Goal: Task Accomplishment & Management: Manage account settings

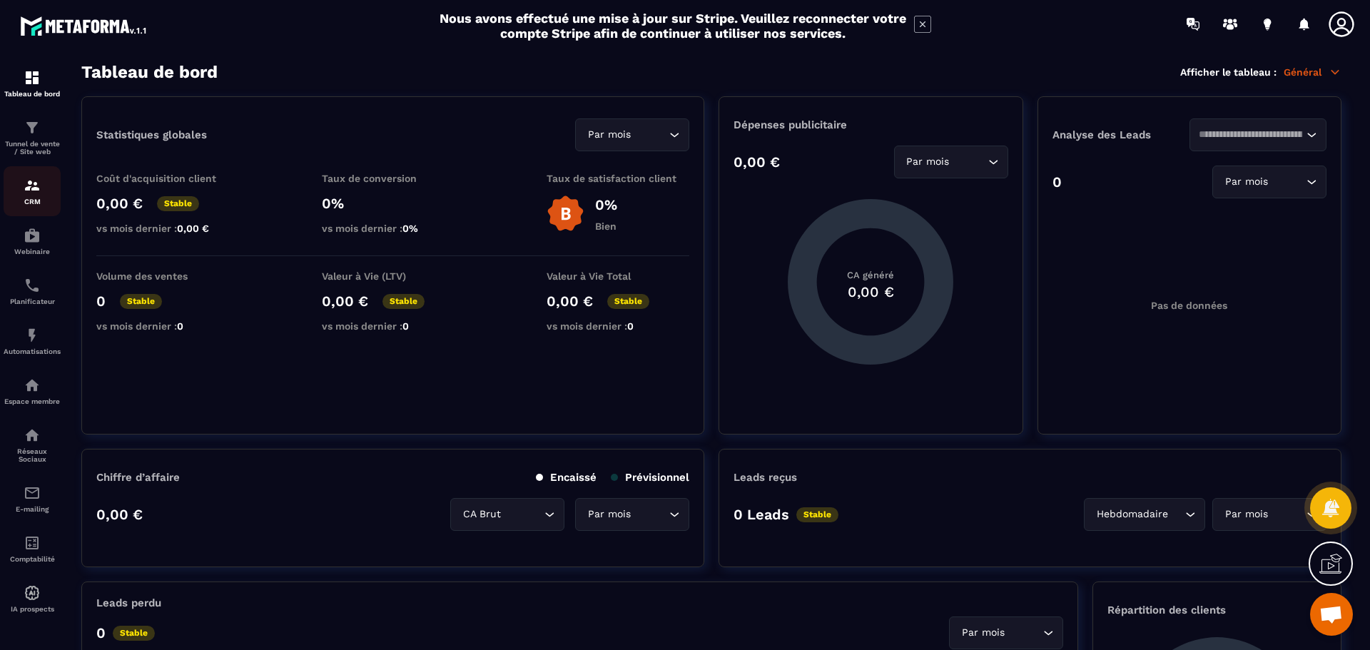
click at [24, 186] on img at bounding box center [32, 185] width 17 height 17
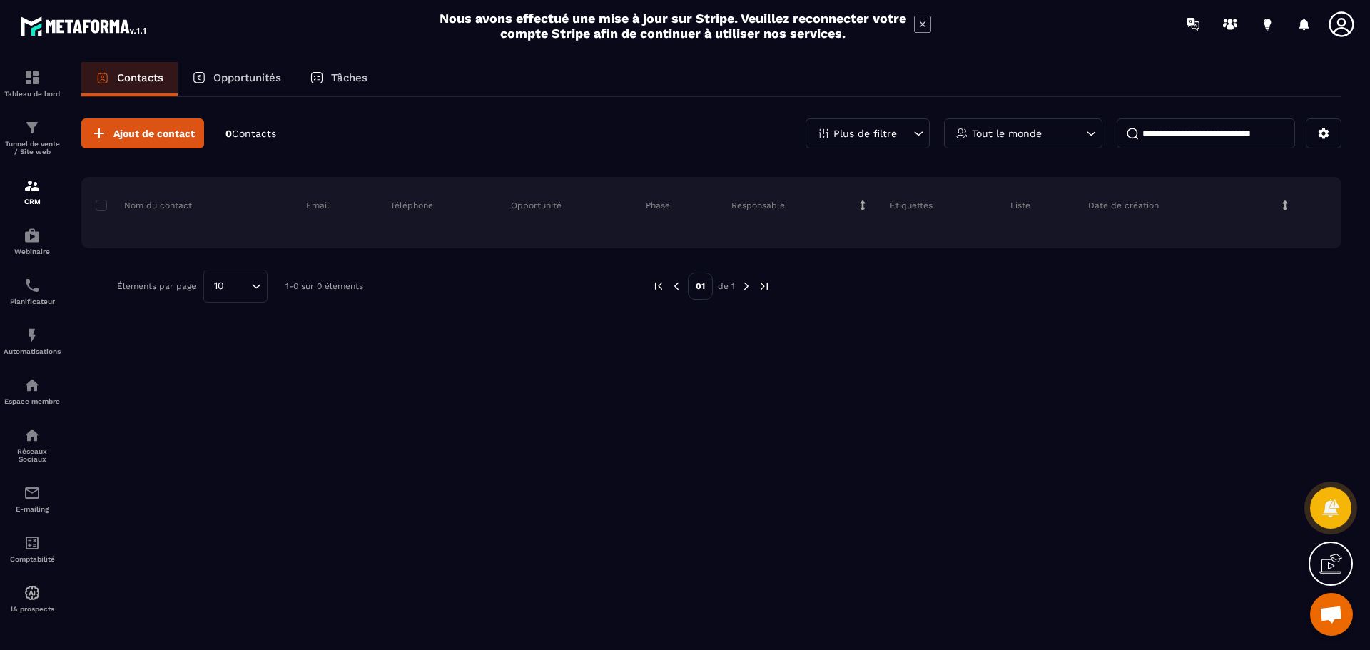
click at [1336, 557] on icon at bounding box center [1331, 563] width 23 height 23
click at [862, 206] on icon at bounding box center [863, 206] width 10 height 10
click at [1334, 136] on button at bounding box center [1324, 133] width 36 height 30
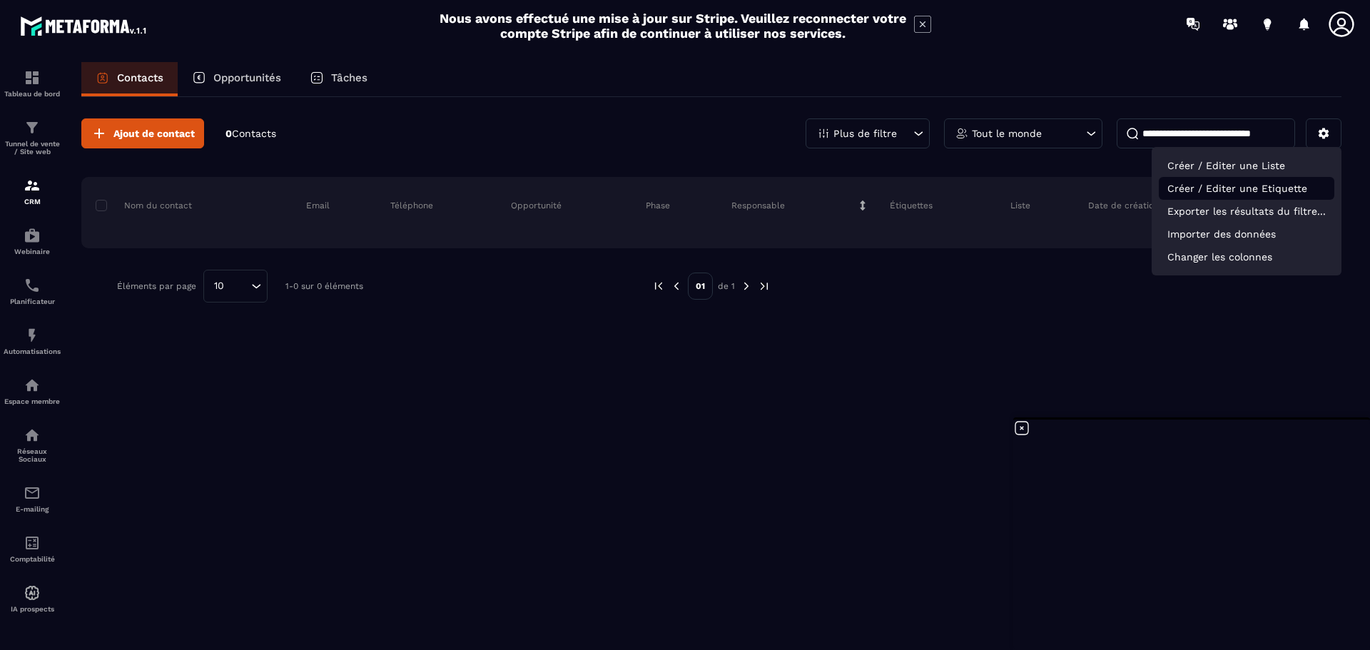
click at [1256, 190] on p "Créer / Editer une Etiquette" at bounding box center [1247, 188] width 176 height 23
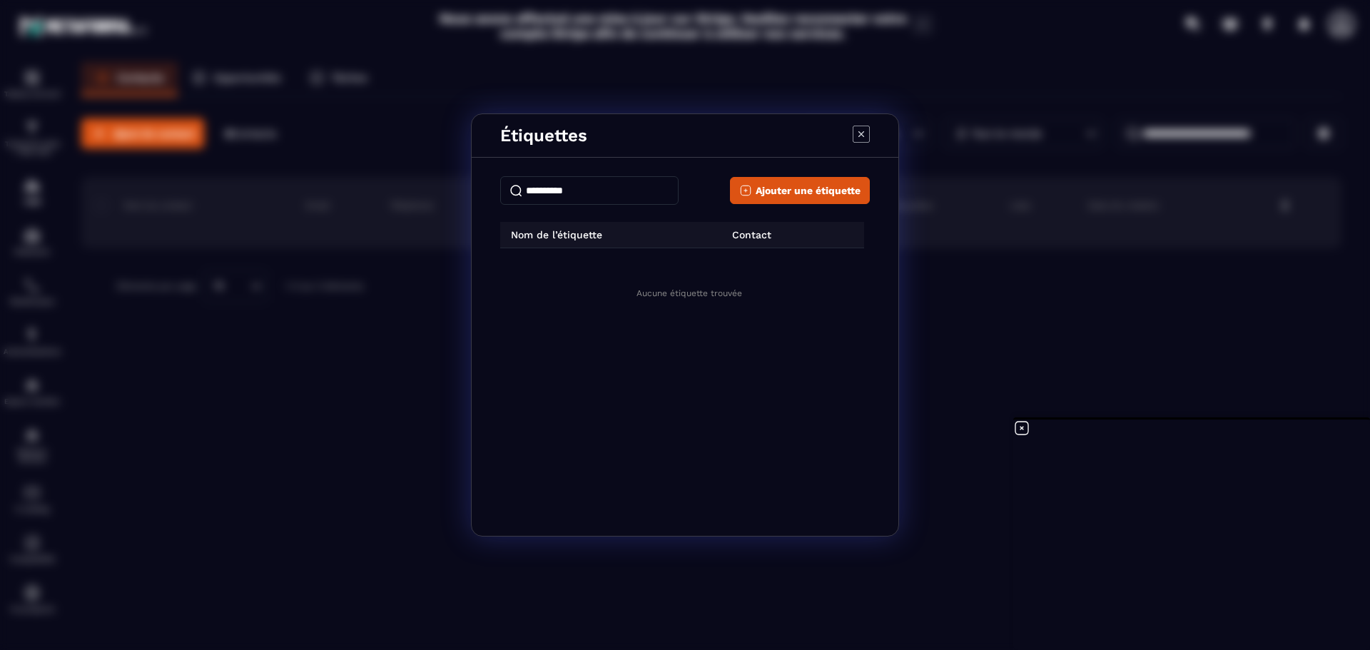
click at [765, 239] on p "Contact" at bounding box center [747, 234] width 50 height 11
click at [582, 186] on input "Modal window" at bounding box center [589, 190] width 178 height 29
type input "******"
click at [816, 188] on span "Ajouter une étiquette" at bounding box center [808, 190] width 105 height 14
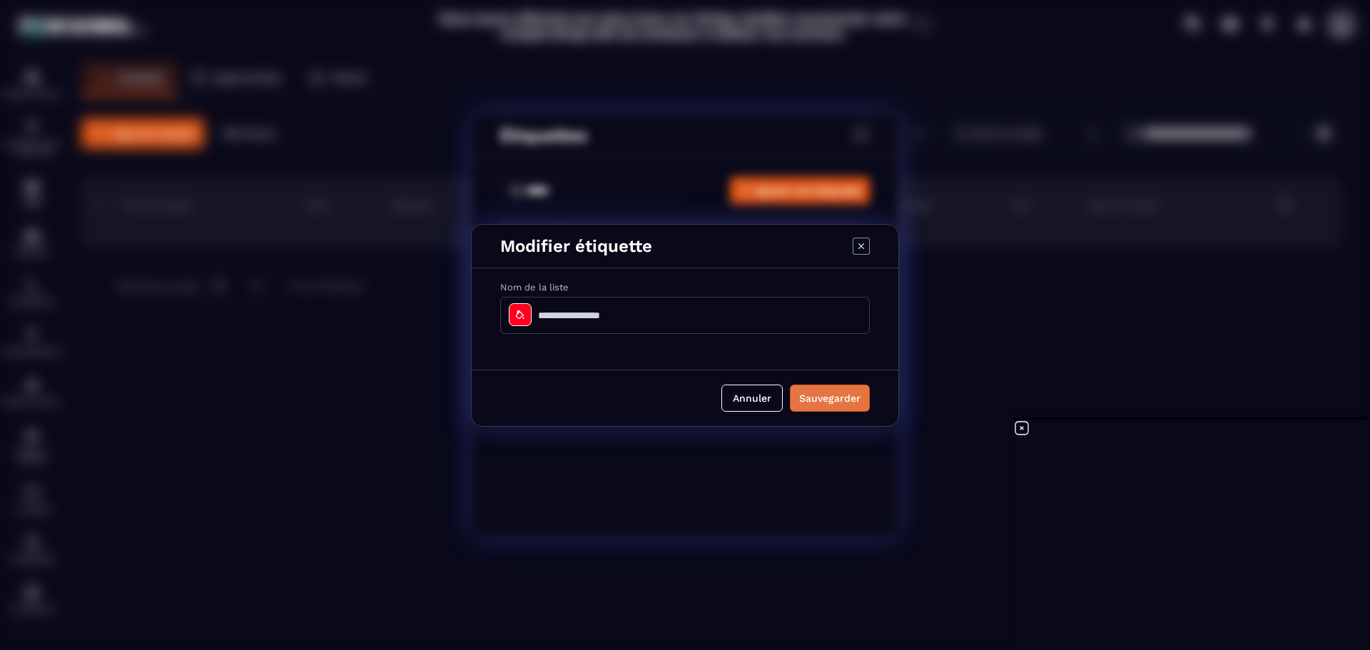
click at [827, 397] on button "Sauvegarder" at bounding box center [830, 398] width 80 height 27
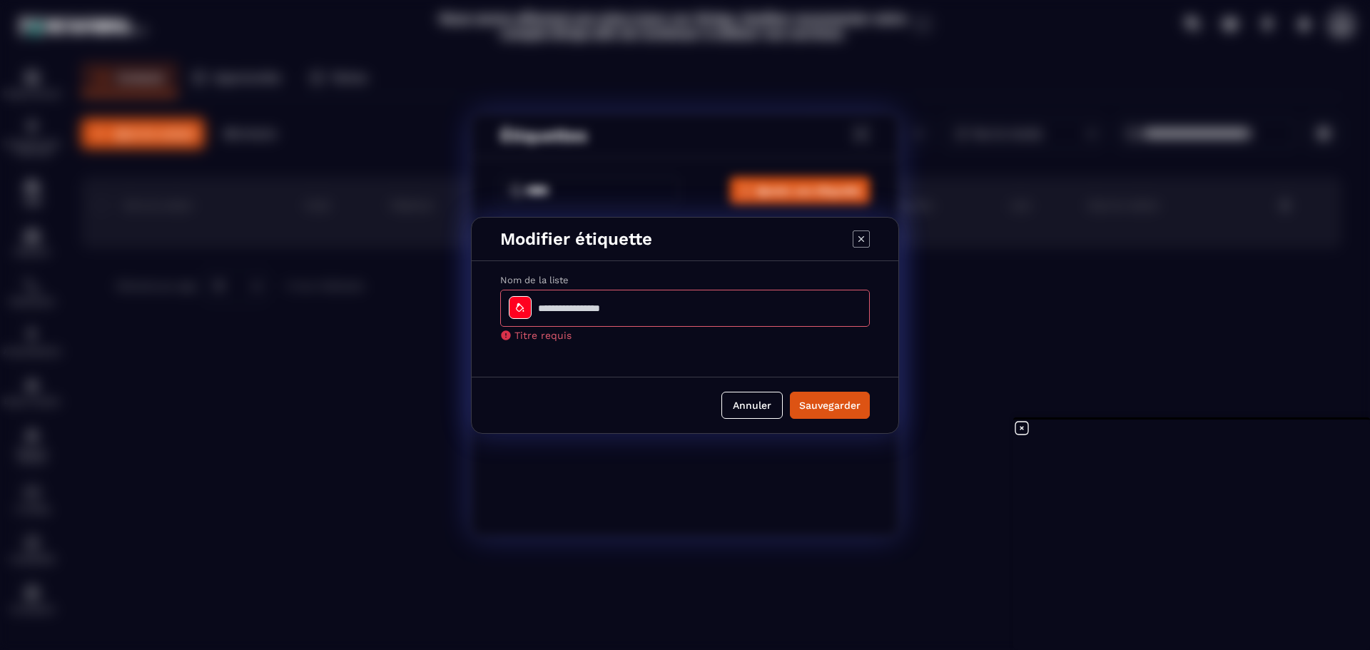
click at [605, 305] on input "Modal window" at bounding box center [685, 308] width 370 height 37
click at [546, 308] on input "******" at bounding box center [685, 308] width 370 height 37
type input "******"
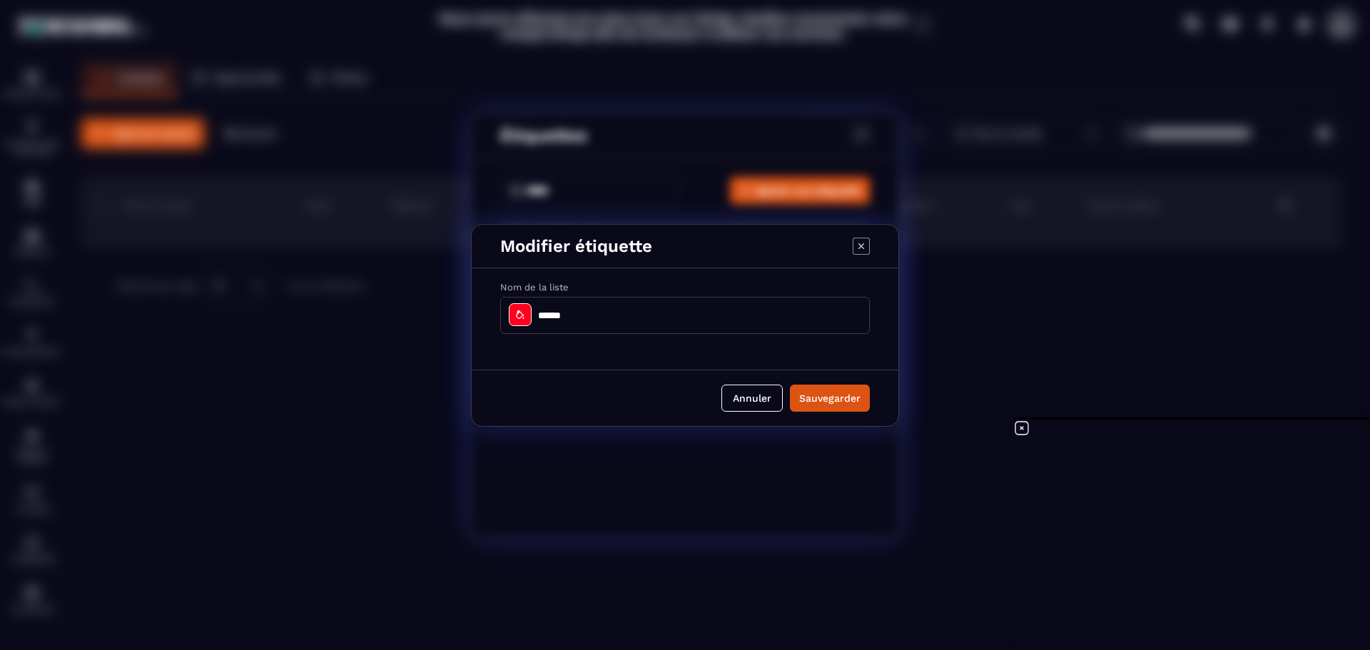
click at [832, 400] on button "Sauvegarder" at bounding box center [830, 398] width 80 height 27
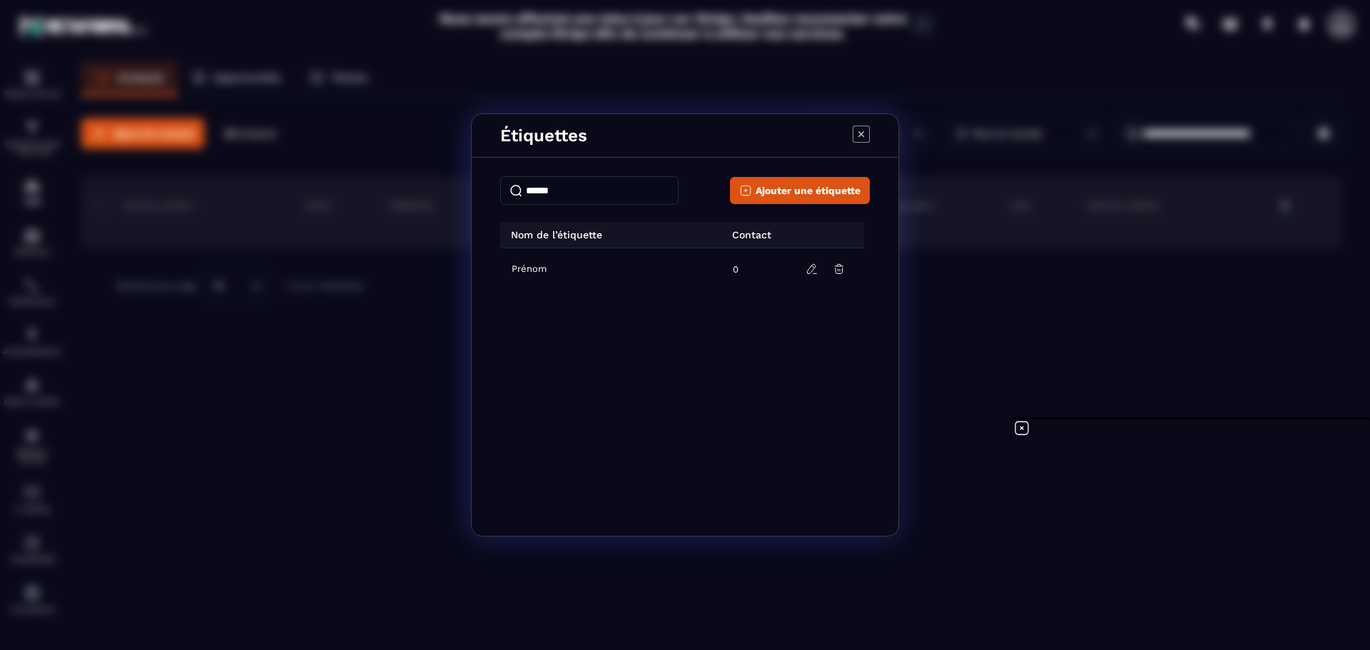
click at [863, 128] on icon "Modal window" at bounding box center [861, 134] width 17 height 17
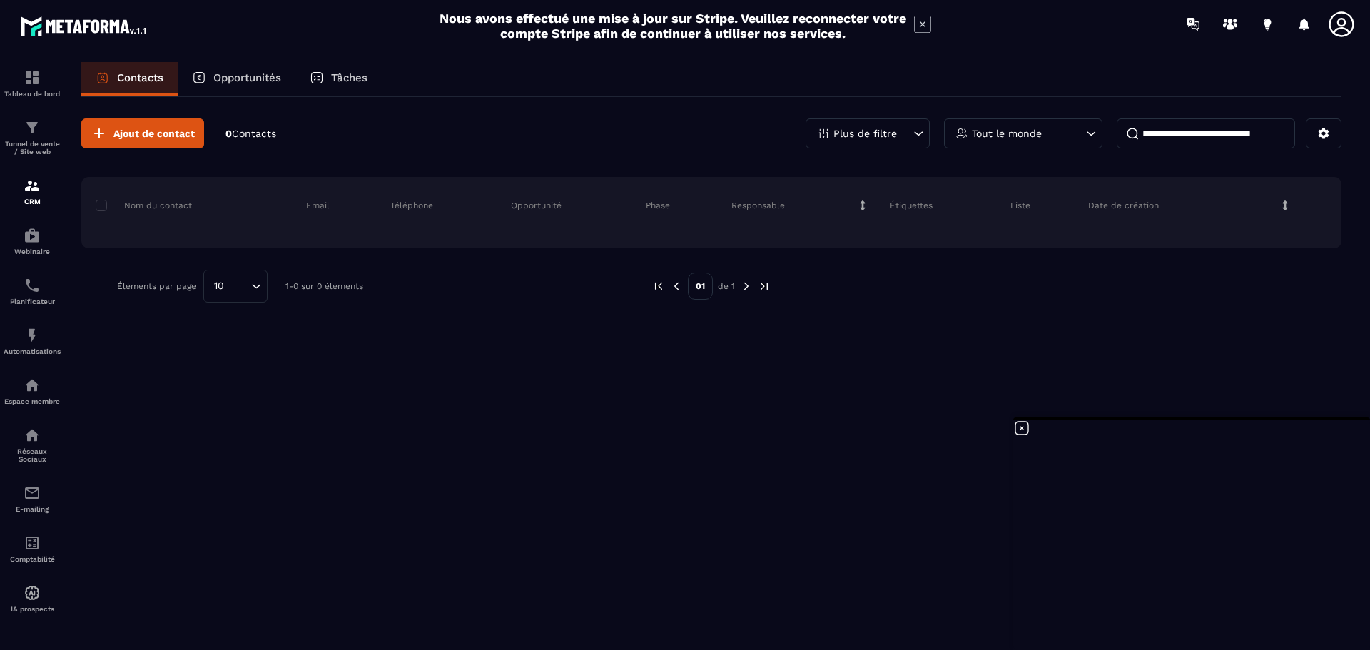
click at [167, 230] on div "Nom du contact Email Téléphone Opportunité Phase Responsable Étiquettes Liste D…" at bounding box center [711, 212] width 1261 height 71
click at [164, 205] on p "Nom du contact" at bounding box center [144, 205] width 96 height 11
click at [1287, 206] on icon at bounding box center [1286, 206] width 10 height 10
click at [1285, 206] on icon at bounding box center [1285, 206] width 5 height 10
click at [1284, 206] on icon at bounding box center [1286, 206] width 10 height 10
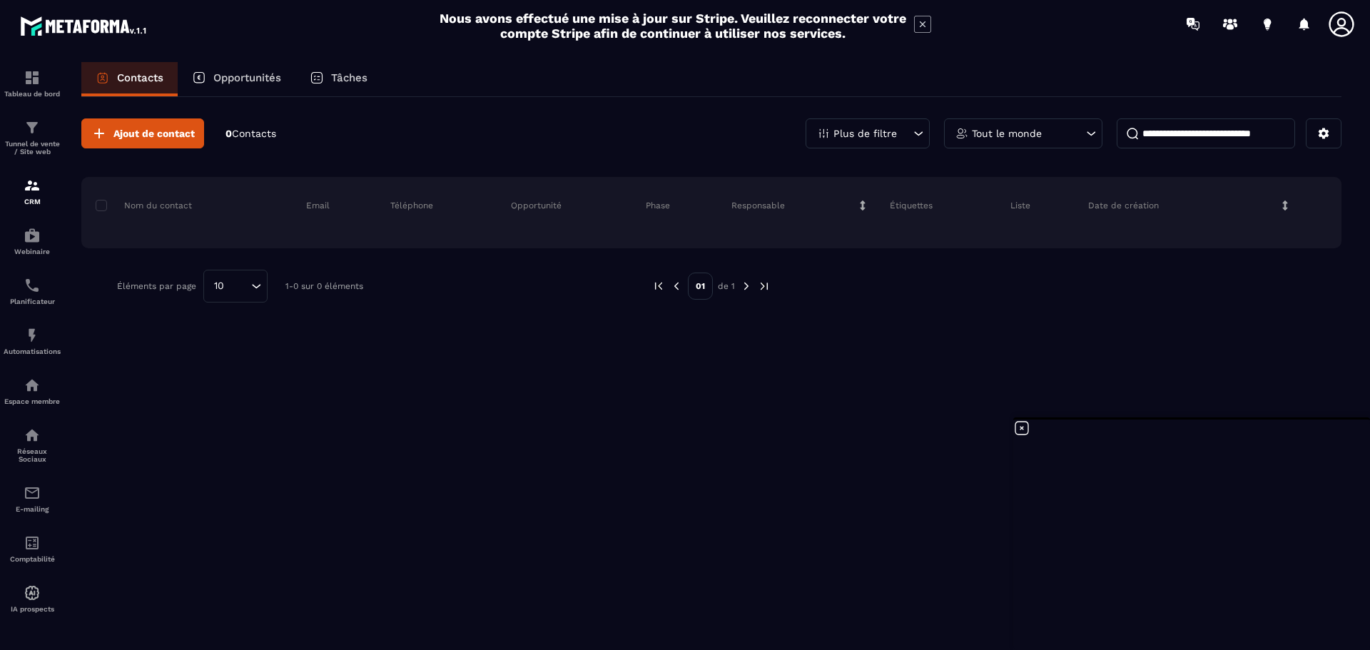
click at [1281, 206] on icon at bounding box center [1286, 206] width 10 height 10
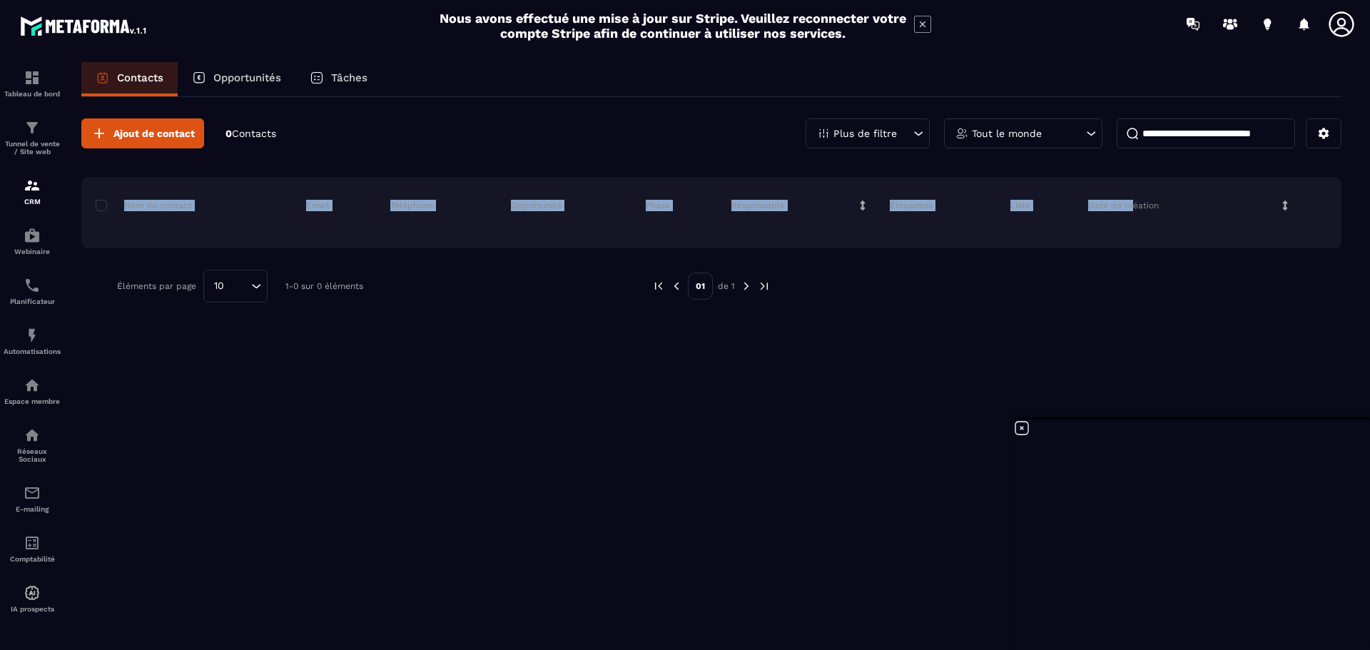
drag, startPoint x: 1134, startPoint y: 202, endPoint x: 878, endPoint y: 222, distance: 257.0
click at [878, 222] on div "Nom du contact Email Téléphone Opportunité Phase Responsable Étiquettes Liste D…" at bounding box center [711, 212] width 1261 height 71
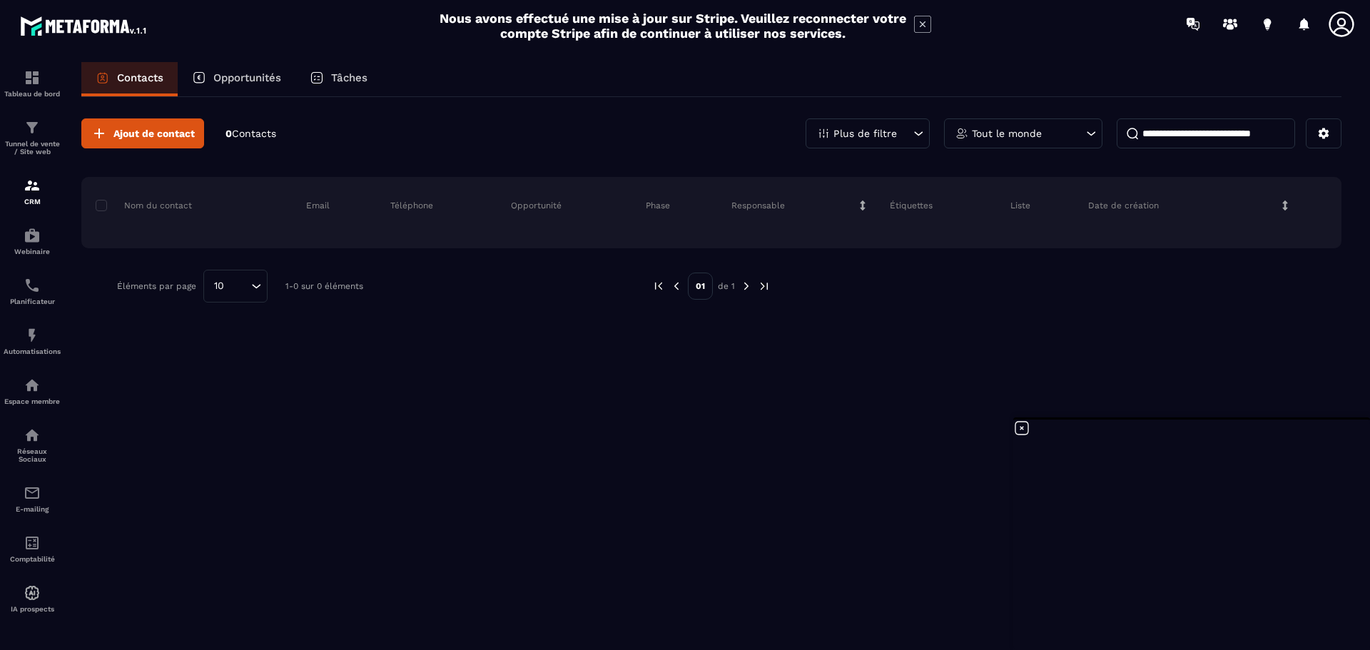
drag, startPoint x: 906, startPoint y: 201, endPoint x: 849, endPoint y: 200, distance: 57.1
click at [883, 201] on div "Étiquettes" at bounding box center [939, 205] width 121 height 29
click at [894, 201] on p "Étiquettes" at bounding box center [911, 205] width 43 height 11
click at [866, 206] on icon at bounding box center [863, 206] width 10 height 10
click at [902, 202] on p "Étiquettes" at bounding box center [911, 205] width 43 height 11
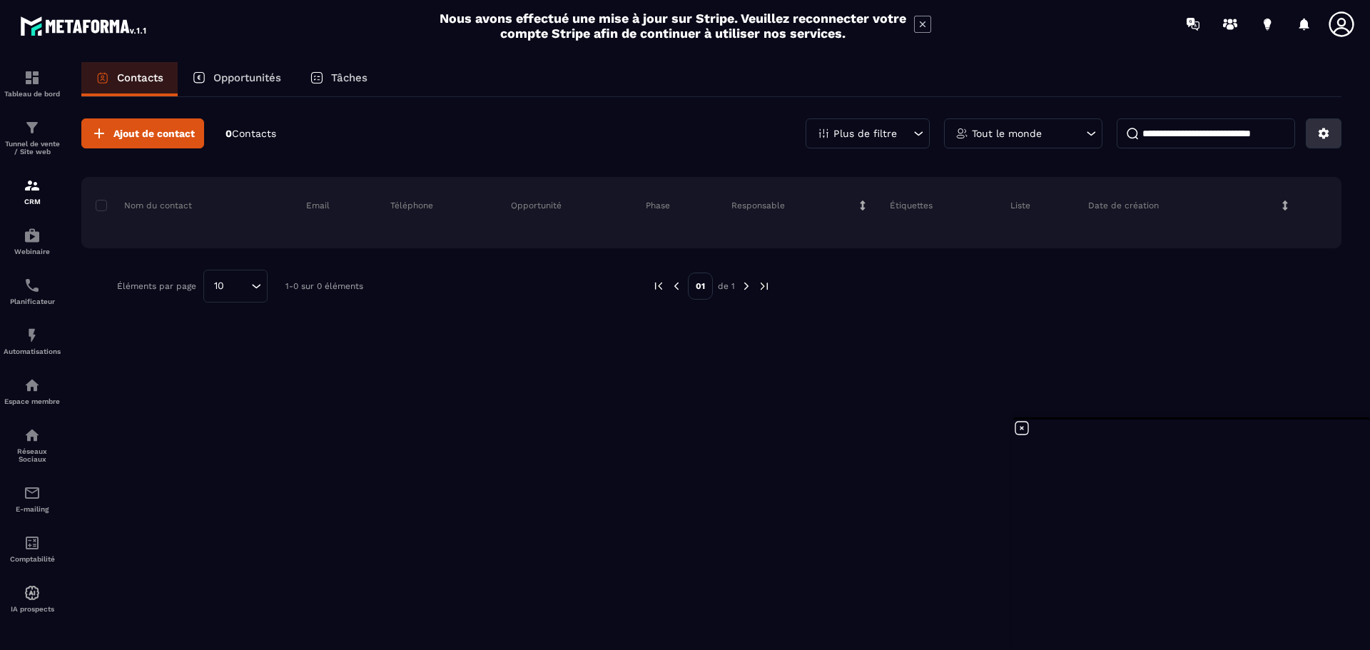
click at [1327, 132] on icon at bounding box center [1324, 133] width 11 height 11
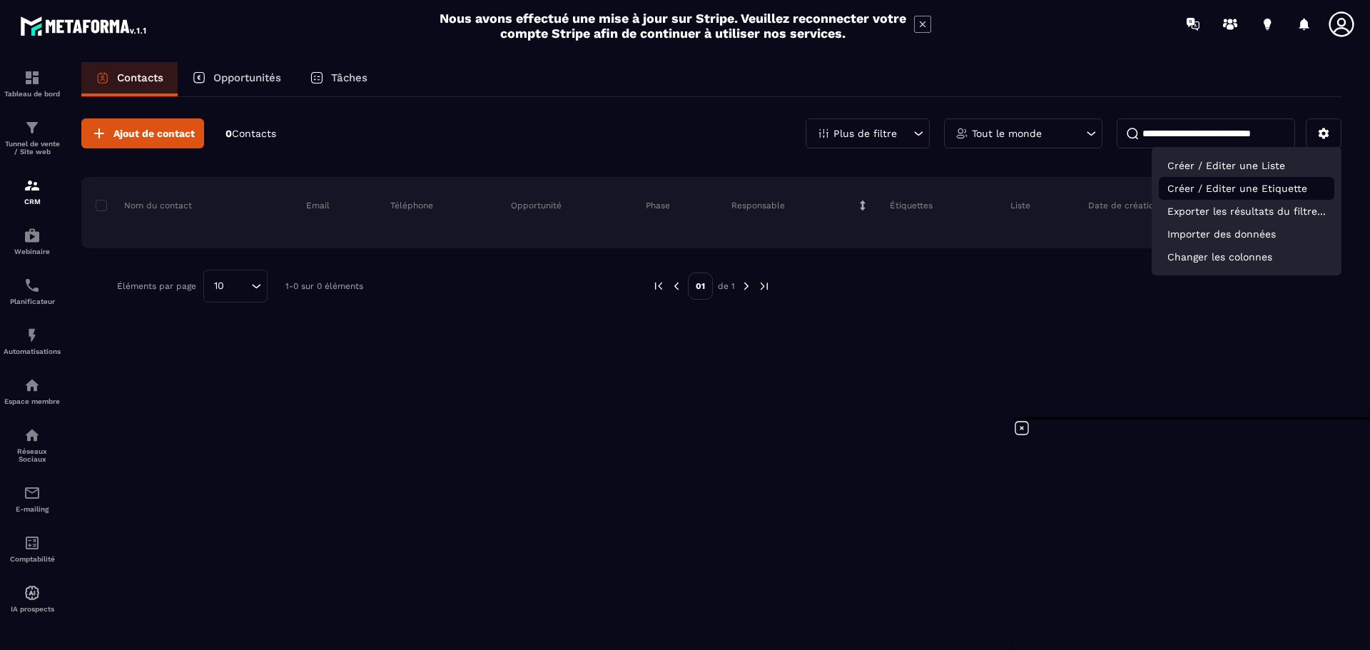
click at [1276, 187] on p "Créer / Editer une Etiquette" at bounding box center [1247, 188] width 176 height 23
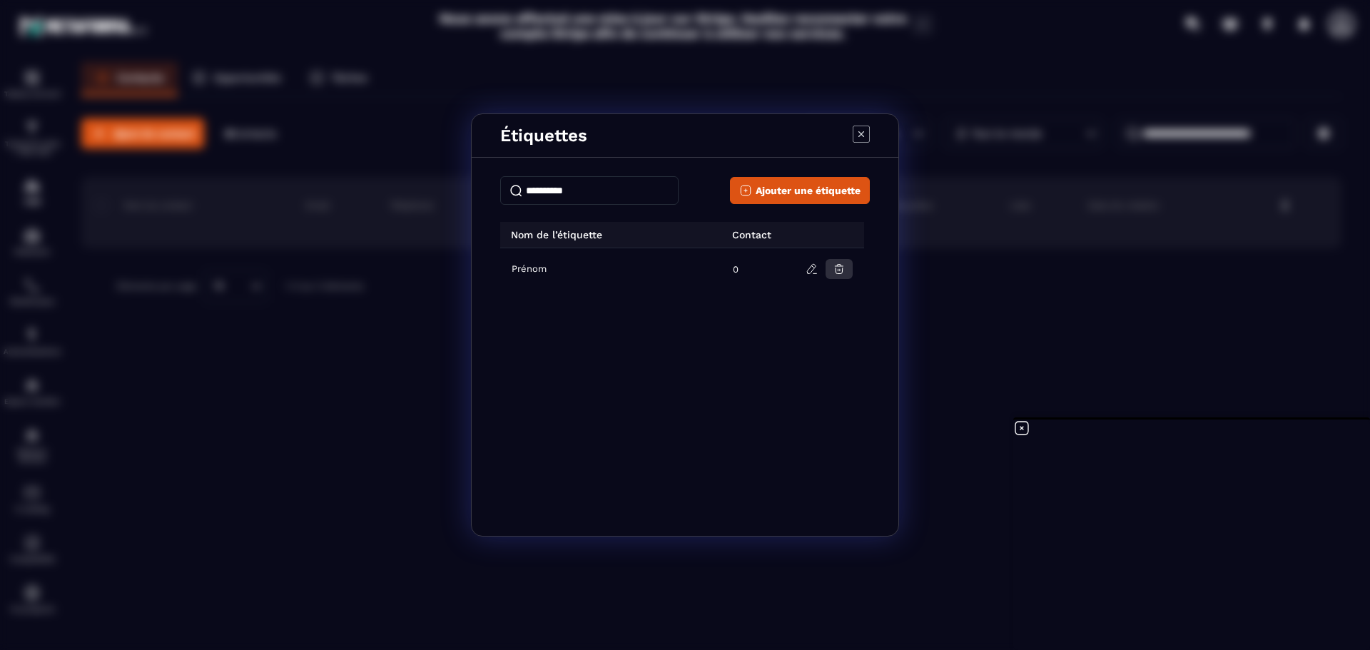
click at [838, 270] on icon "Modal window" at bounding box center [839, 269] width 9 height 9
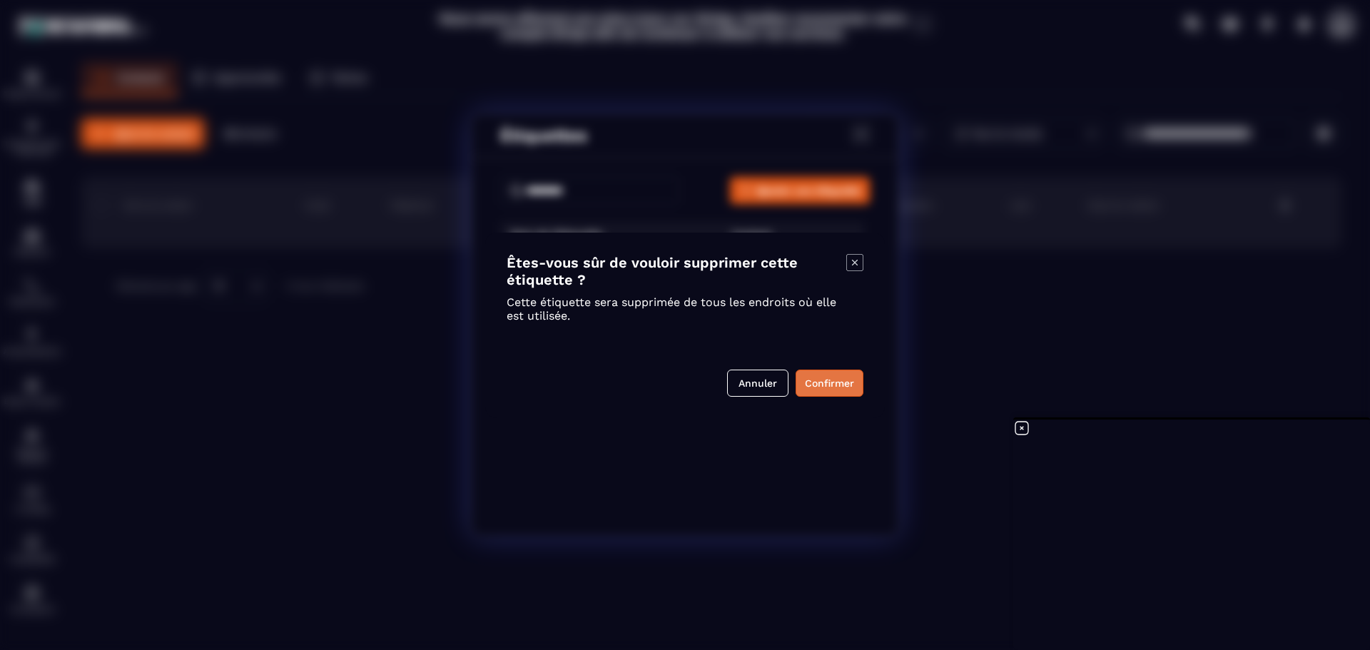
click at [815, 385] on button "Confirmer" at bounding box center [830, 383] width 68 height 27
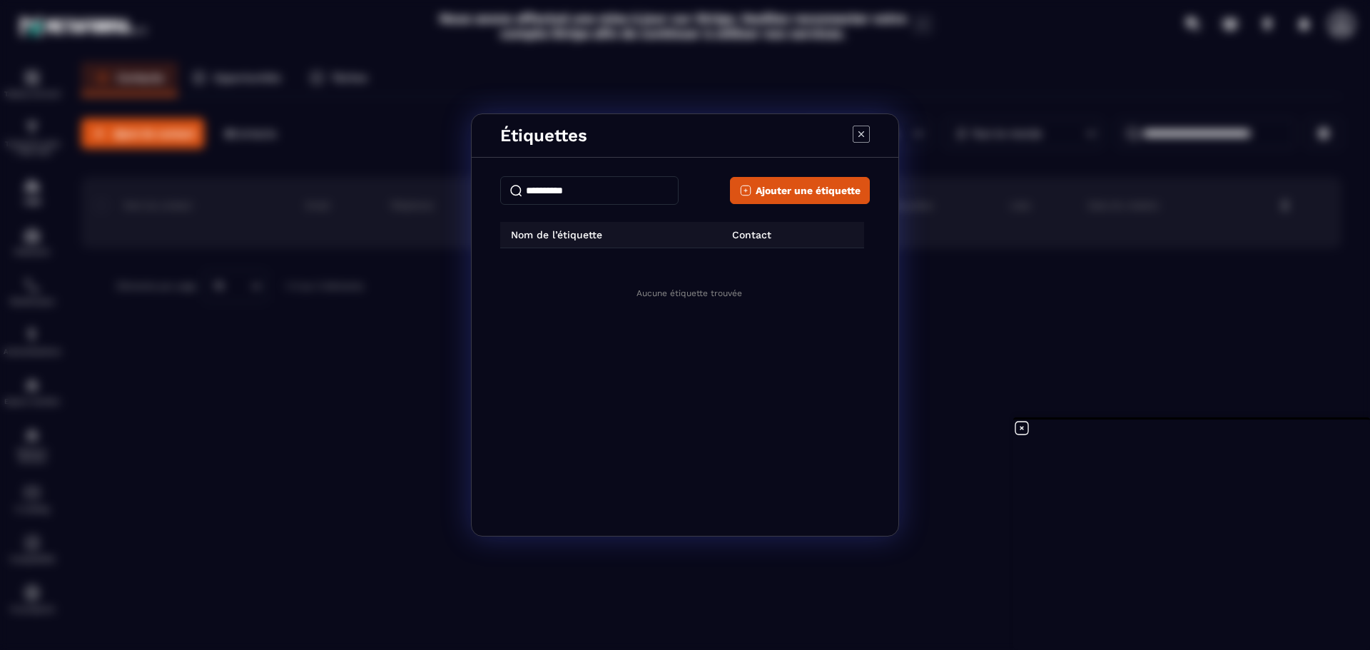
click at [863, 133] on icon "Modal window" at bounding box center [861, 134] width 17 height 17
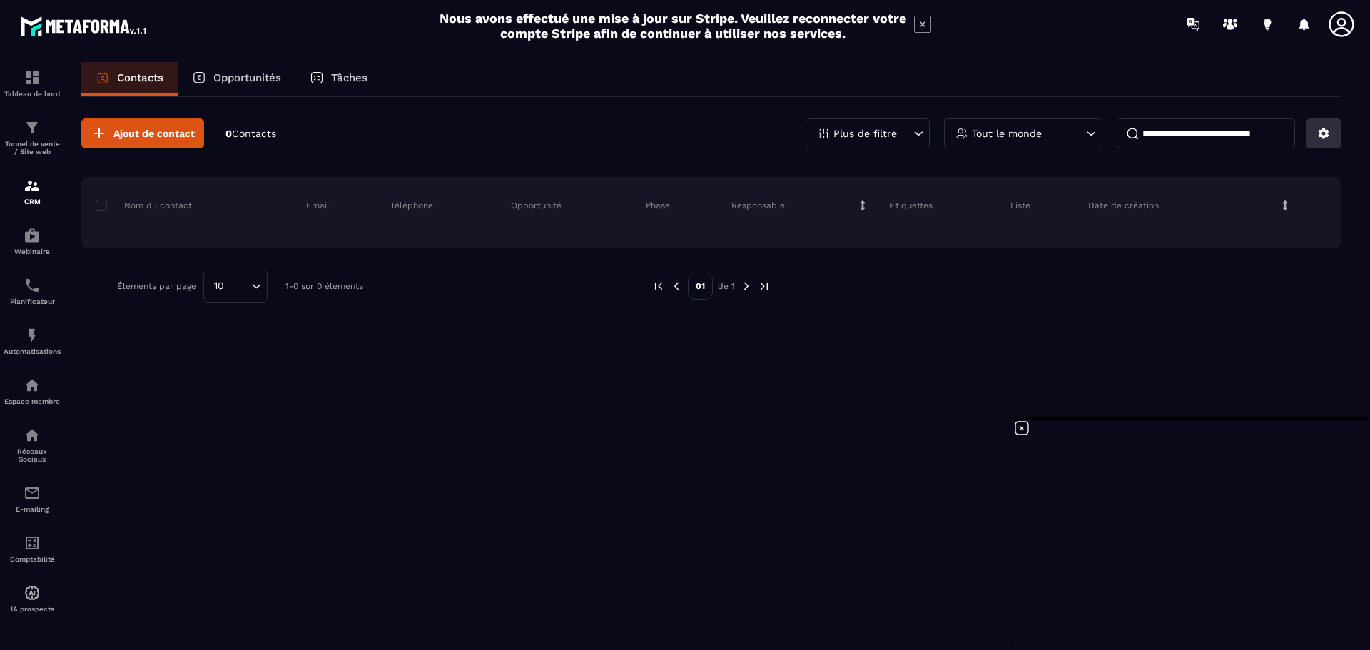
click at [1328, 130] on icon at bounding box center [1324, 133] width 13 height 13
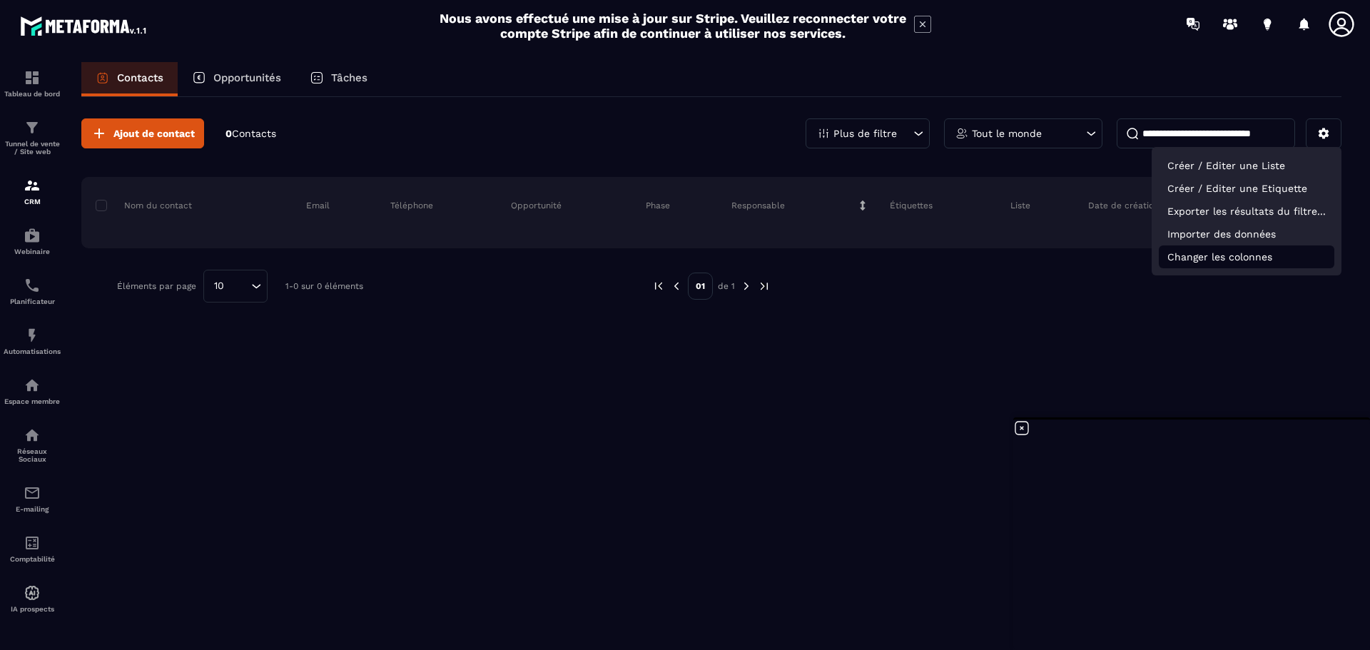
click at [1267, 256] on p "Changer les colonnes" at bounding box center [1247, 257] width 176 height 23
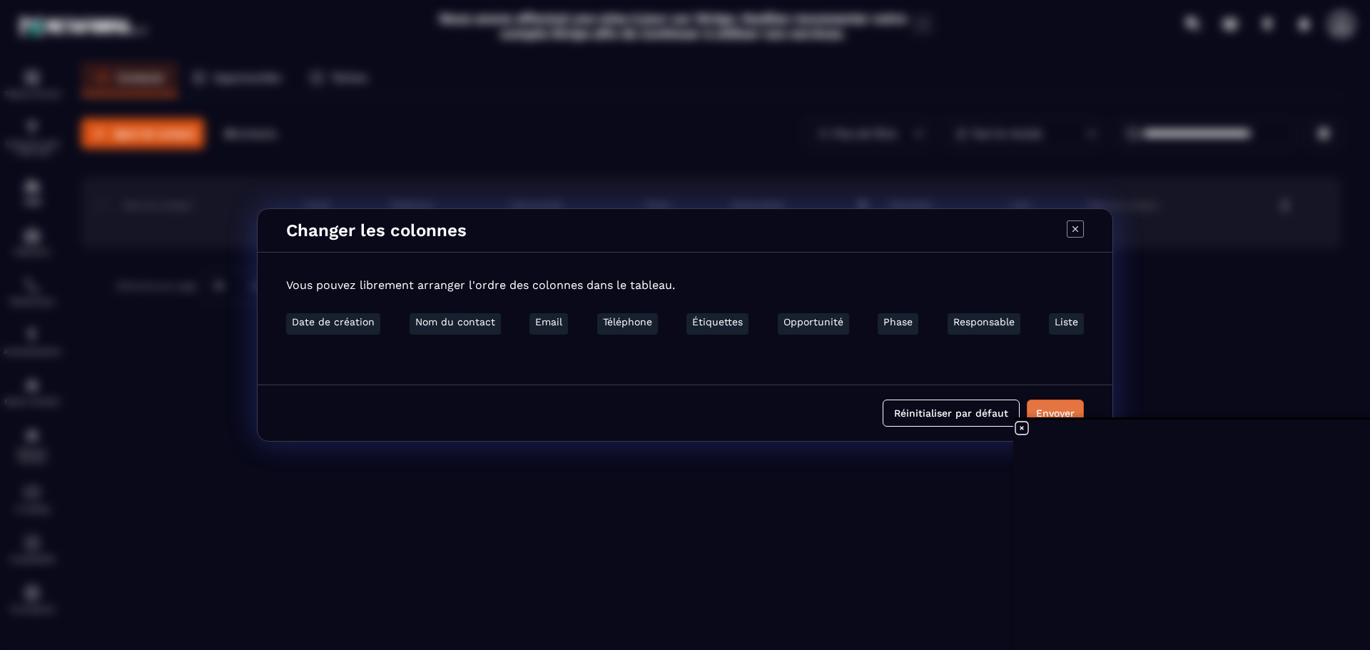
click at [1063, 403] on button "Envoyer" at bounding box center [1055, 413] width 57 height 27
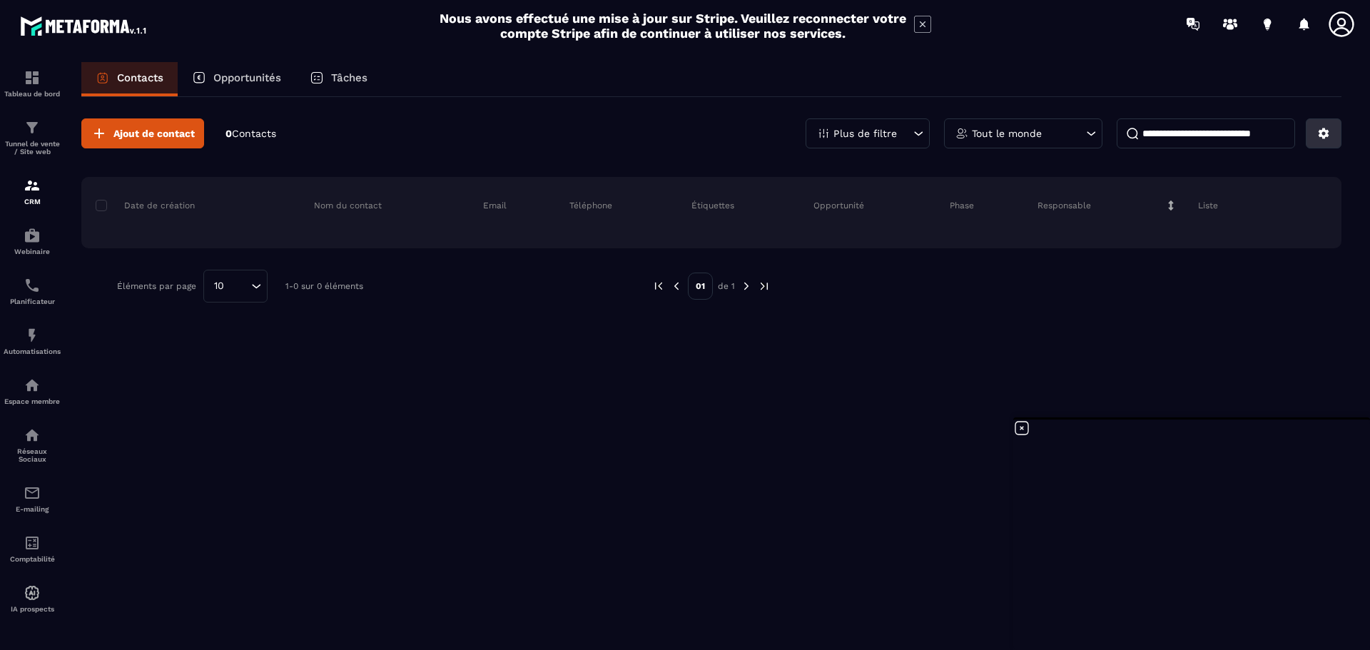
click at [1323, 133] on icon at bounding box center [1324, 133] width 13 height 13
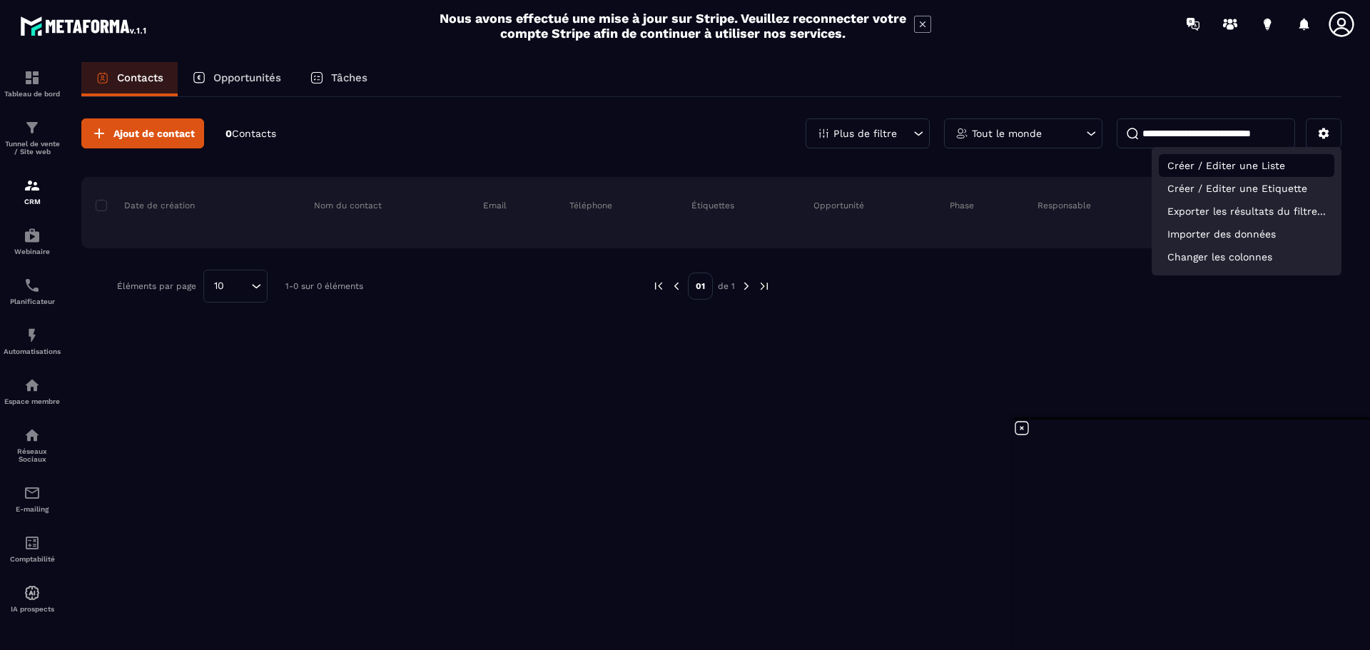
click at [1270, 168] on p "Créer / Editer une Liste" at bounding box center [1247, 165] width 176 height 23
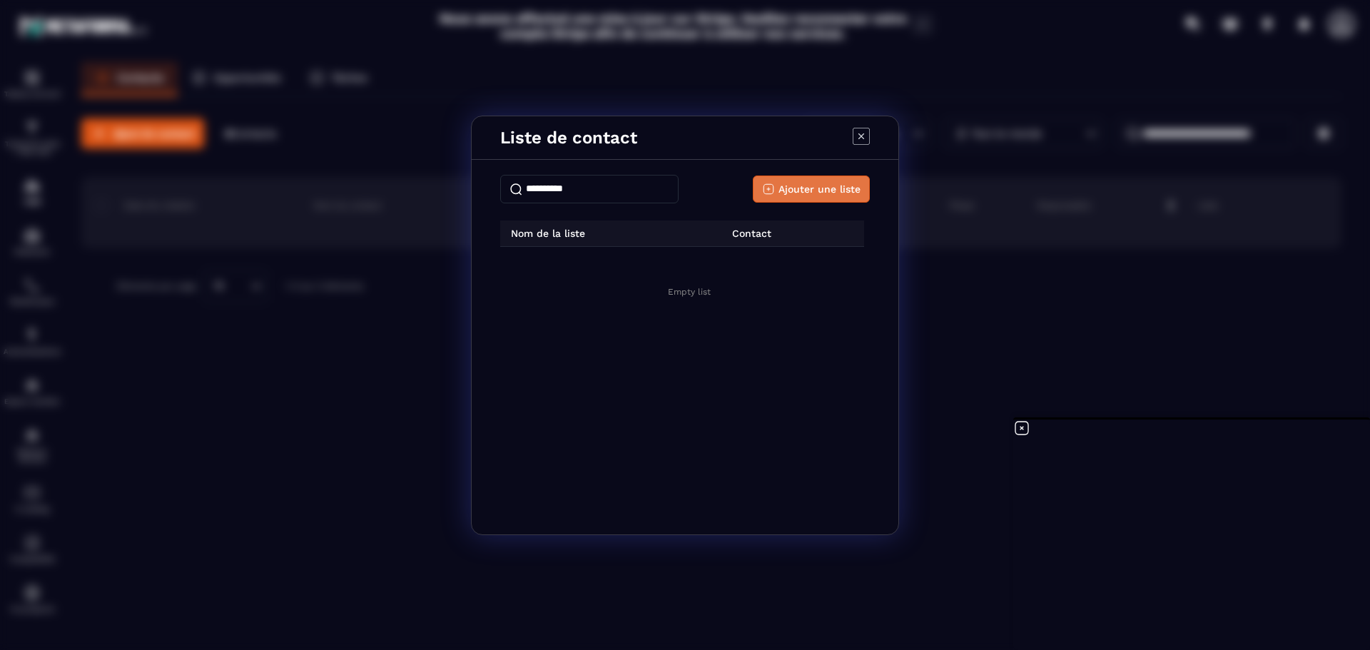
click at [862, 185] on button "Ajouter une liste" at bounding box center [811, 189] width 117 height 27
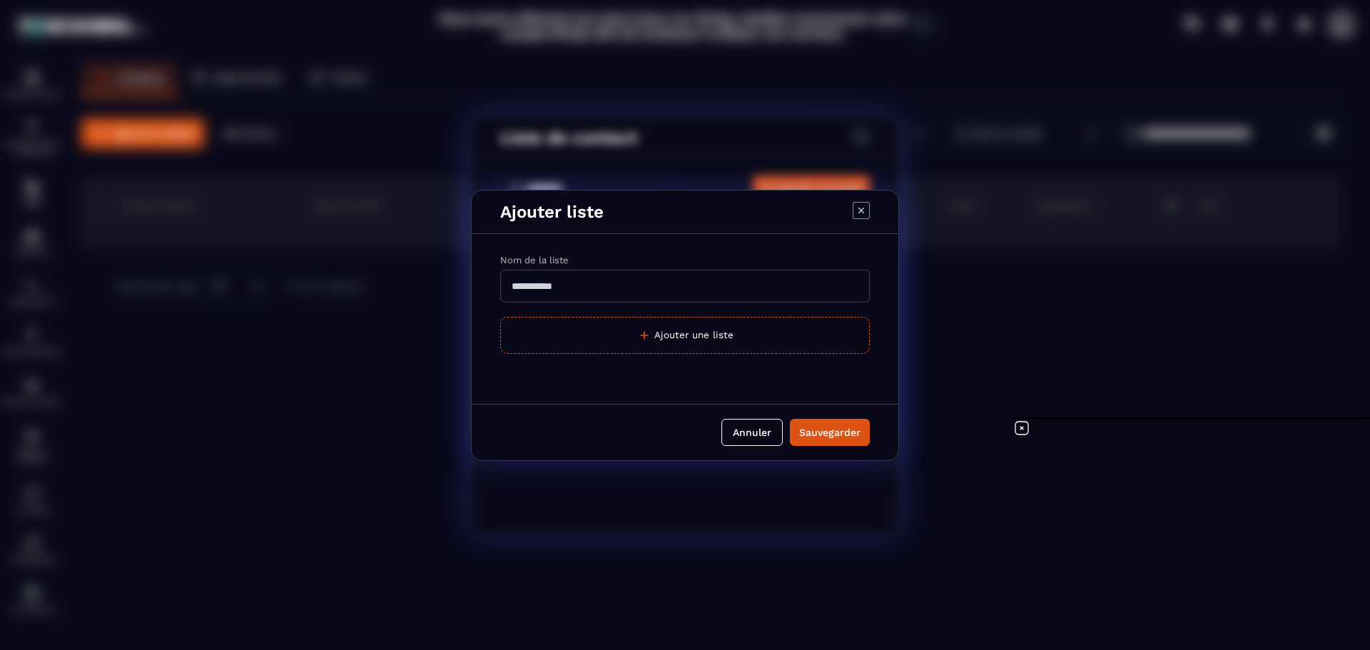
click at [672, 290] on input "Modal window" at bounding box center [685, 286] width 370 height 33
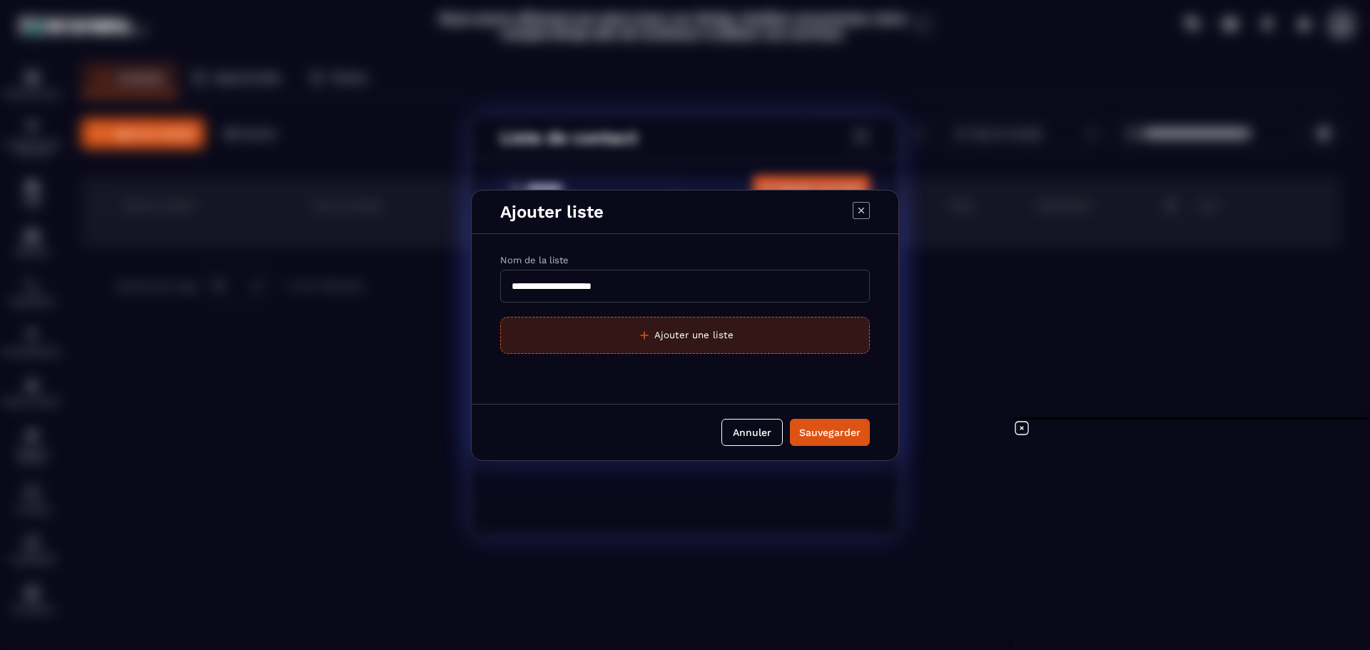
type input "**********"
click at [702, 340] on button "Ajouter une liste" at bounding box center [685, 335] width 370 height 37
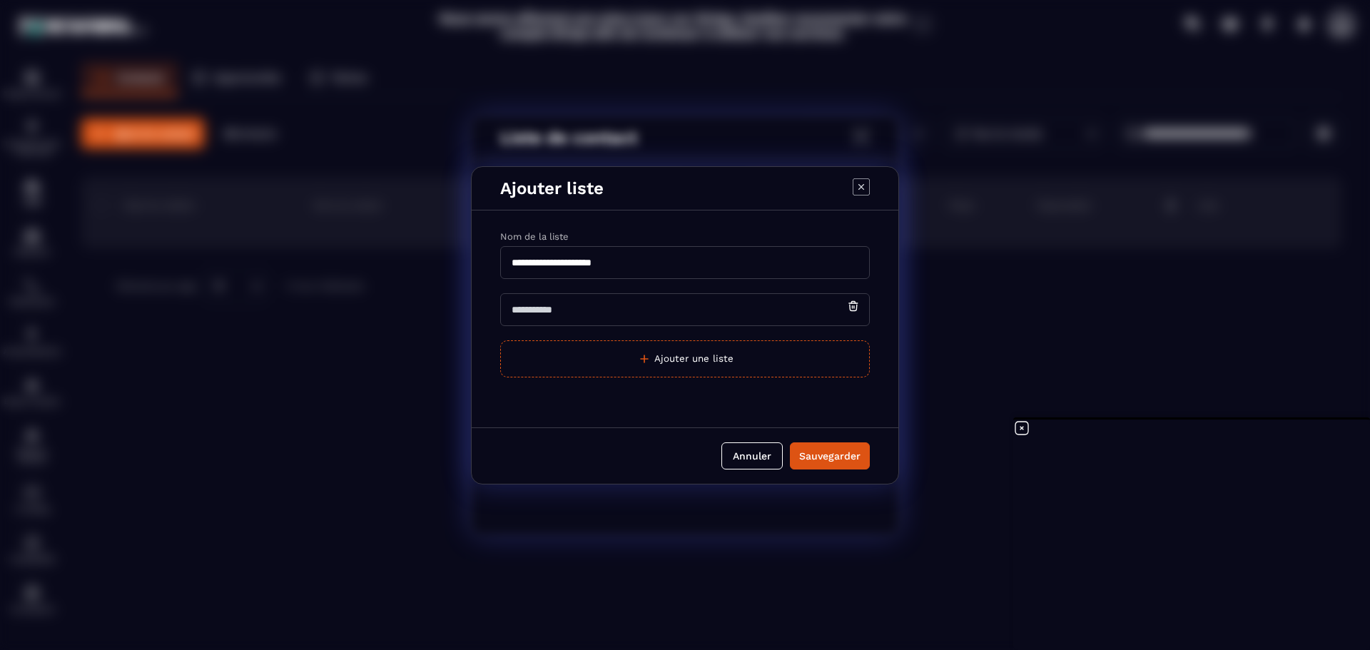
click at [615, 296] on input "Modal window" at bounding box center [685, 309] width 370 height 33
type input "**********"
drag, startPoint x: 655, startPoint y: 263, endPoint x: 509, endPoint y: 258, distance: 145.7
click at [509, 258] on input "**********" at bounding box center [685, 262] width 370 height 33
type input "*"
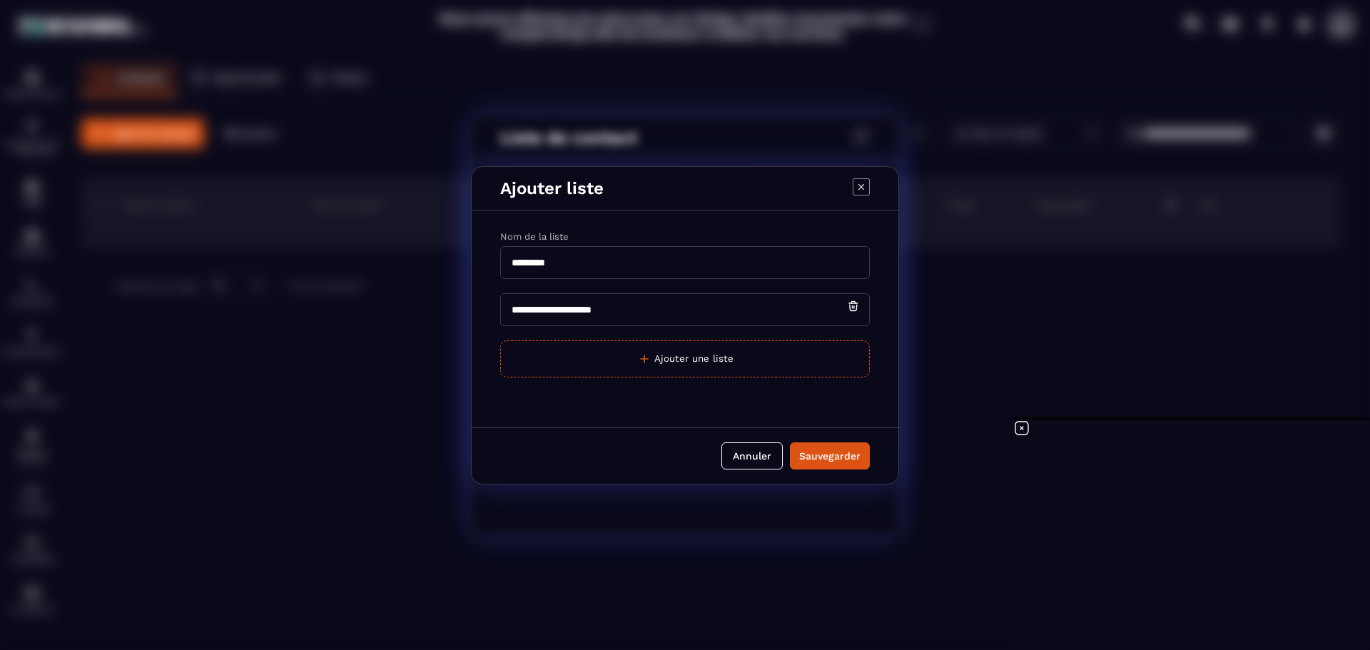
type input "*********"
drag, startPoint x: 705, startPoint y: 319, endPoint x: 478, endPoint y: 294, distance: 229.1
click at [479, 294] on div "**********" at bounding box center [685, 312] width 427 height 188
type input "*******"
click at [832, 458] on div "Sauvegarder" at bounding box center [829, 456] width 61 height 14
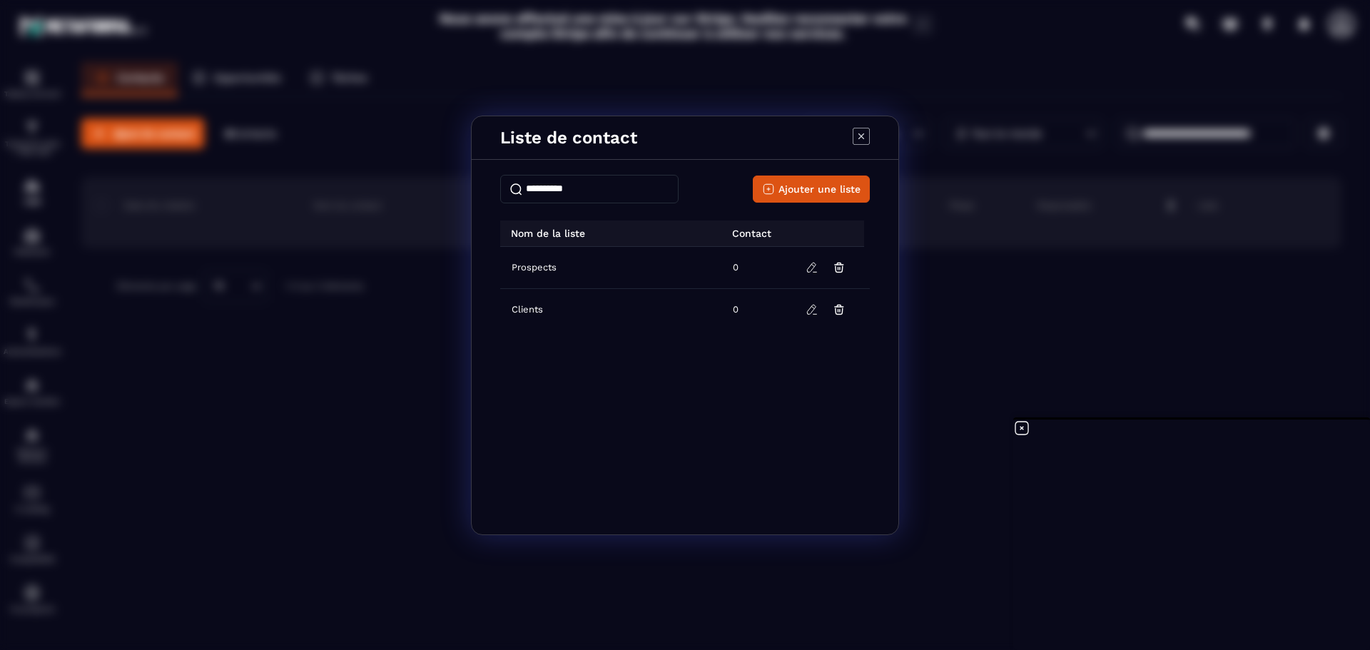
click at [862, 134] on icon "Modal window" at bounding box center [861, 136] width 17 height 17
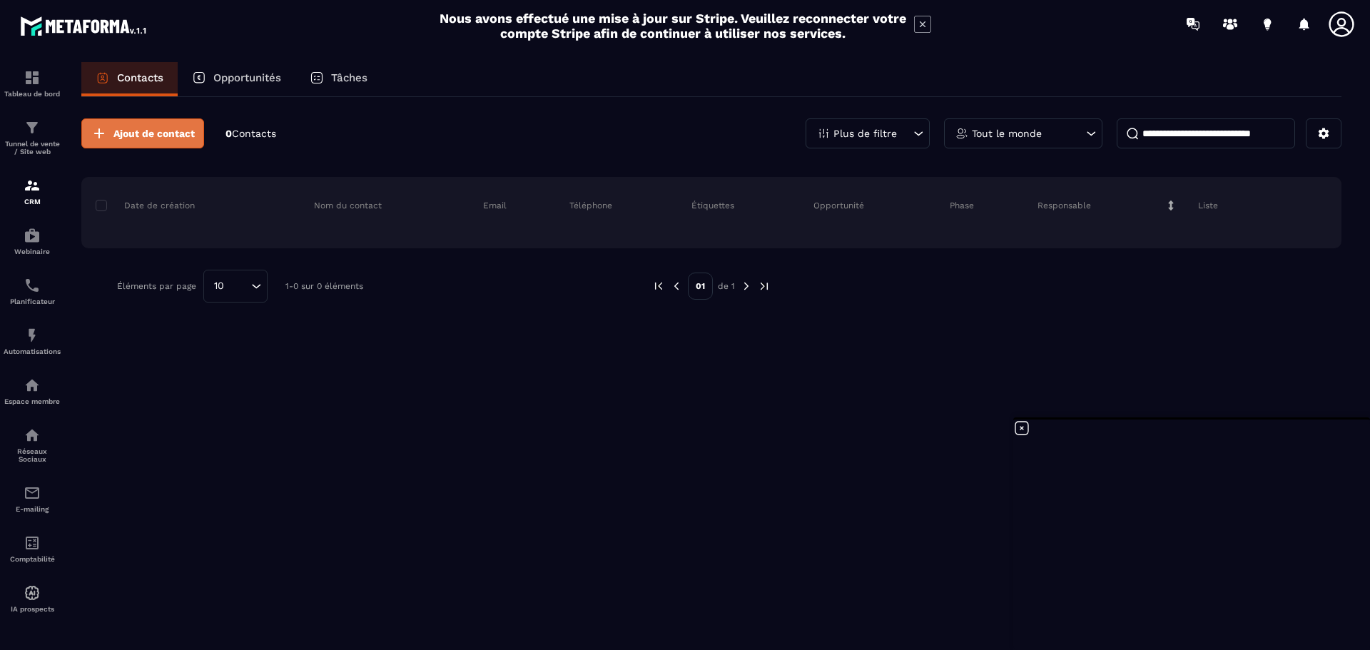
click at [168, 132] on span "Ajout de contact" at bounding box center [153, 133] width 81 height 14
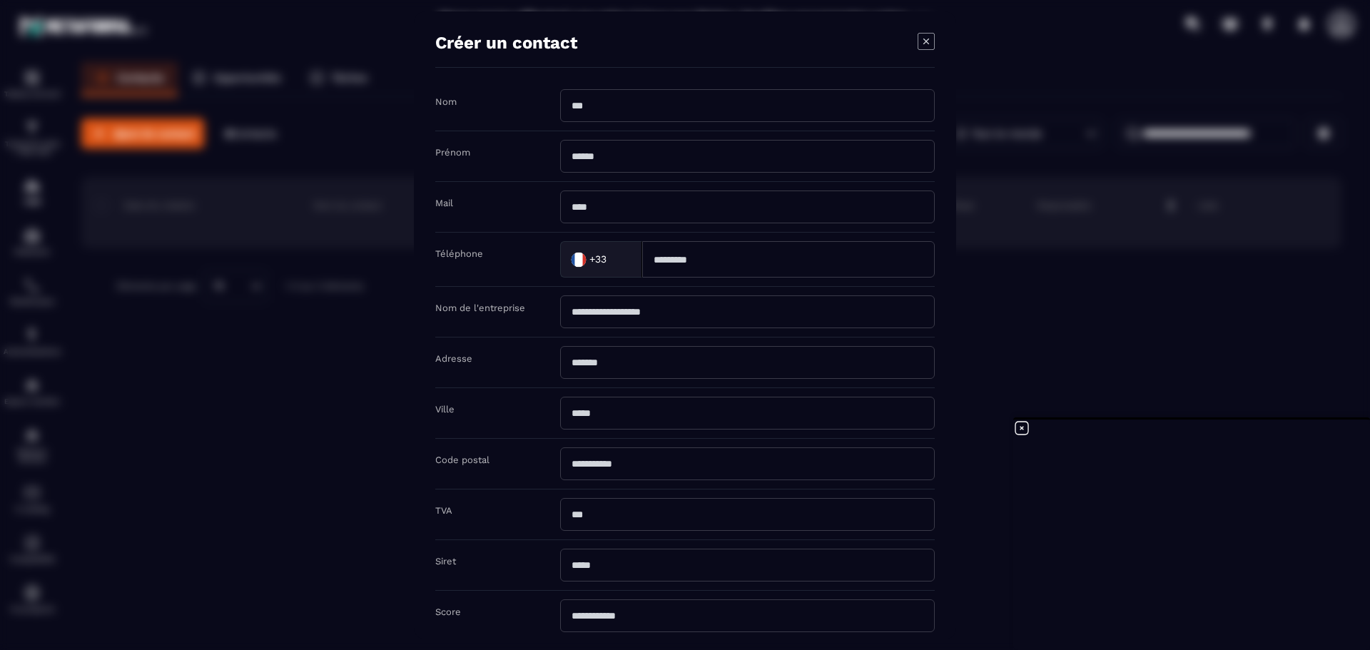
click at [608, 110] on input "Modal window" at bounding box center [747, 105] width 375 height 33
type input "*******"
type input "*********"
click at [602, 205] on input "Modal window" at bounding box center [747, 207] width 375 height 33
type input "**********"
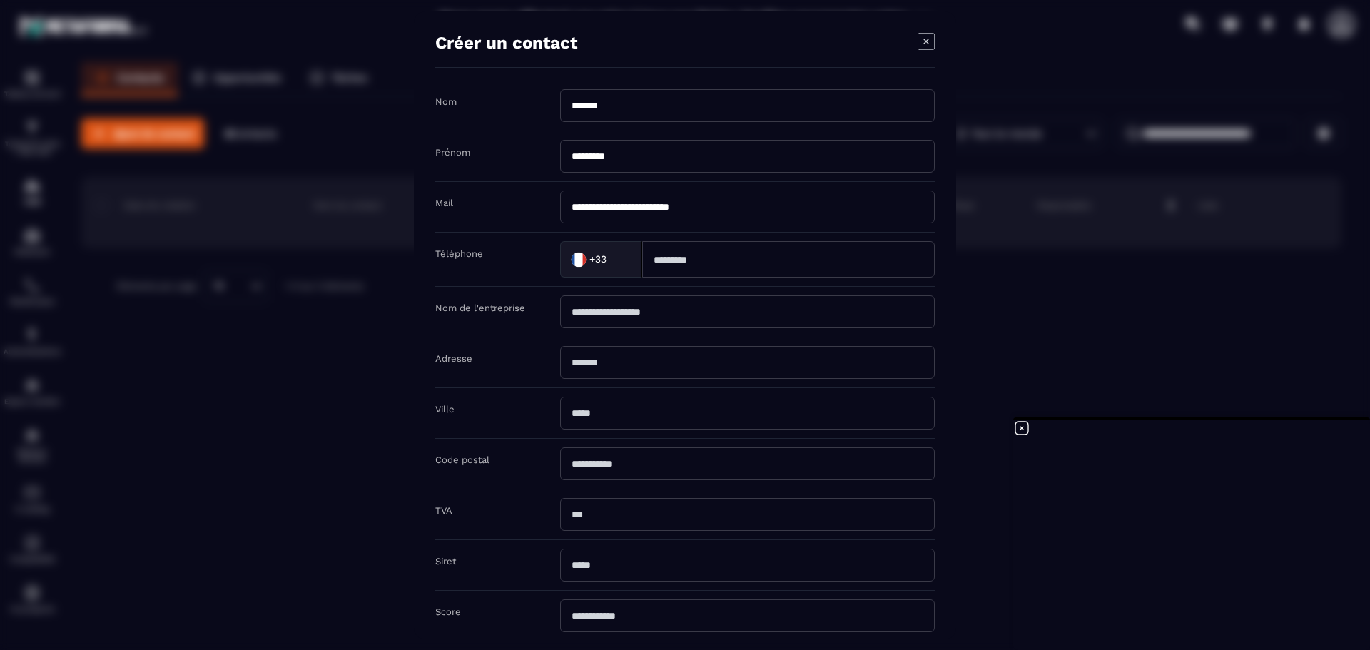
type input "**********"
type input "*****"
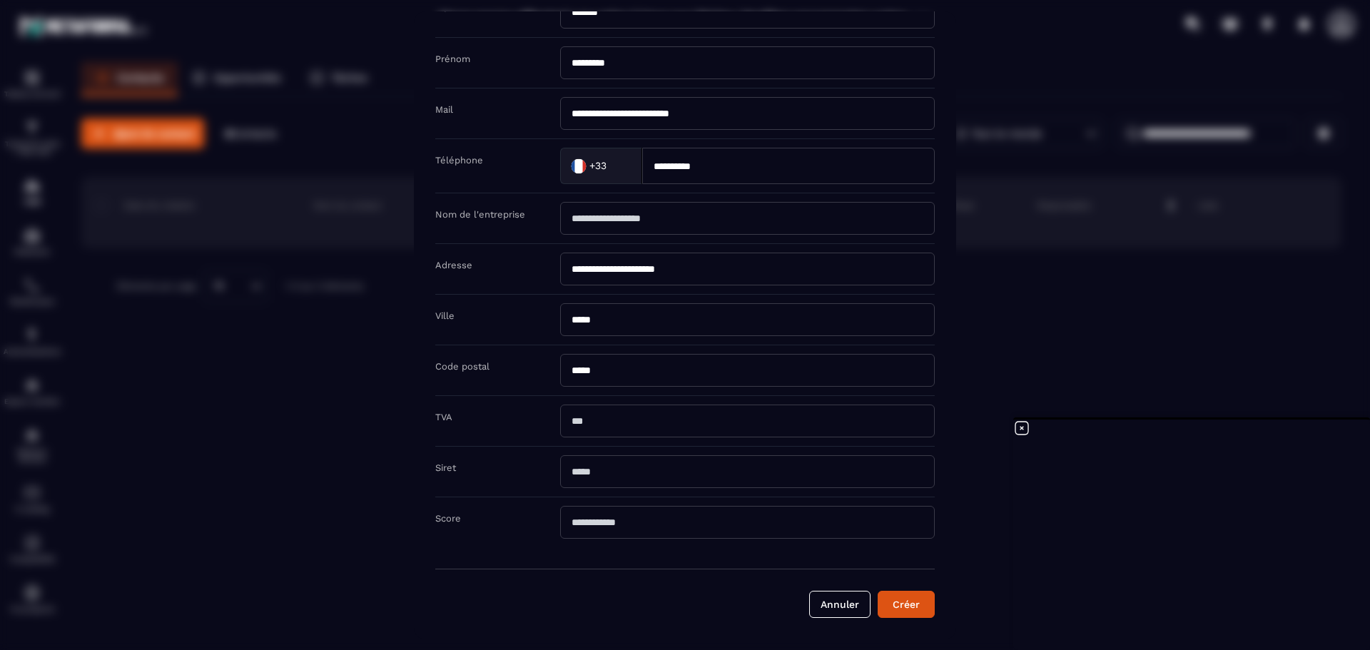
click at [624, 421] on input "Modal window" at bounding box center [747, 421] width 375 height 33
click at [901, 607] on button "Créer" at bounding box center [906, 604] width 57 height 27
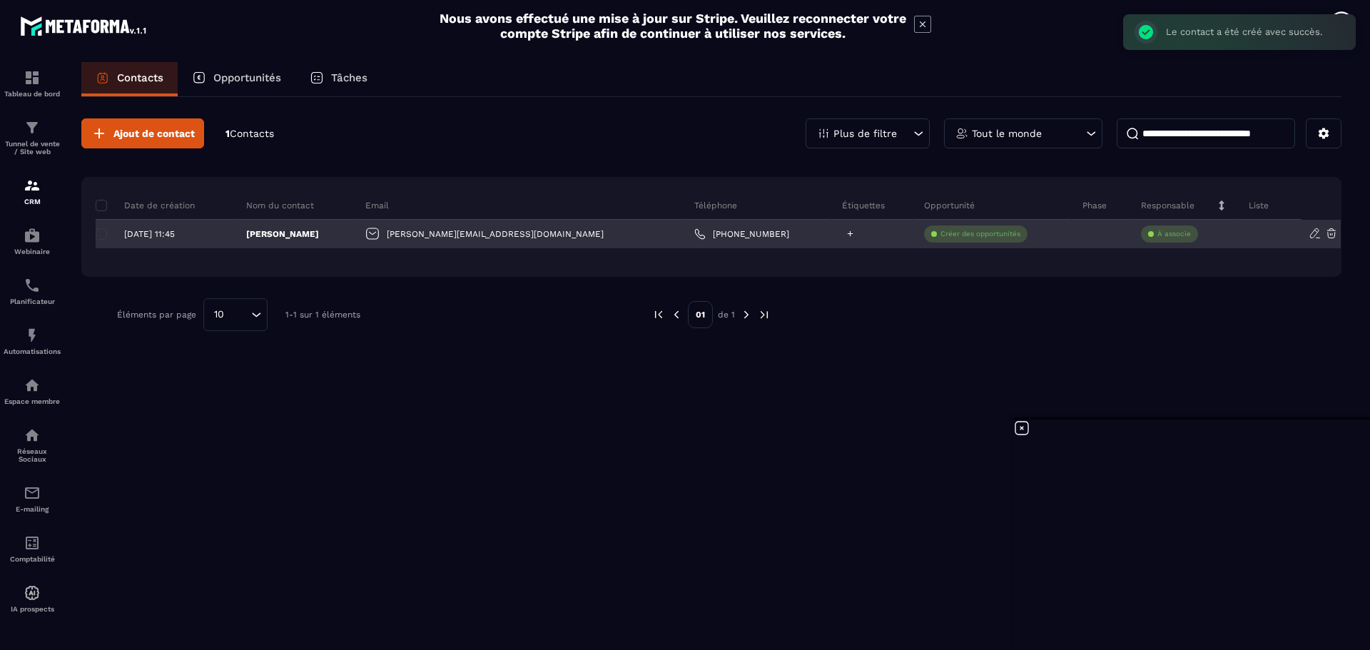
click at [847, 234] on icon at bounding box center [850, 234] width 6 height 6
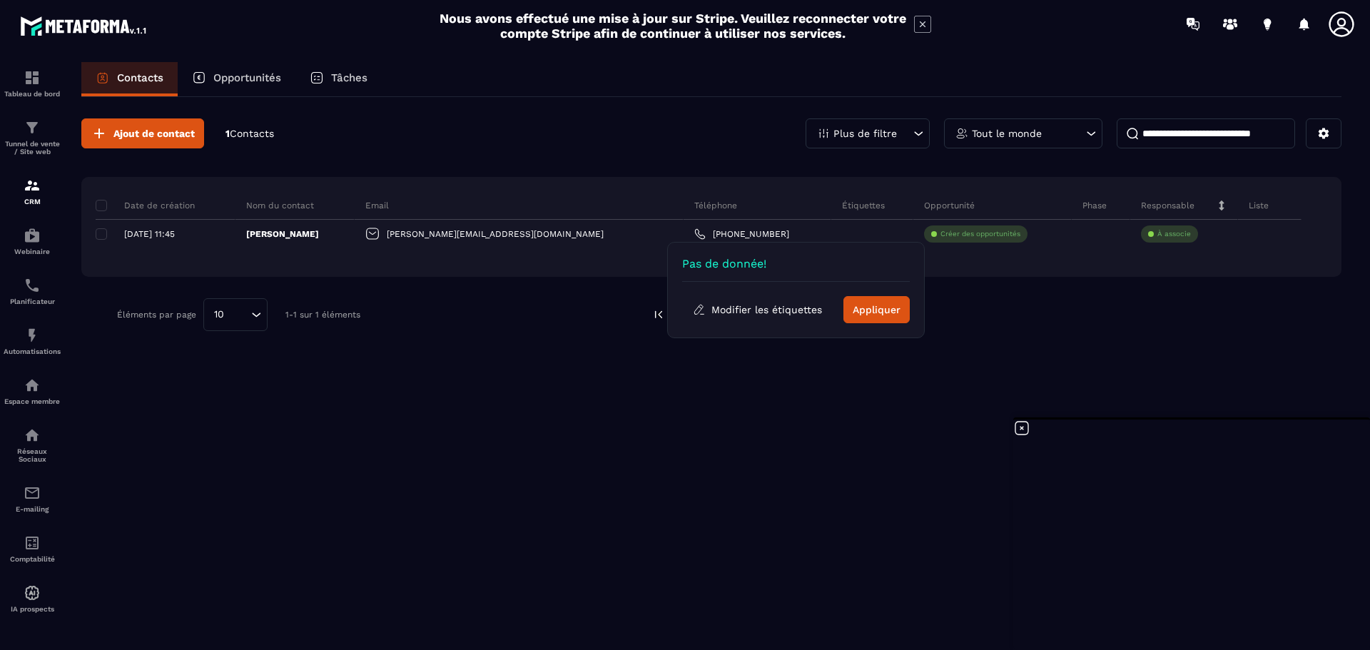
click at [883, 356] on div "Ajout de contact 1 Contacts Plus de filtre Tout le monde Date de création Nom d…" at bounding box center [711, 372] width 1261 height 551
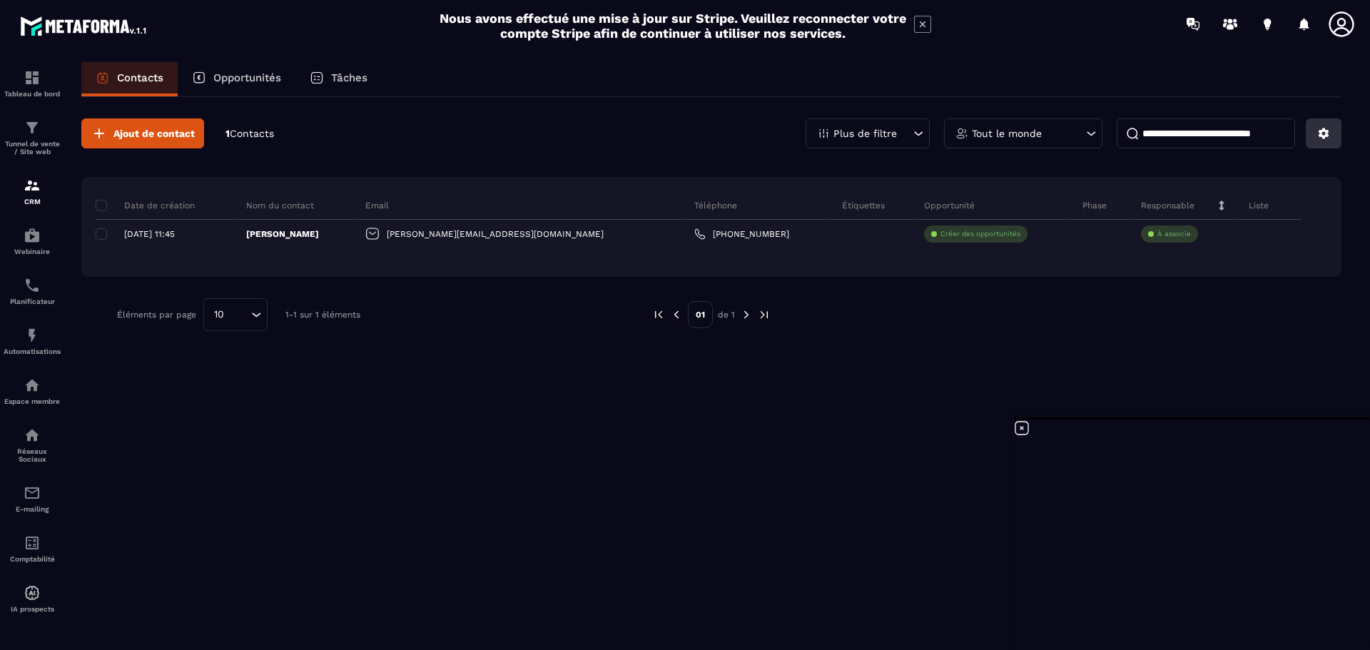
click at [1330, 137] on icon at bounding box center [1324, 133] width 13 height 13
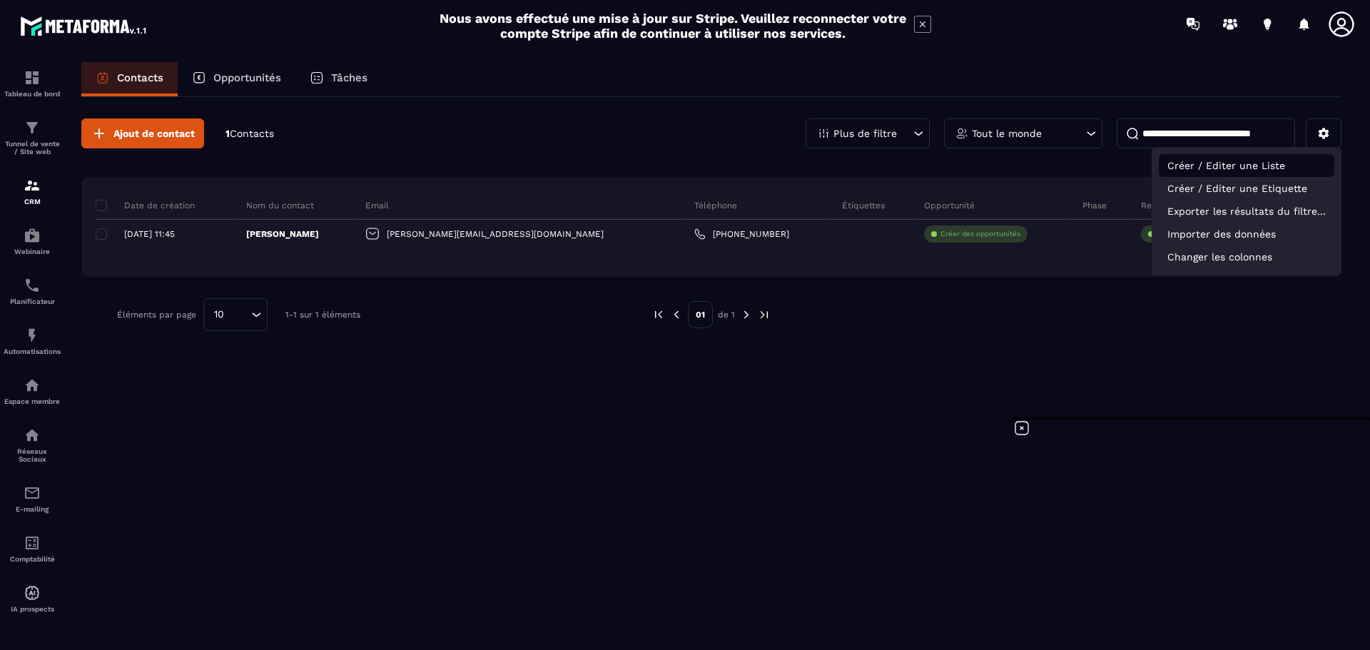
click at [1253, 167] on p "Créer / Editer une Liste" at bounding box center [1247, 165] width 176 height 23
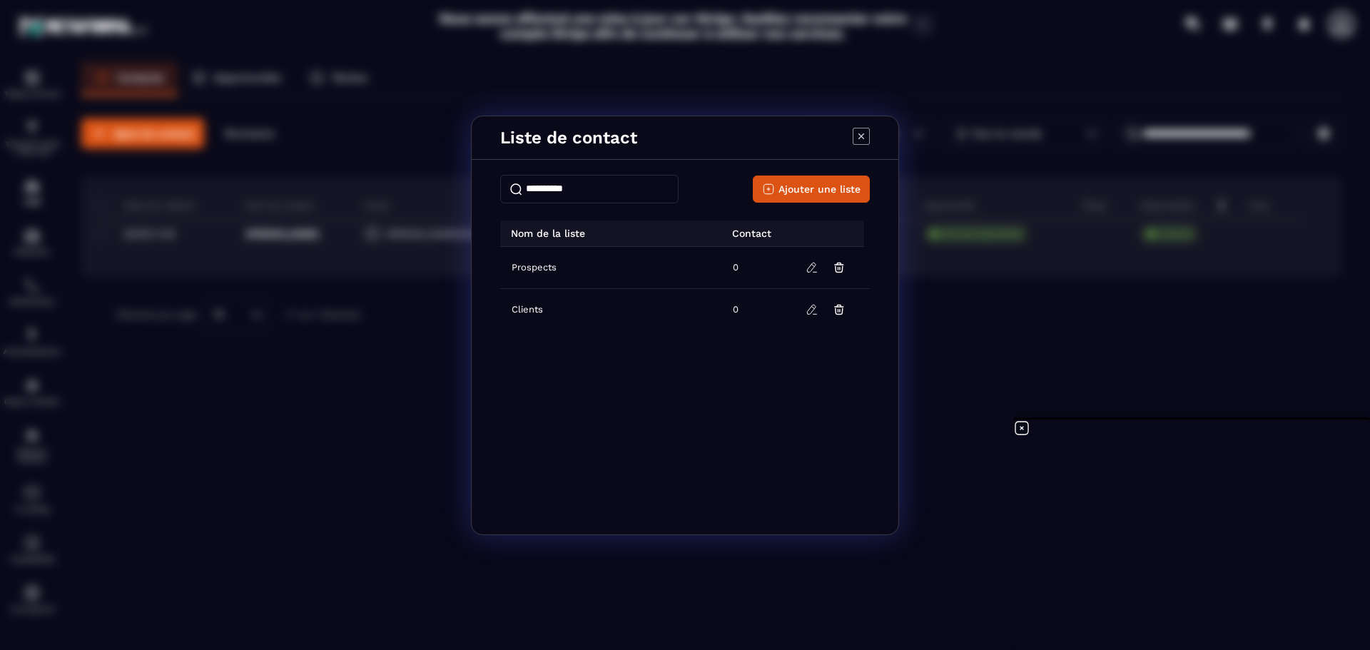
click at [859, 134] on icon "Modal window" at bounding box center [861, 136] width 17 height 17
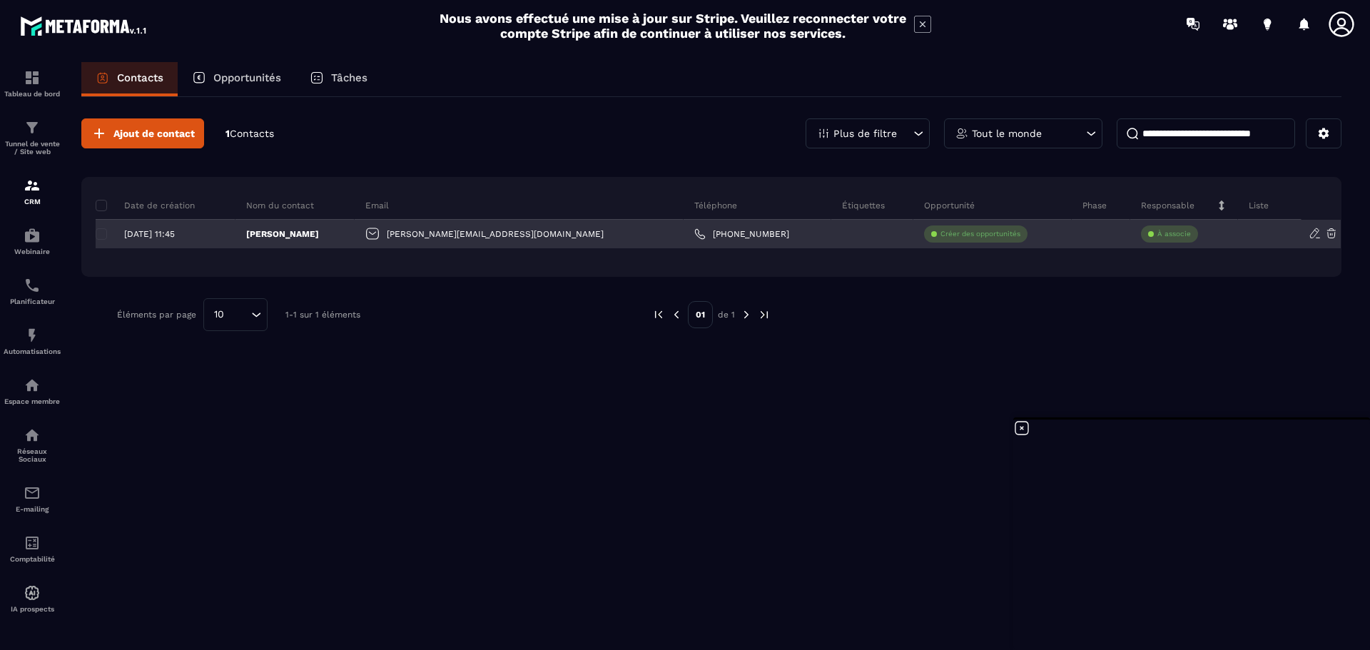
click at [1316, 235] on icon at bounding box center [1315, 233] width 13 height 13
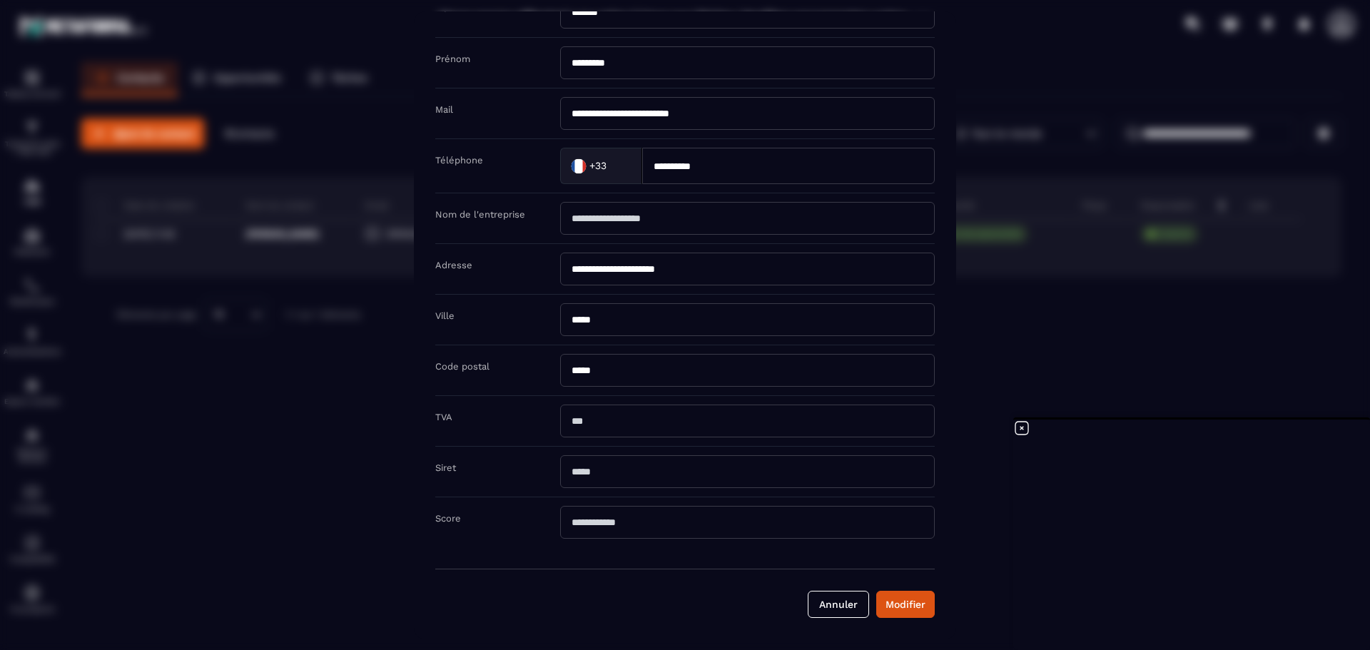
click at [707, 527] on input "*" at bounding box center [747, 522] width 375 height 33
click at [659, 469] on input "Modal window" at bounding box center [747, 471] width 375 height 33
click at [824, 610] on button "Annuler" at bounding box center [838, 604] width 61 height 27
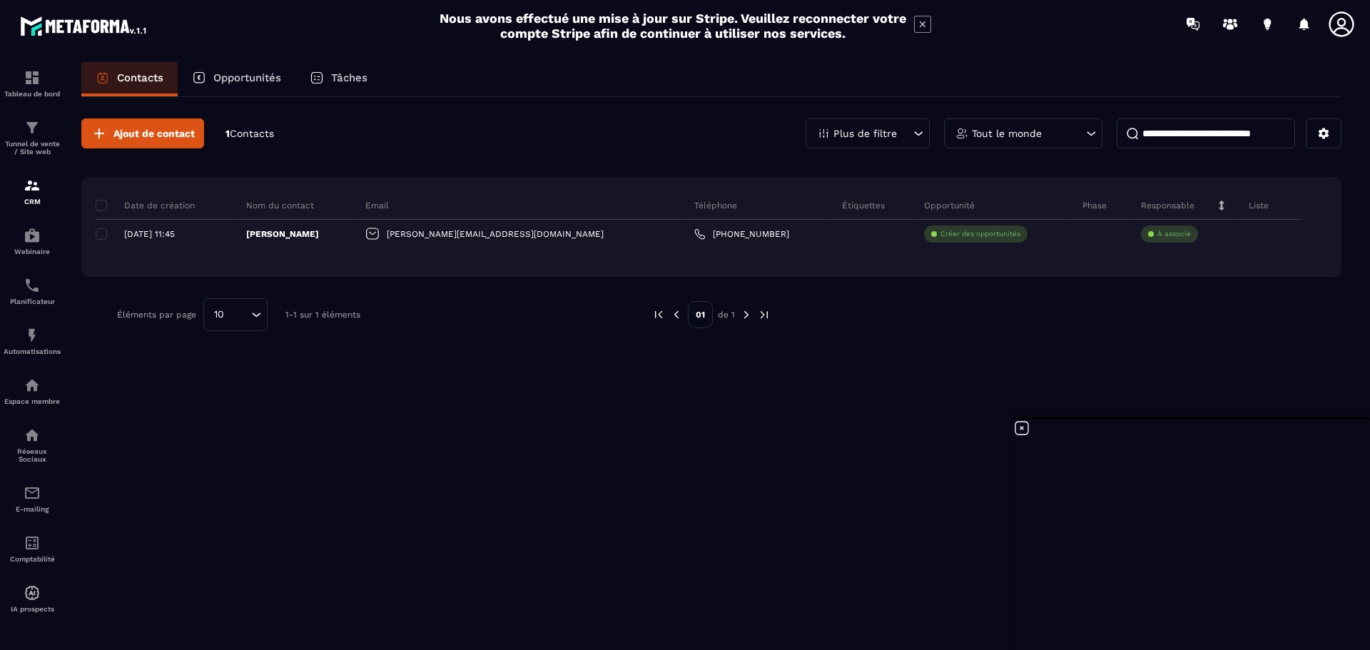
click at [1217, 201] on icon at bounding box center [1222, 206] width 10 height 10
click at [1268, 201] on div "Liste" at bounding box center [1270, 205] width 64 height 29
click at [1249, 207] on p "Liste" at bounding box center [1259, 205] width 20 height 11
drag, startPoint x: 1273, startPoint y: 206, endPoint x: 1305, endPoint y: 206, distance: 31.4
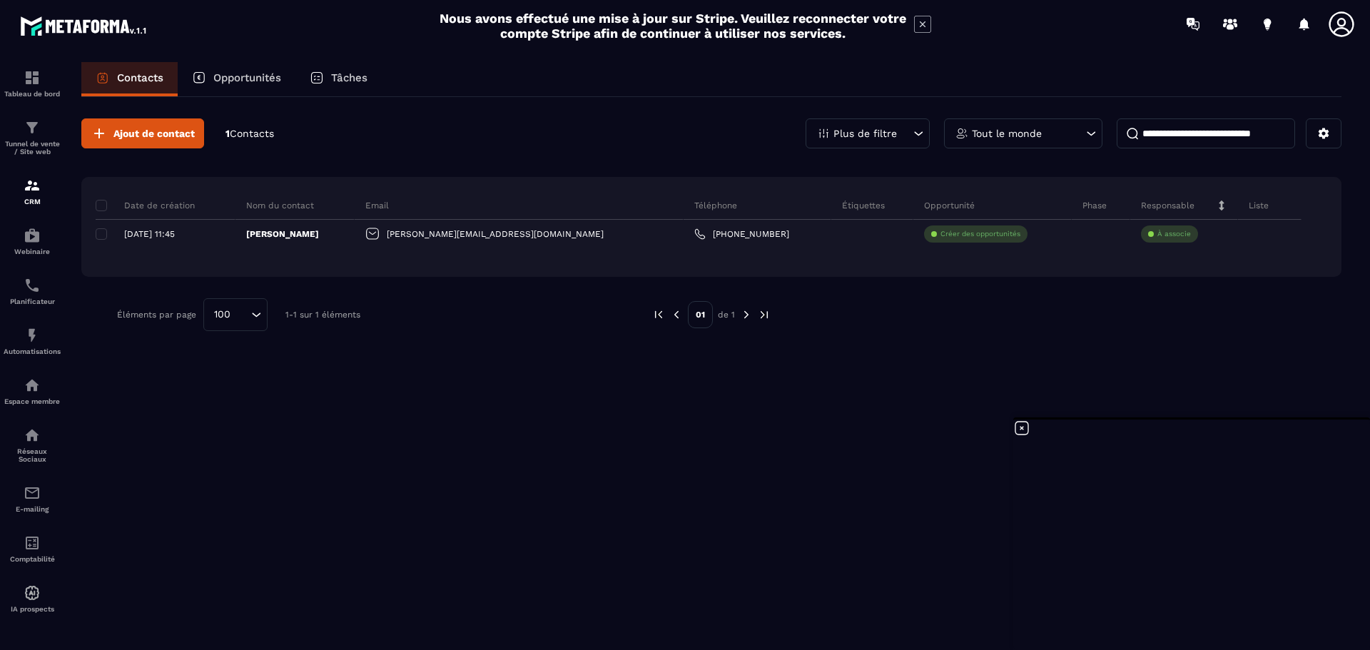
click at [1276, 206] on div "Liste" at bounding box center [1270, 205] width 64 height 29
click at [1306, 204] on th "Liste" at bounding box center [1289, 205] width 103 height 29
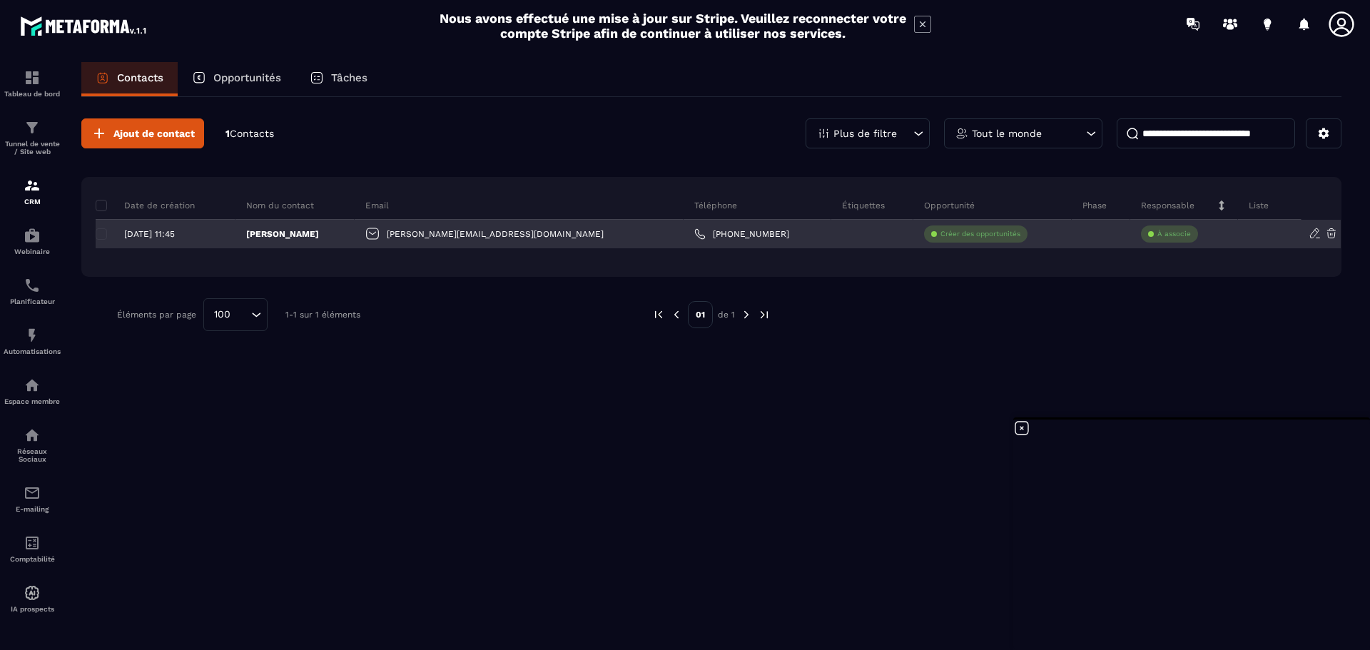
click at [158, 231] on p "[DATE] 11:45" at bounding box center [149, 234] width 51 height 10
click at [1313, 234] on icon at bounding box center [1315, 233] width 13 height 13
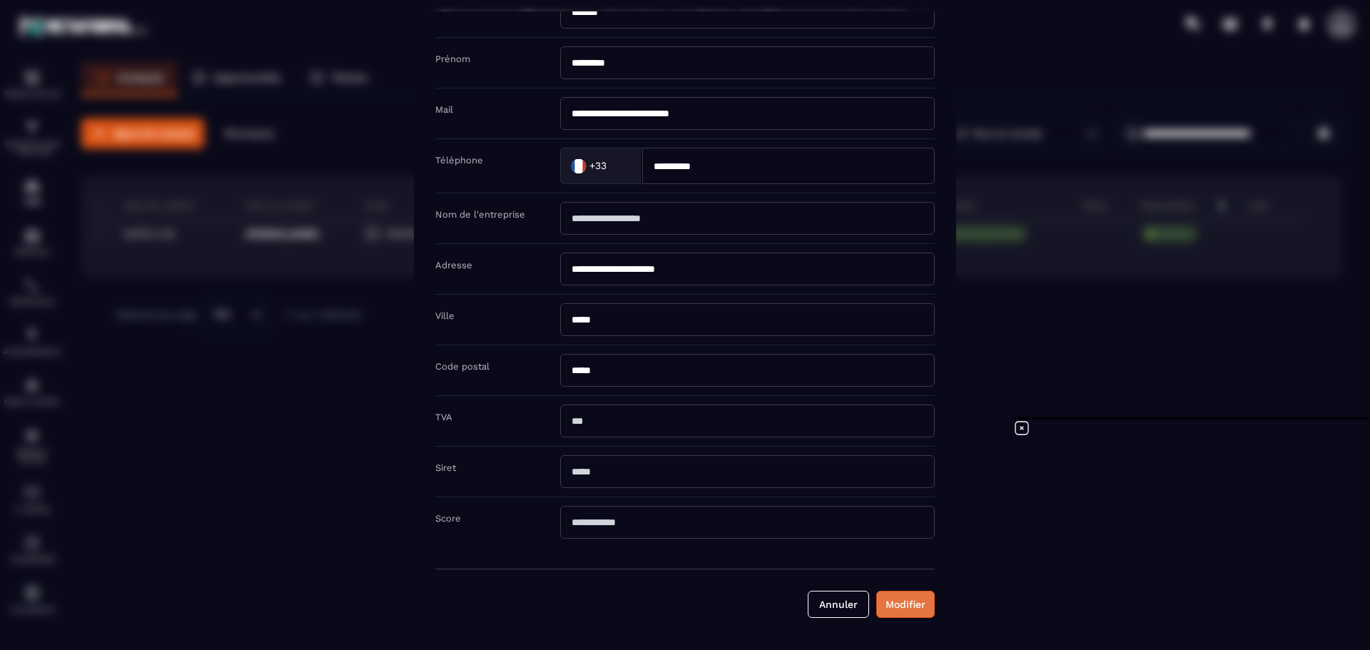
click at [904, 604] on button "Modifier" at bounding box center [906, 604] width 59 height 27
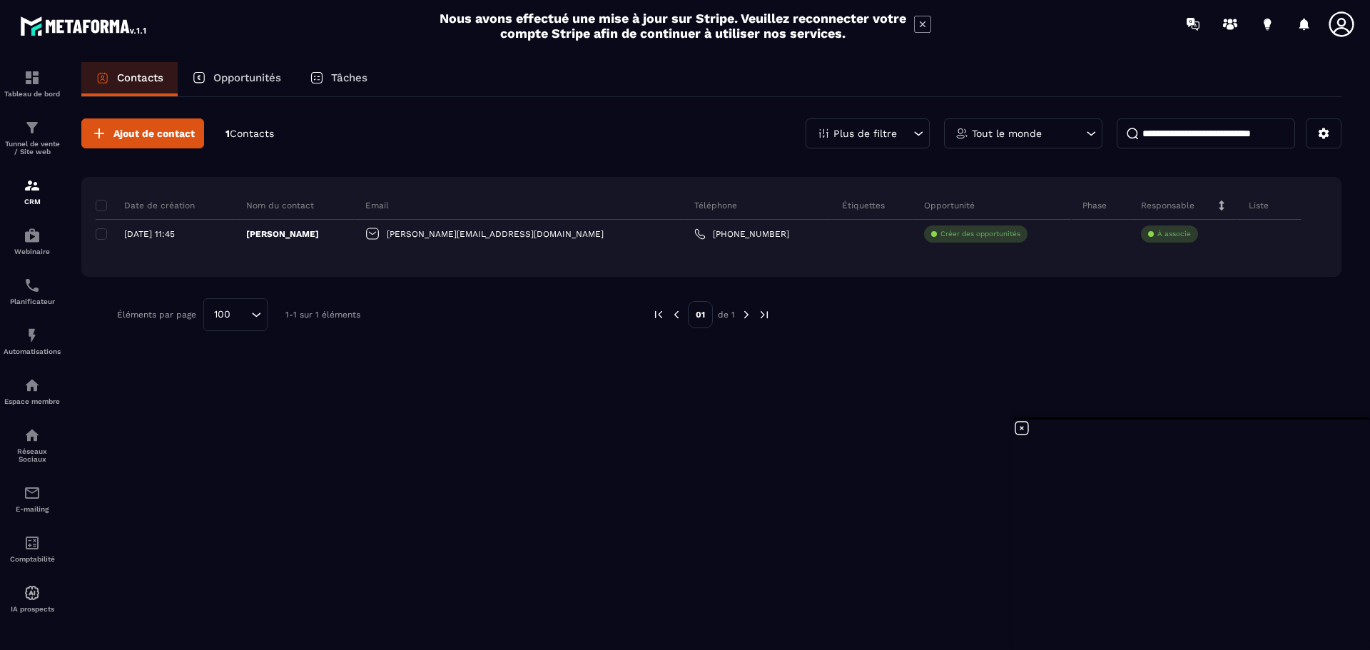
click at [921, 133] on icon at bounding box center [919, 133] width 14 height 14
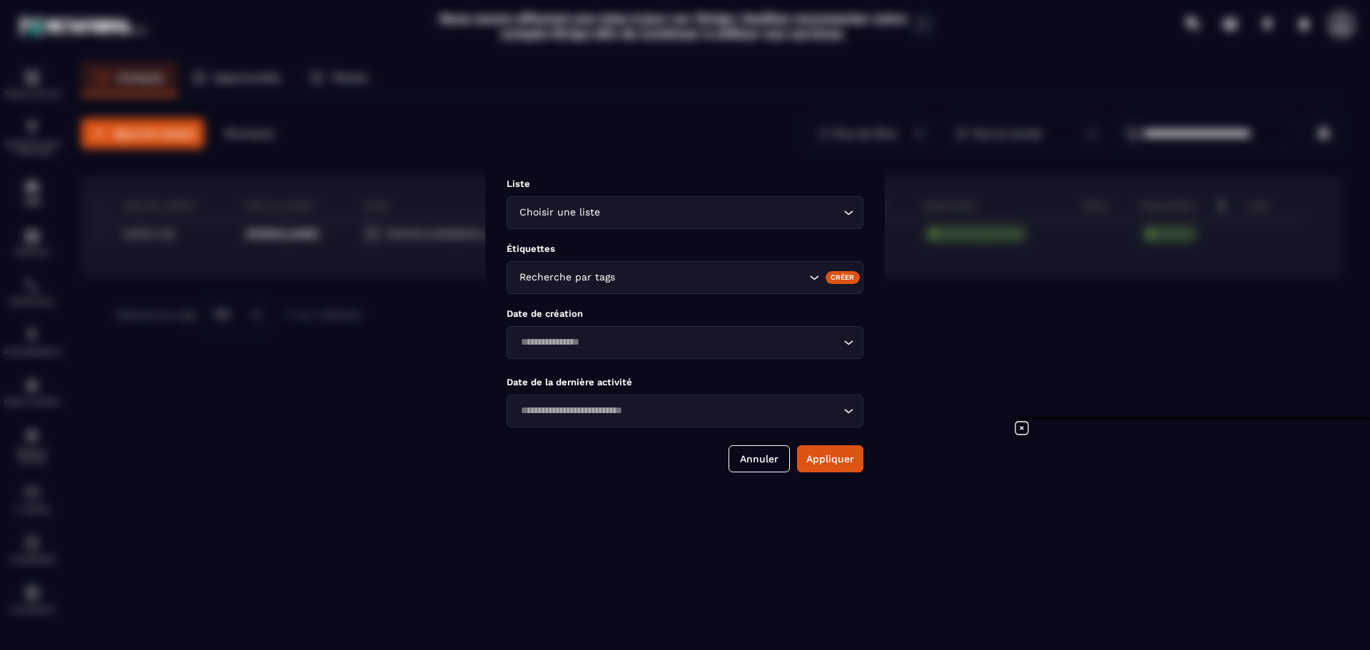
click at [906, 447] on div "Modal window" at bounding box center [685, 325] width 1370 height 650
click at [745, 459] on button "Annuler" at bounding box center [759, 458] width 61 height 27
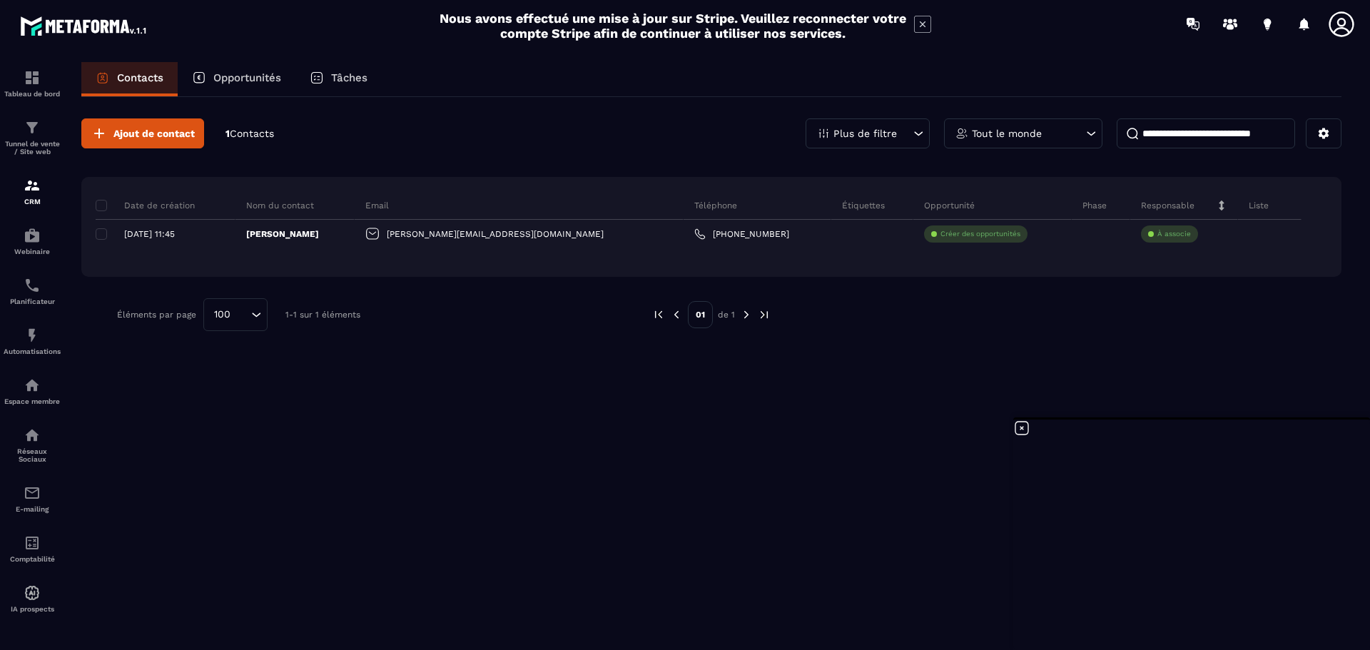
click at [1048, 130] on div "Tout le monde" at bounding box center [1023, 133] width 158 height 30
click at [1001, 246] on li "[PERSON_NAME]" at bounding box center [1024, 239] width 158 height 26
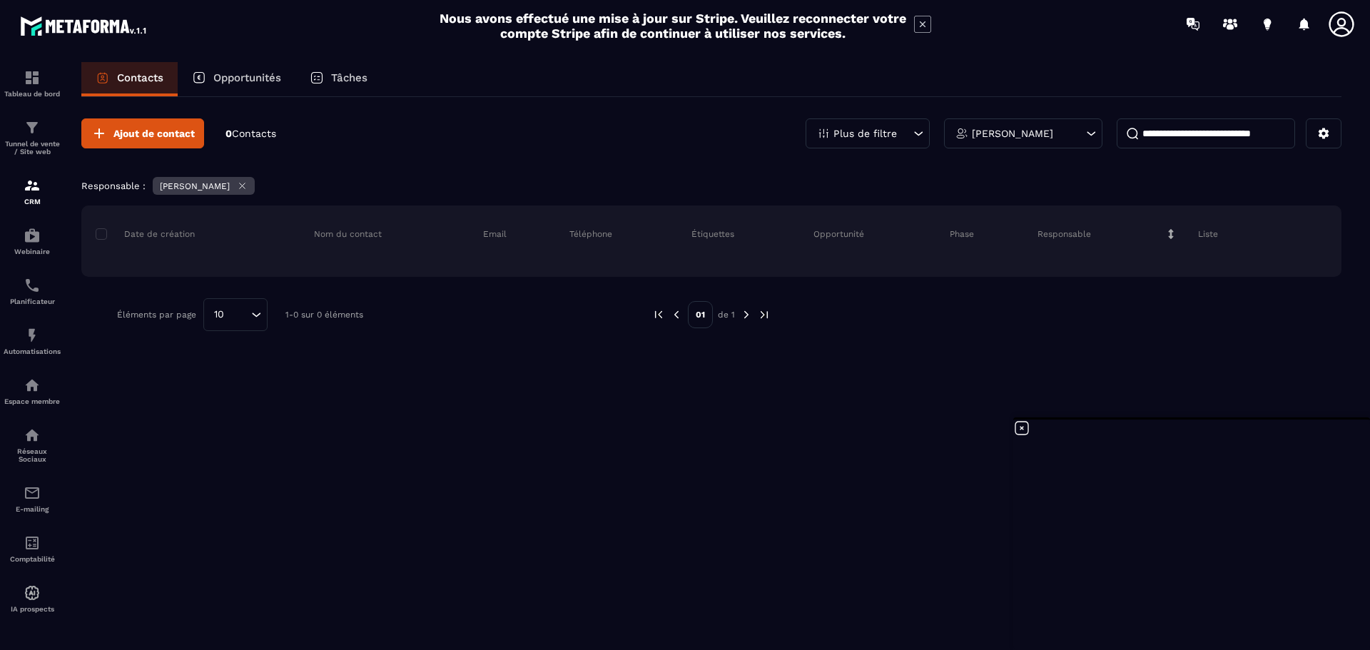
click at [1073, 138] on div "[PERSON_NAME]" at bounding box center [1023, 133] width 158 height 30
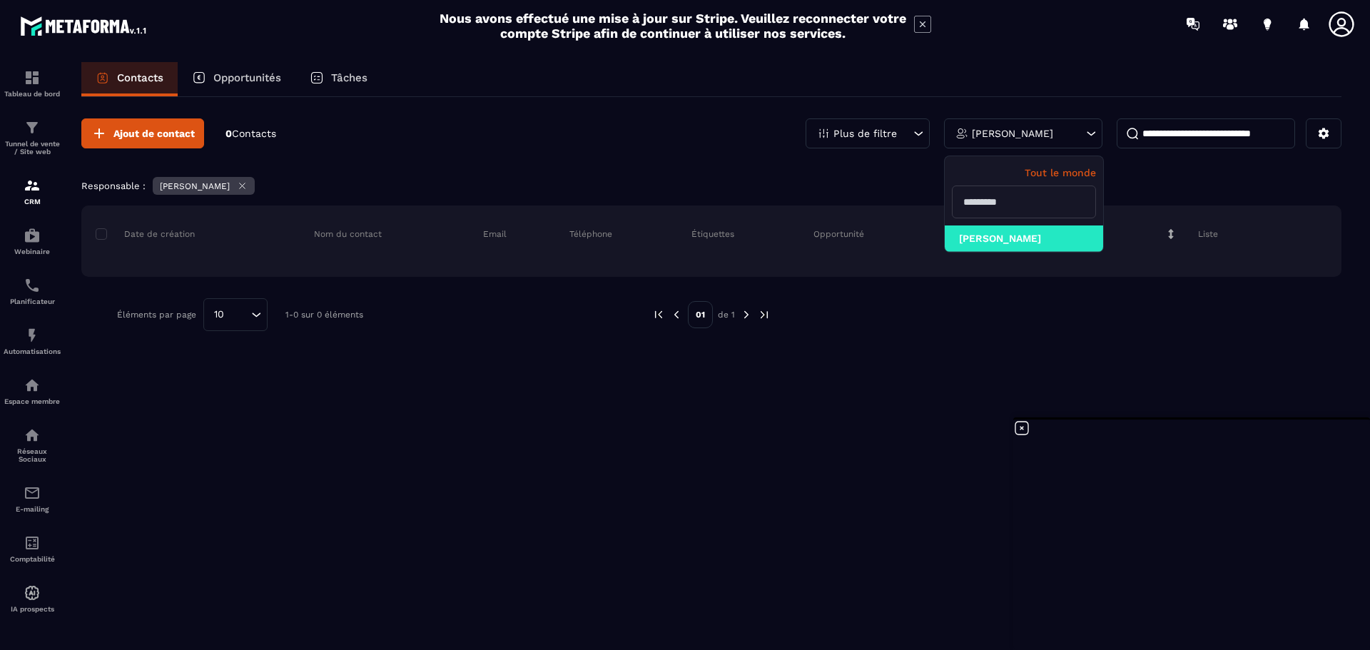
click at [1083, 167] on p "Tout le monde" at bounding box center [1024, 172] width 144 height 11
click at [1070, 171] on p "Tout le monde" at bounding box center [1024, 172] width 144 height 11
click at [1049, 168] on p "Tout le monde" at bounding box center [1024, 172] width 144 height 11
click at [938, 331] on div "Ajout de contact 0 Contacts Plus de filtre Tout le monde Tout le monde [PERSON_…" at bounding box center [711, 225] width 1261 height 256
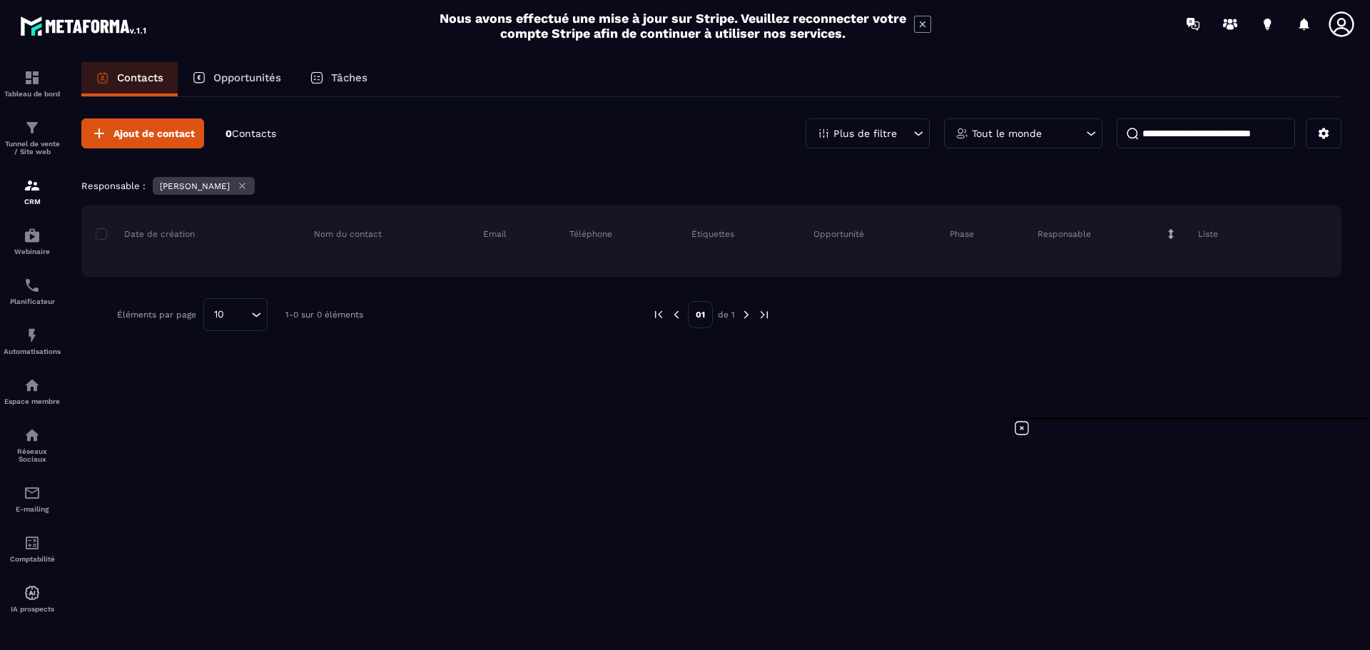
click at [996, 136] on p "Tout le monde" at bounding box center [1007, 133] width 70 height 10
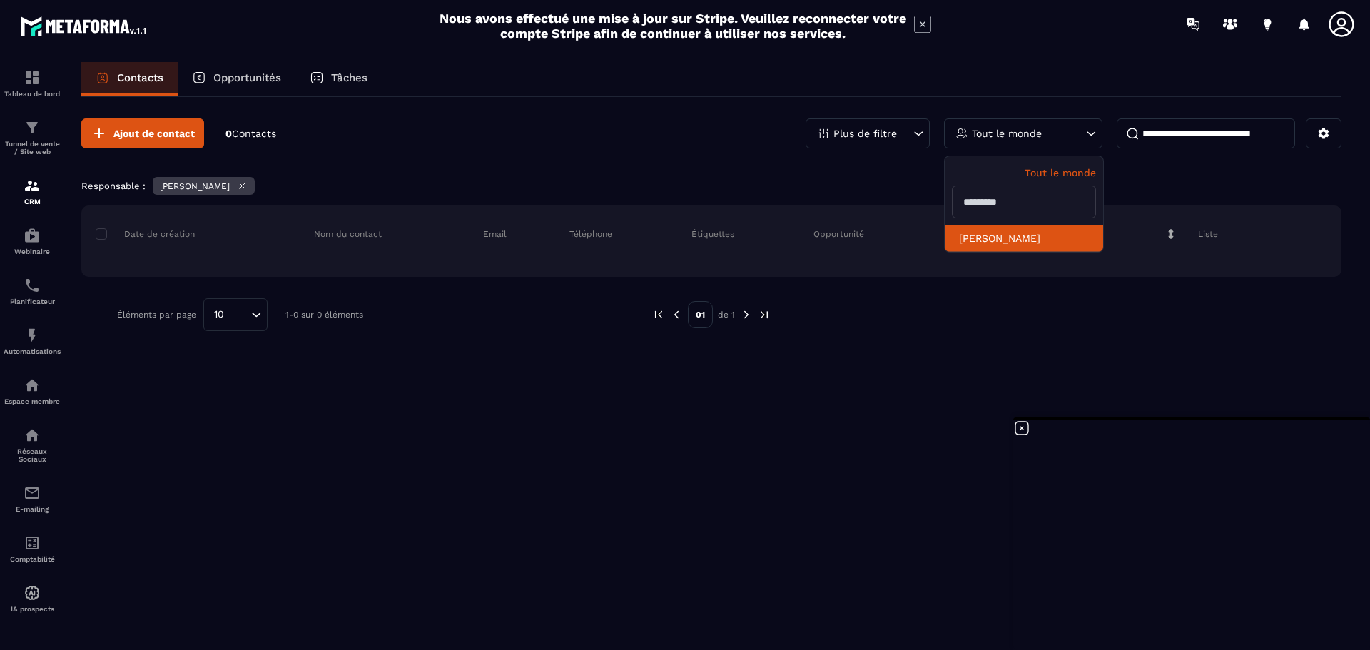
click at [991, 235] on li "[PERSON_NAME]" at bounding box center [1024, 239] width 158 height 26
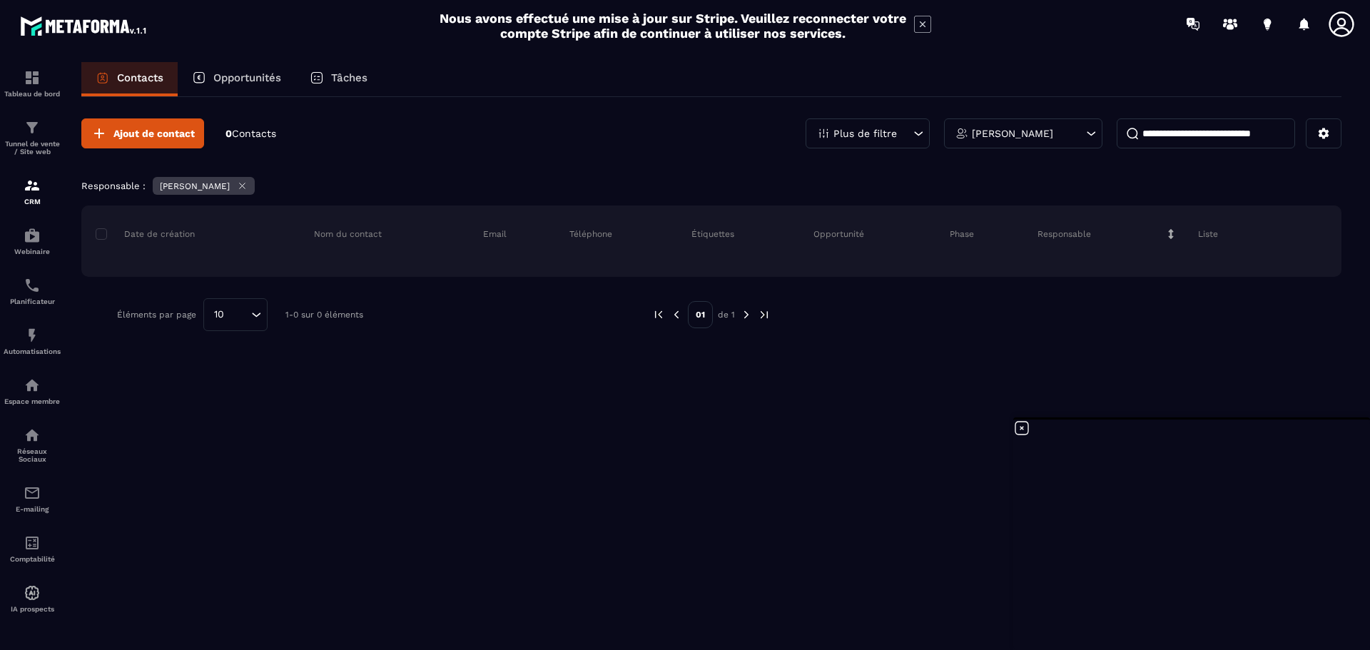
click at [1049, 124] on div "[PERSON_NAME]" at bounding box center [1023, 133] width 158 height 30
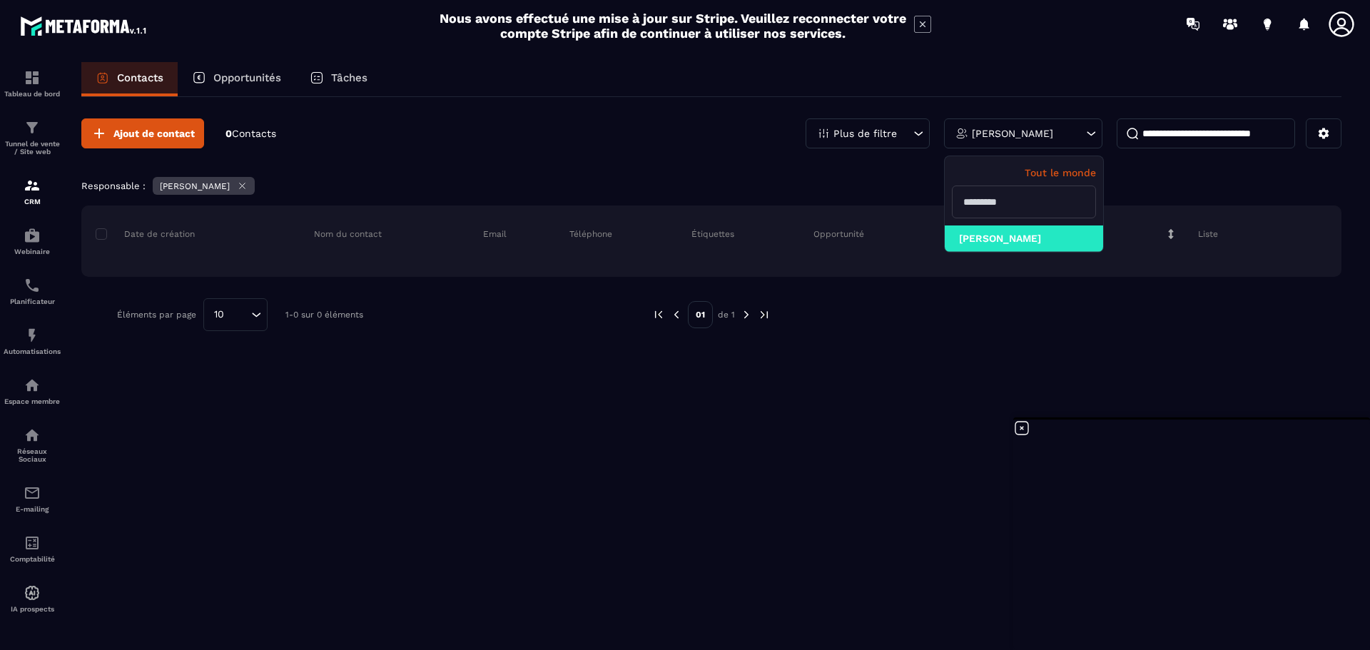
click at [1085, 171] on p "Tout le monde" at bounding box center [1024, 172] width 144 height 11
click at [247, 181] on icon at bounding box center [242, 186] width 11 height 11
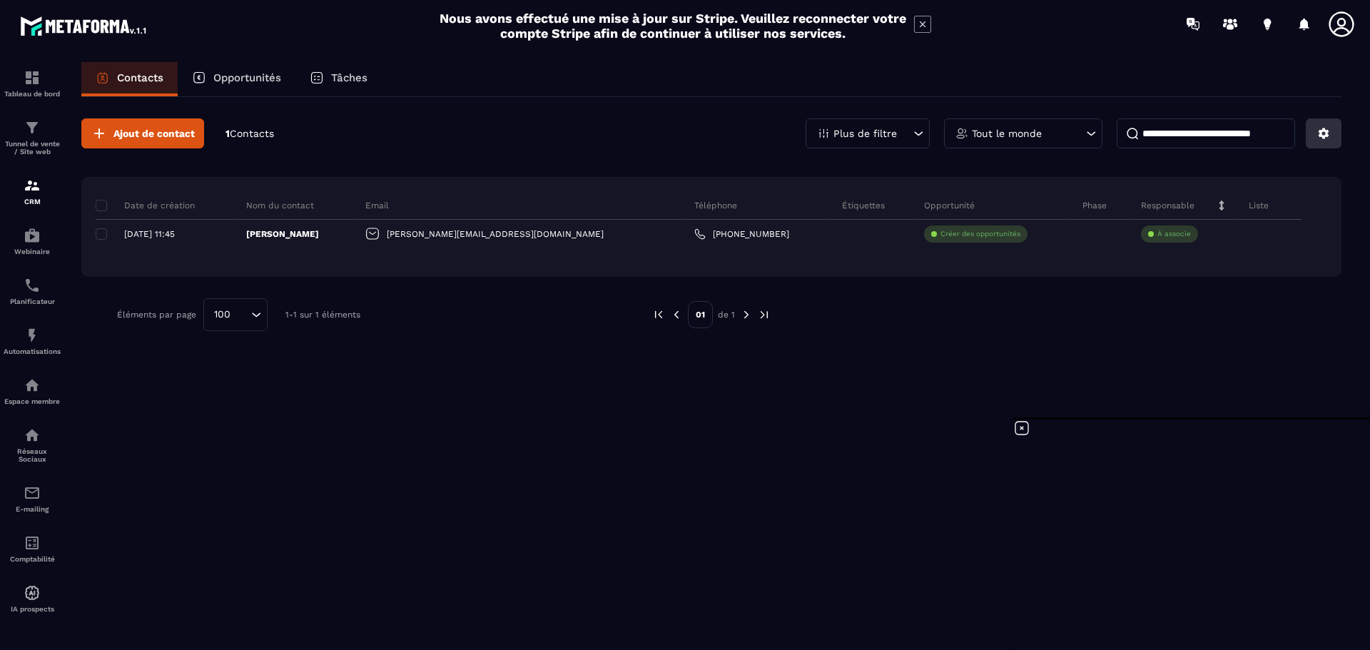
click at [1326, 132] on icon at bounding box center [1324, 133] width 11 height 11
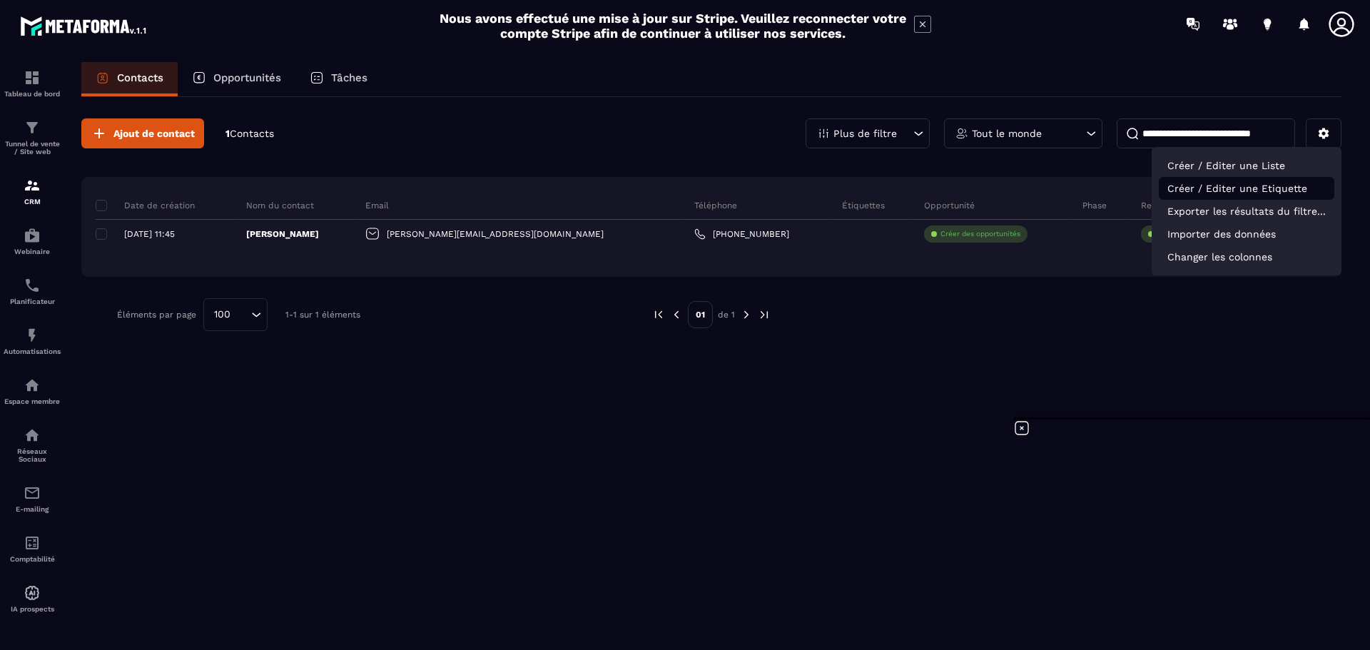
click at [1290, 185] on p "Créer / Editer une Etiquette" at bounding box center [1247, 188] width 176 height 23
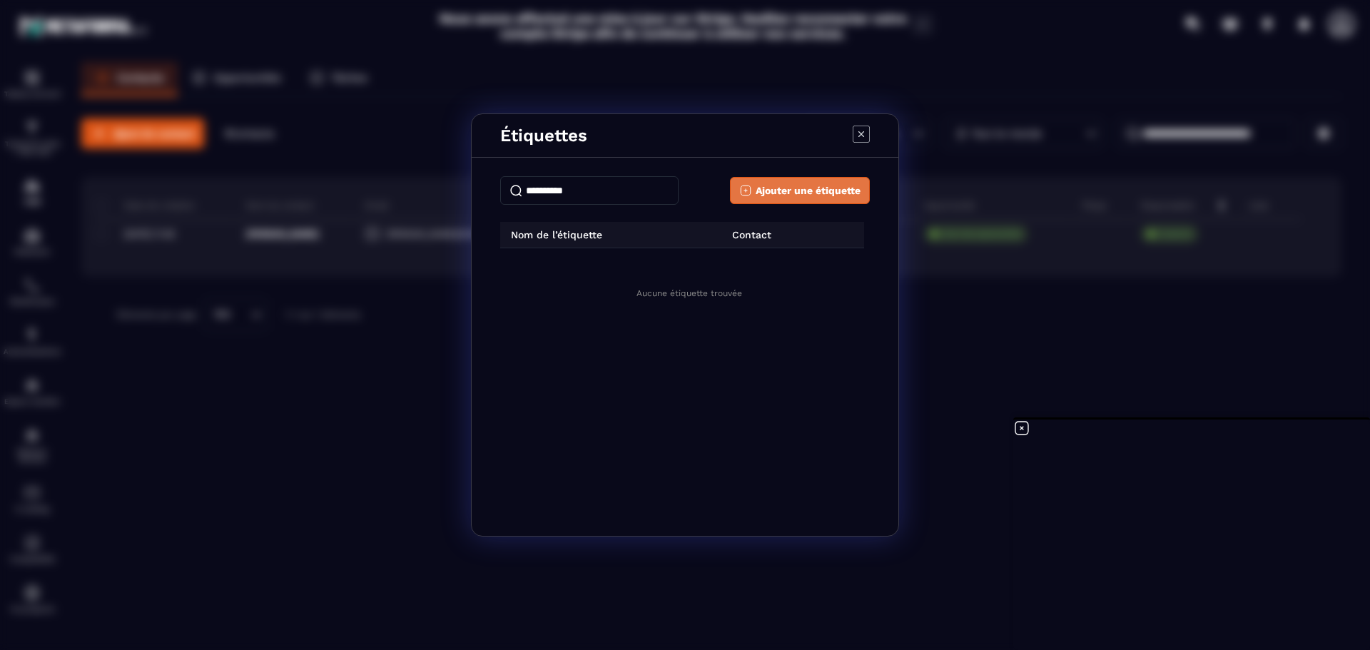
click at [769, 189] on span "Ajouter une étiquette" at bounding box center [808, 190] width 105 height 14
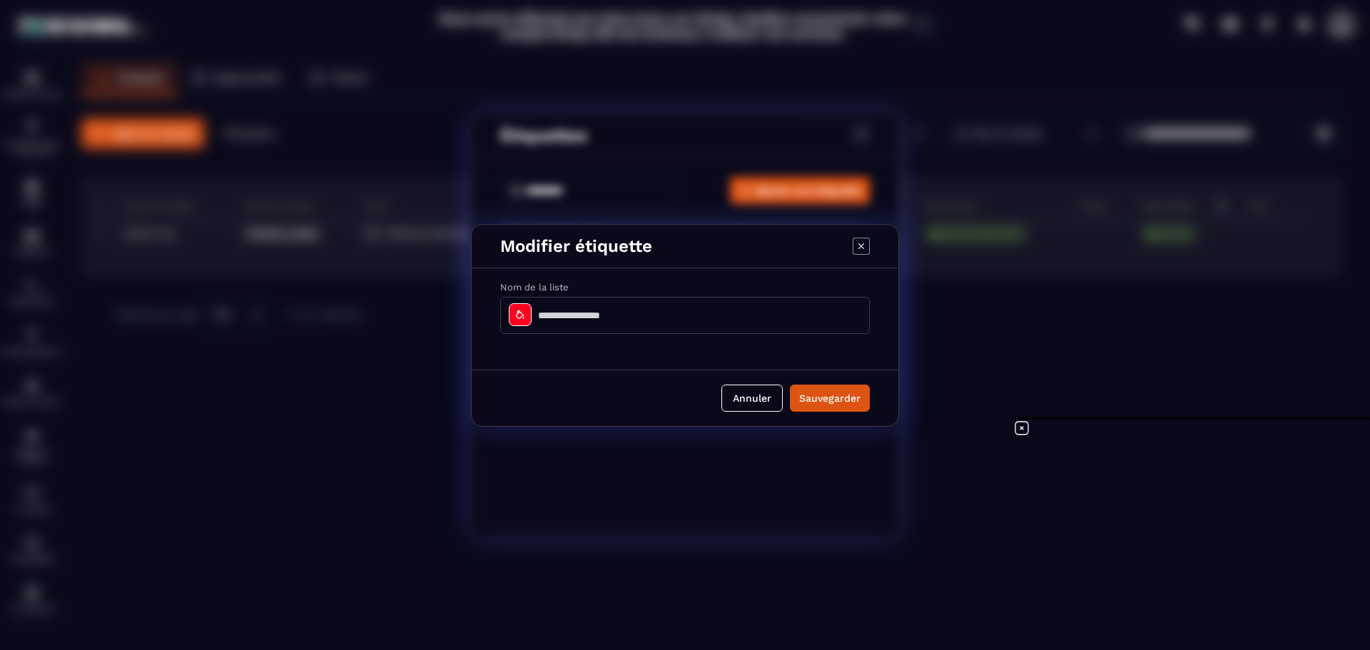
click at [592, 314] on input "Modal window" at bounding box center [685, 315] width 370 height 37
type input "********"
click at [842, 397] on button "Sauvegarder" at bounding box center [830, 398] width 80 height 27
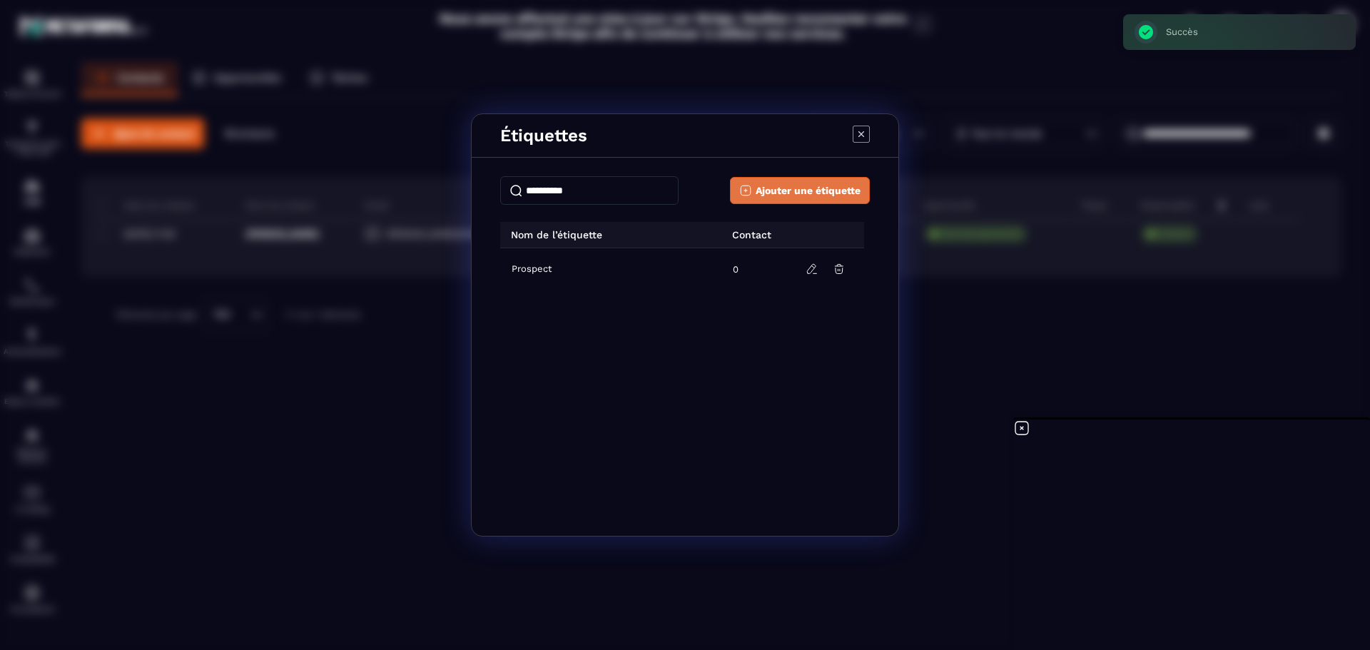
click at [784, 193] on span "Ajouter une étiquette" at bounding box center [808, 190] width 105 height 14
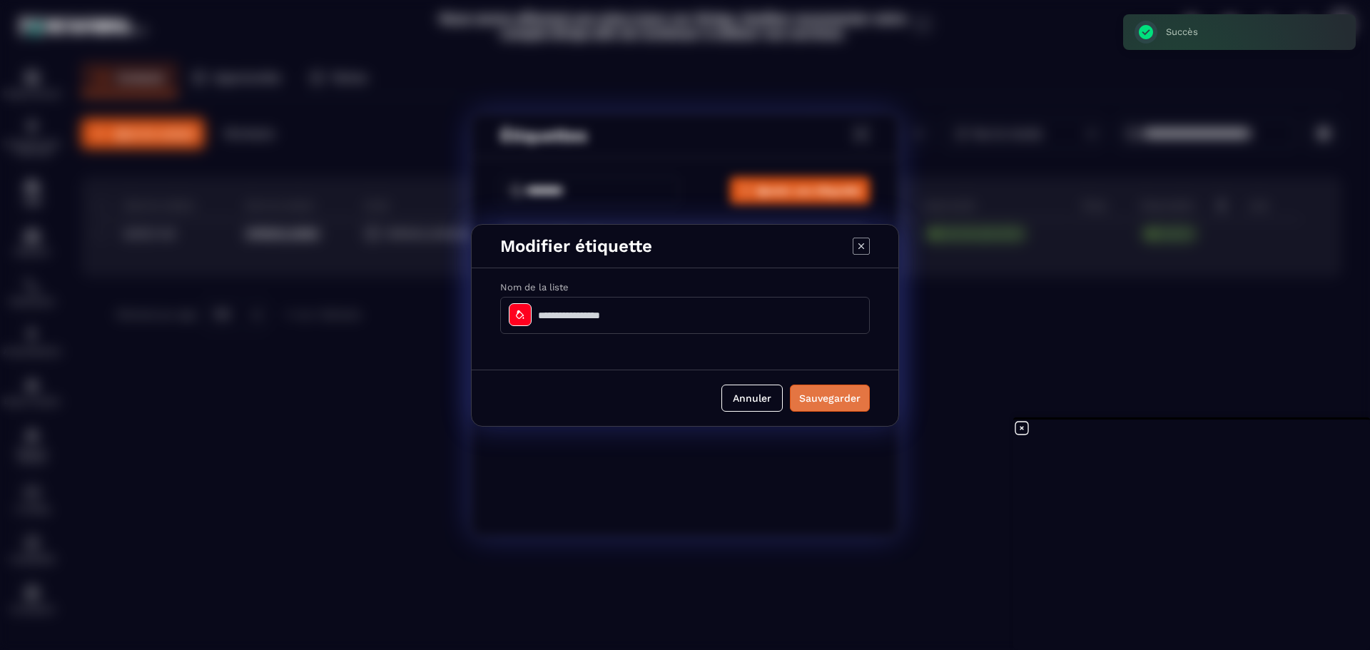
click at [812, 400] on button "Sauvegarder" at bounding box center [830, 398] width 80 height 27
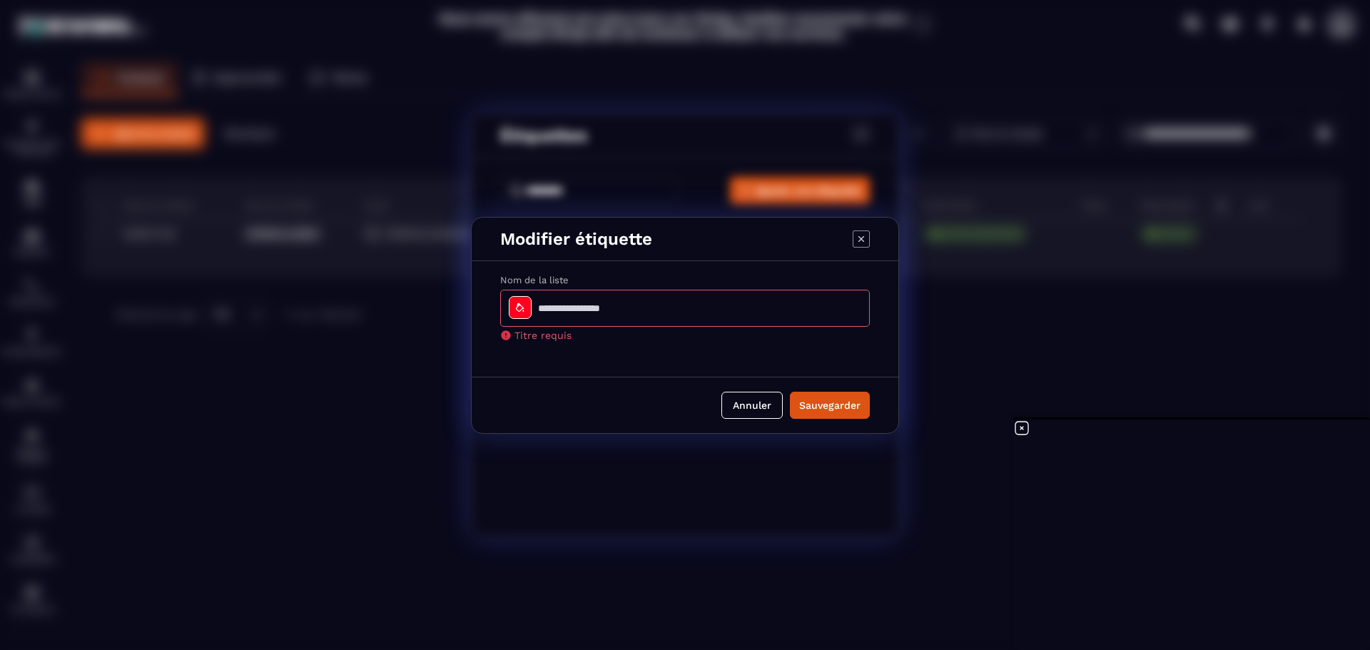
click at [632, 309] on input "Modal window" at bounding box center [685, 308] width 370 height 37
type input "**********"
click at [837, 409] on button "Sauvegarder" at bounding box center [830, 405] width 80 height 27
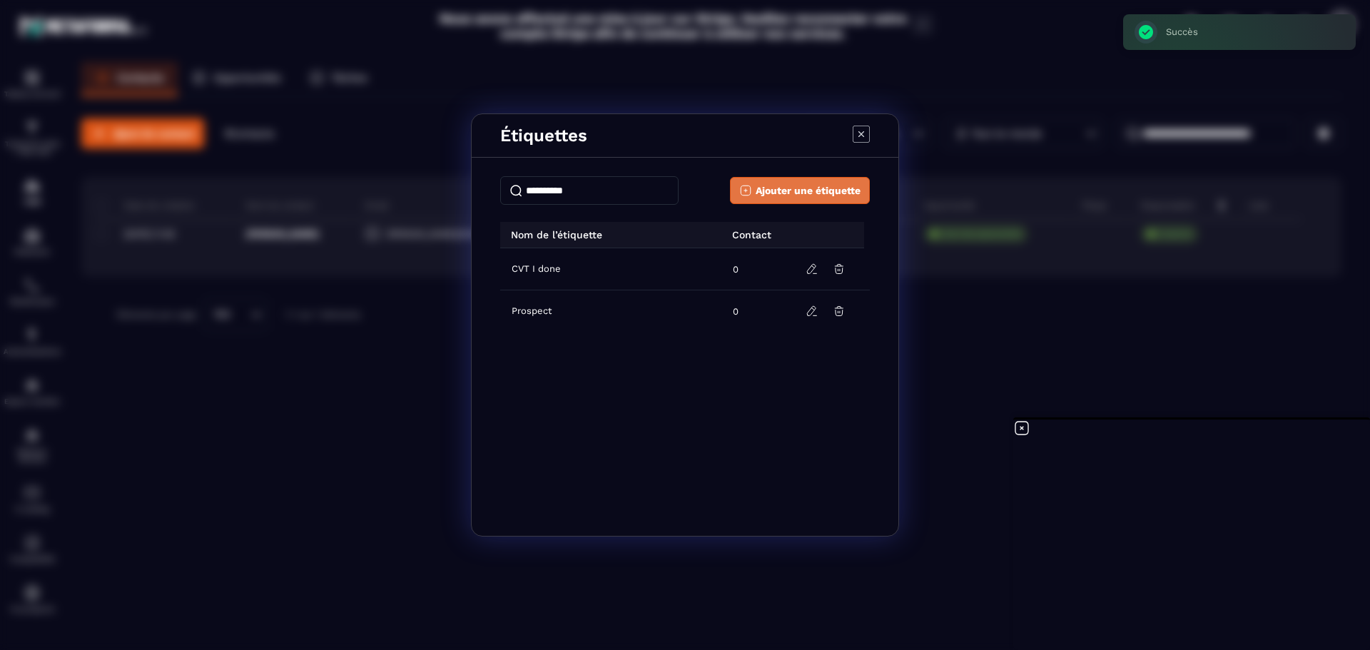
click at [784, 189] on span "Ajouter une étiquette" at bounding box center [808, 190] width 105 height 14
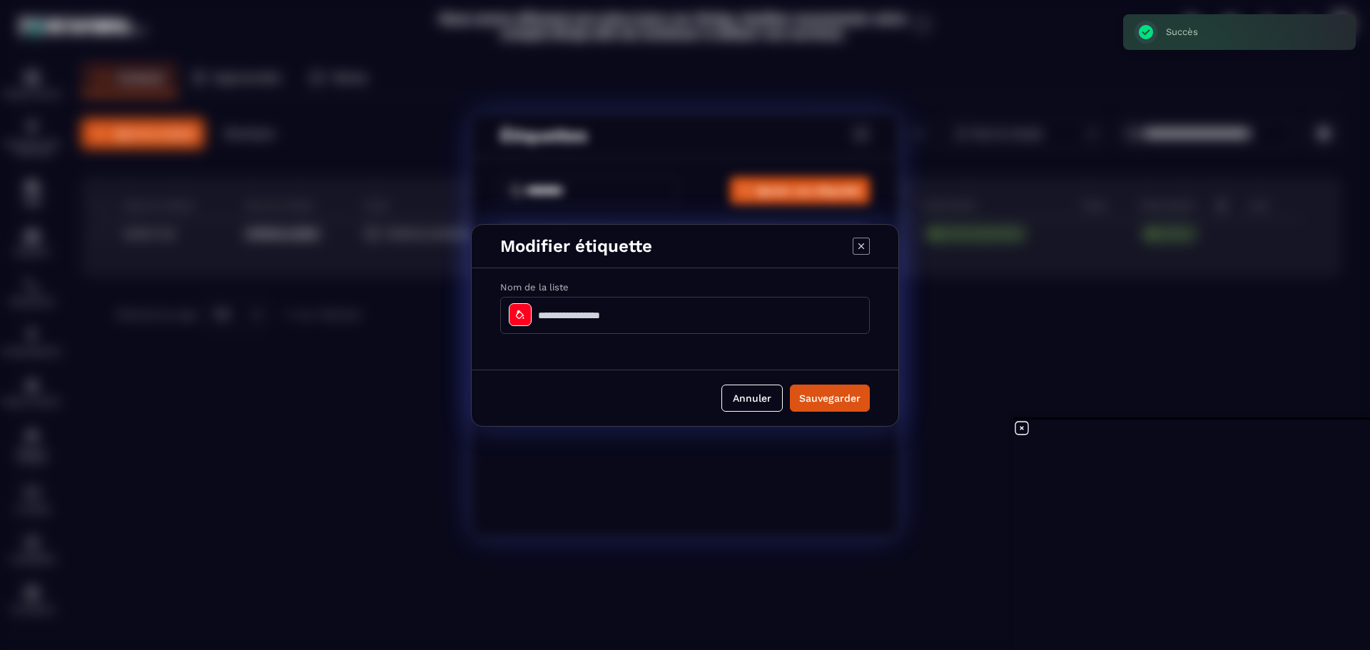
click at [605, 321] on input "Modal window" at bounding box center [685, 315] width 370 height 37
type input "**********"
click at [827, 394] on button "Sauvegarder" at bounding box center [830, 398] width 80 height 27
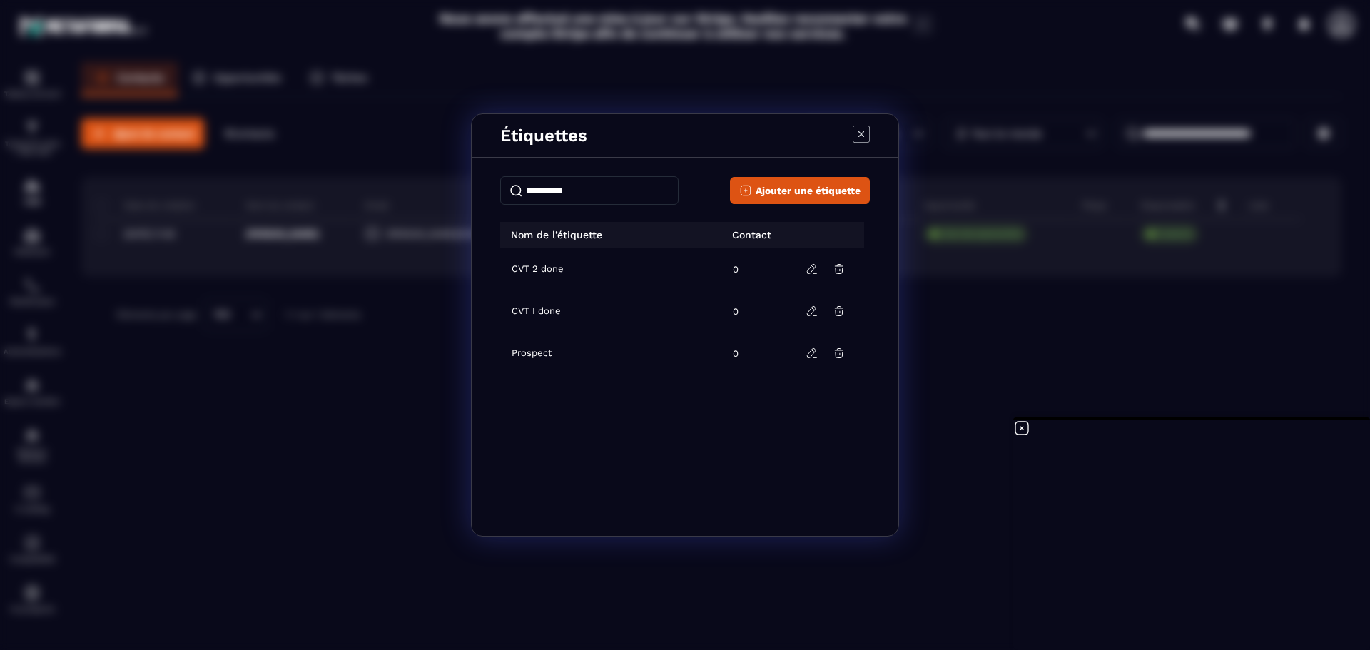
click at [862, 133] on icon "Modal window" at bounding box center [862, 134] width 6 height 6
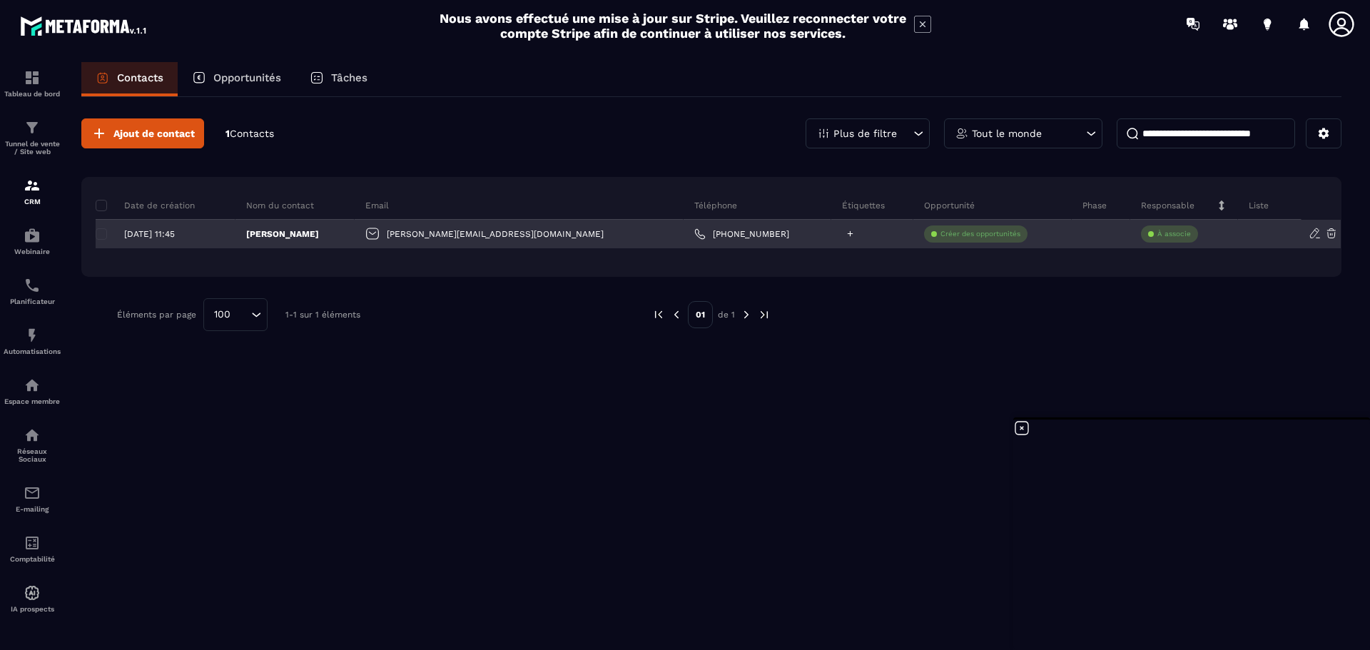
click at [846, 230] on icon at bounding box center [850, 233] width 9 height 9
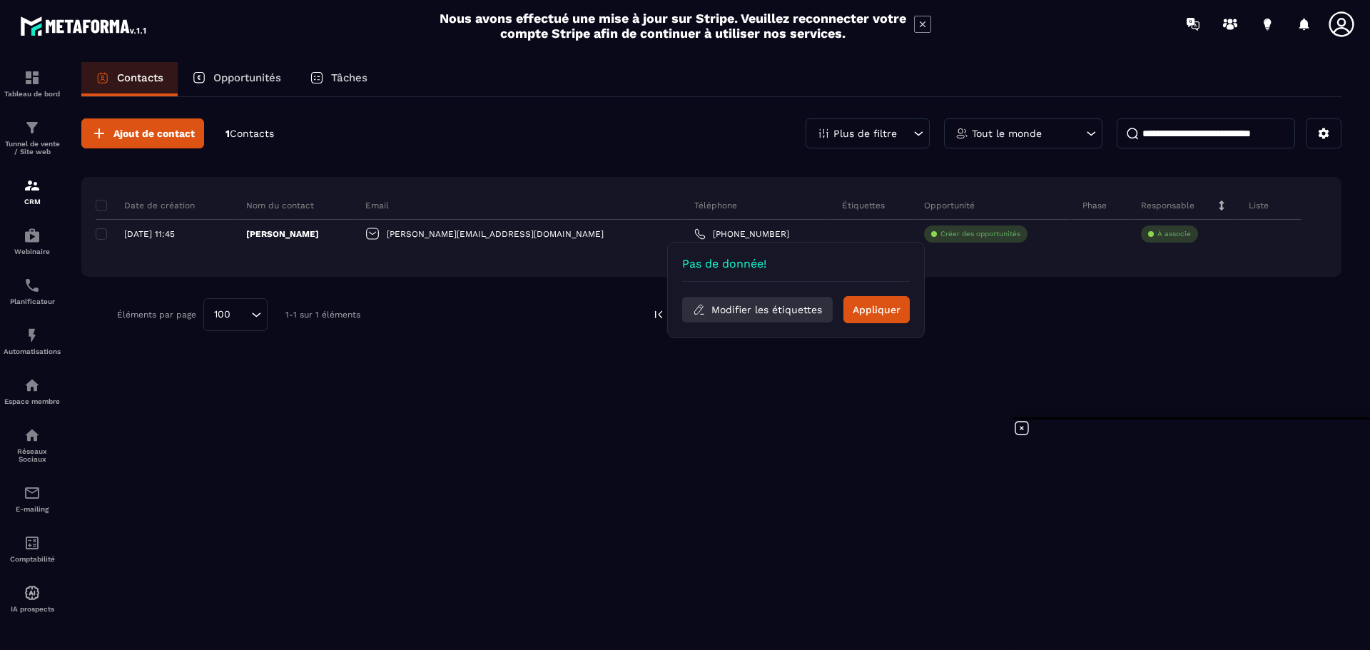
click at [768, 314] on button "Modifier les étiquettes" at bounding box center [757, 310] width 151 height 26
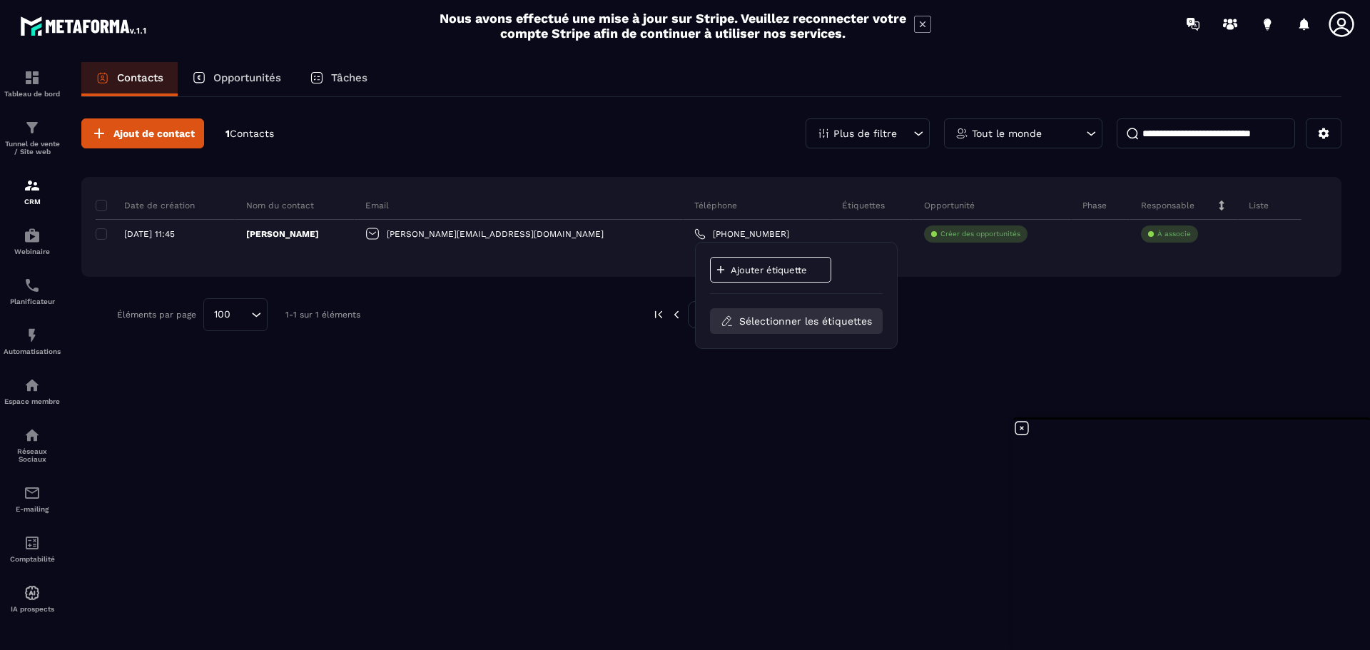
click at [828, 321] on button "Sélectionner les étiquettes" at bounding box center [796, 321] width 173 height 26
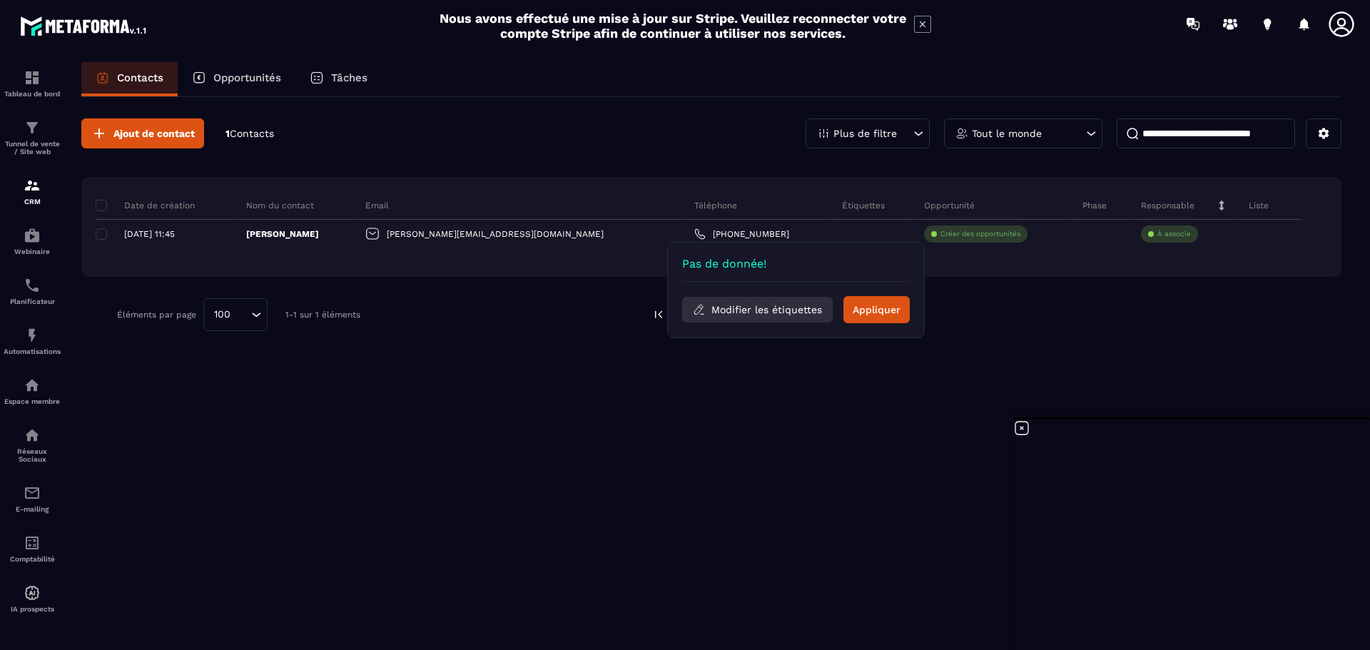
click at [782, 304] on button "Modifier les étiquettes" at bounding box center [757, 310] width 151 height 26
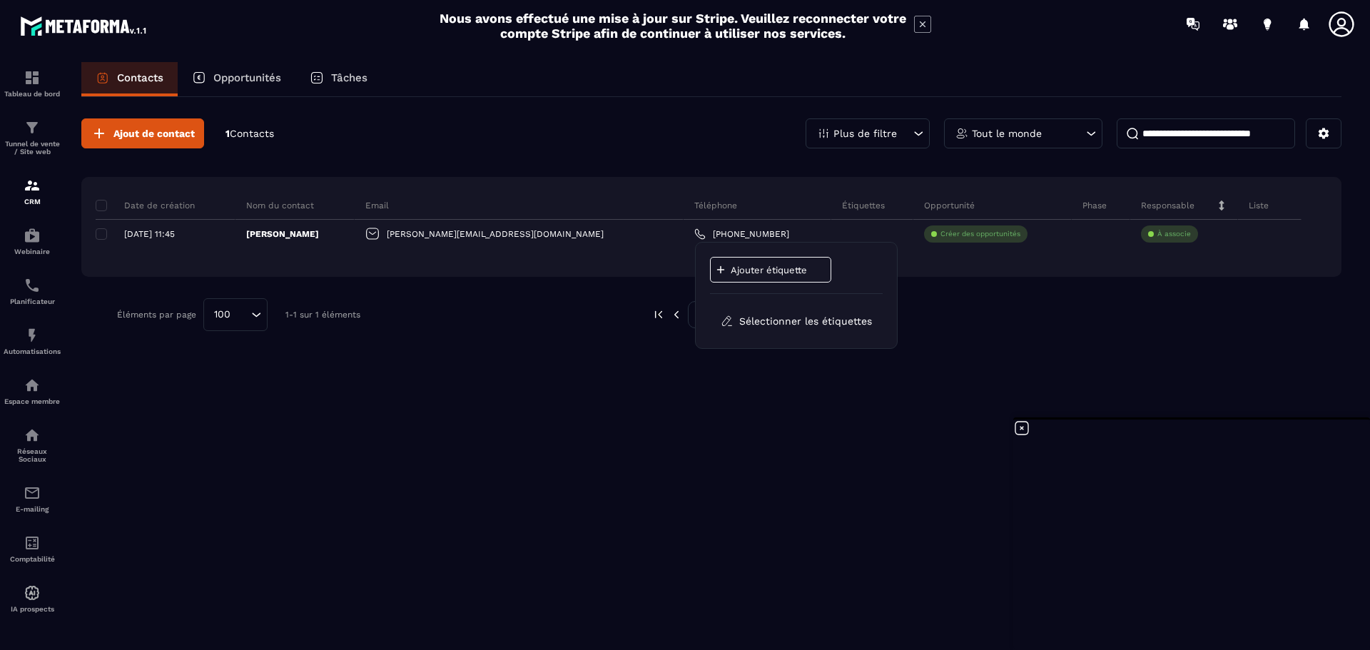
click at [793, 271] on p "Ajouter étiquette" at bounding box center [774, 270] width 86 height 11
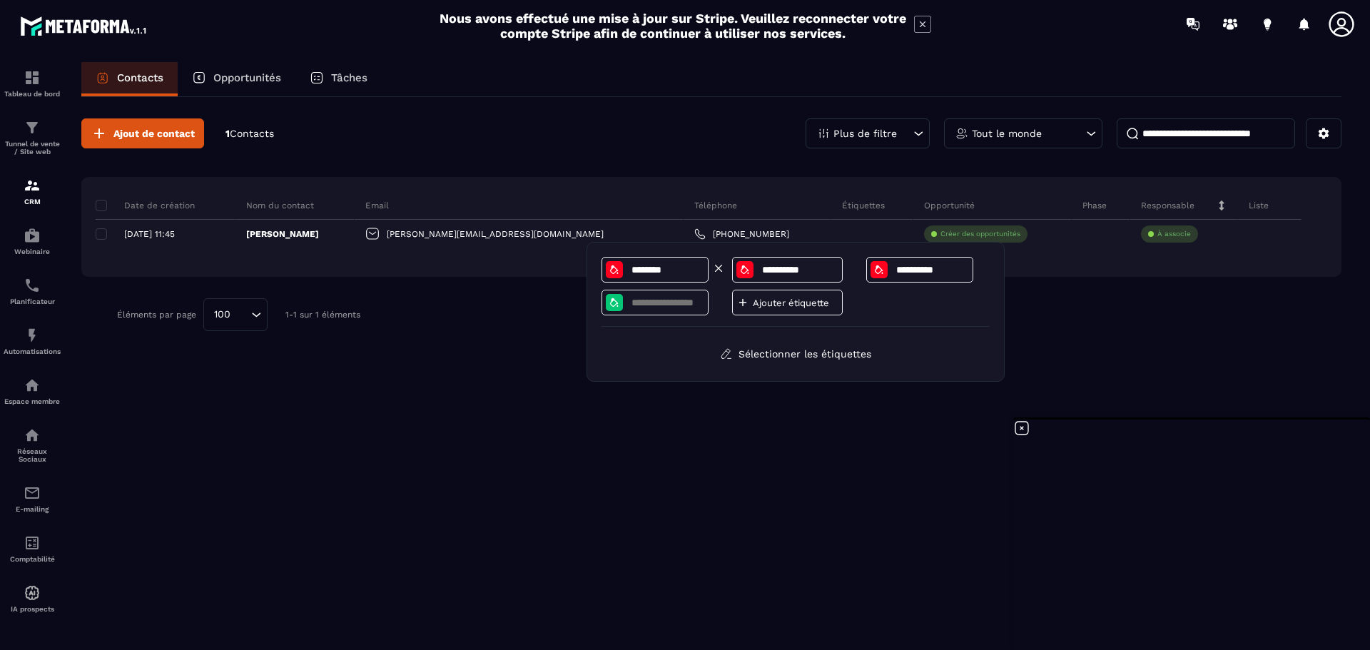
click at [672, 270] on input "********" at bounding box center [667, 270] width 74 height 12
click at [654, 265] on input "********" at bounding box center [667, 270] width 74 height 12
click at [670, 266] on input "********" at bounding box center [667, 270] width 74 height 12
click at [671, 266] on input "********" at bounding box center [667, 270] width 74 height 12
click at [782, 267] on input "**********" at bounding box center [800, 270] width 78 height 12
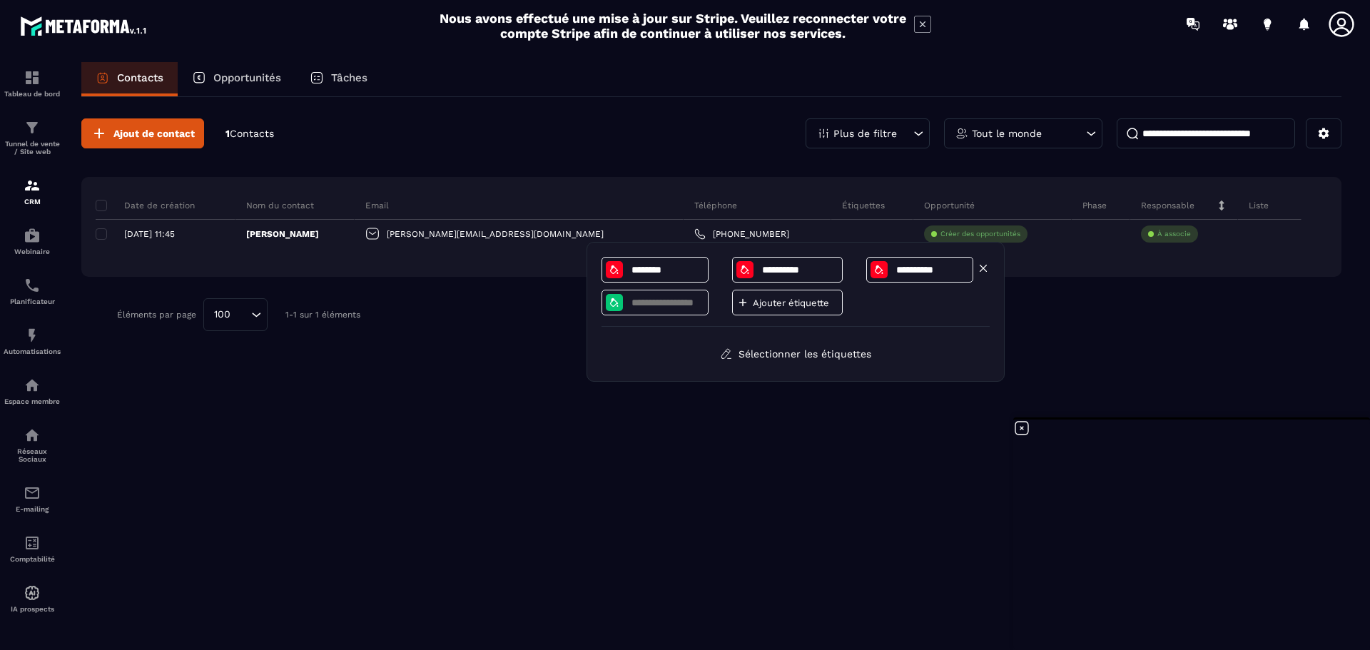
click at [936, 267] on input "**********" at bounding box center [932, 270] width 74 height 12
click at [675, 271] on input "********" at bounding box center [667, 270] width 74 height 12
click at [638, 303] on input at bounding box center [667, 303] width 74 height 12
click at [672, 272] on input "********" at bounding box center [667, 270] width 74 height 12
click at [616, 268] on icon at bounding box center [614, 270] width 8 height 9
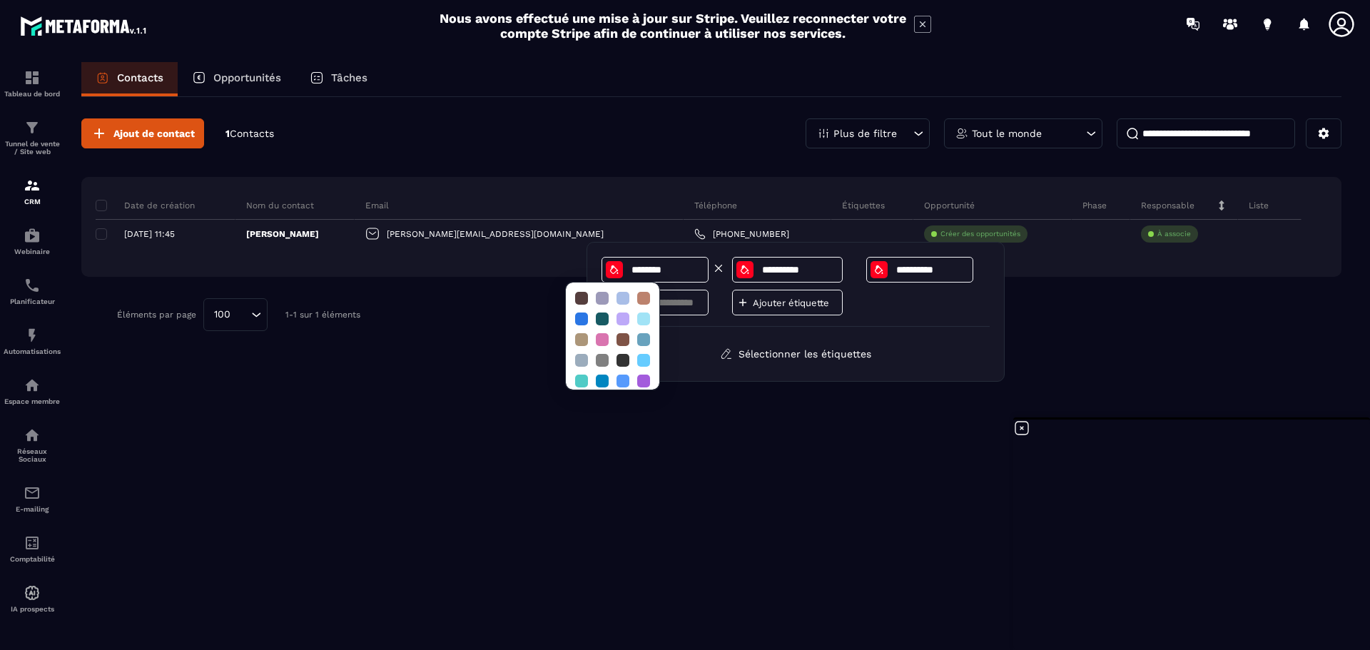
click at [614, 268] on icon at bounding box center [614, 270] width 8 height 9
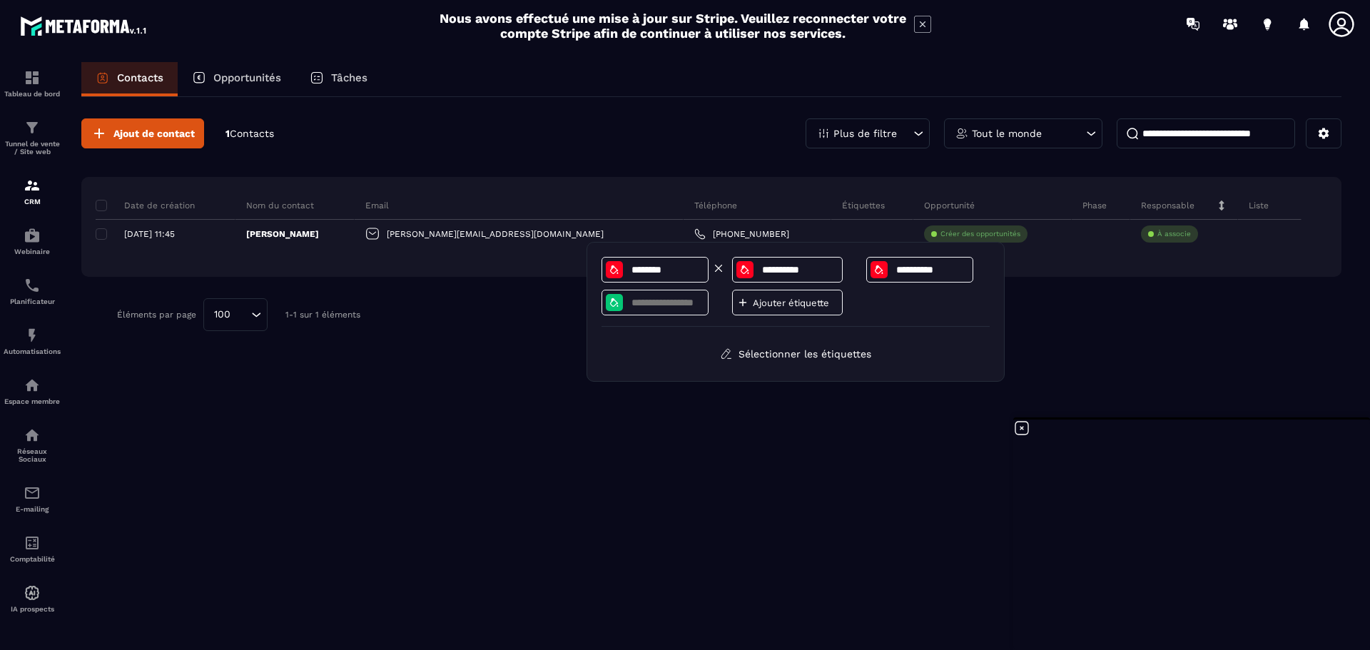
click at [621, 267] on div at bounding box center [614, 269] width 17 height 17
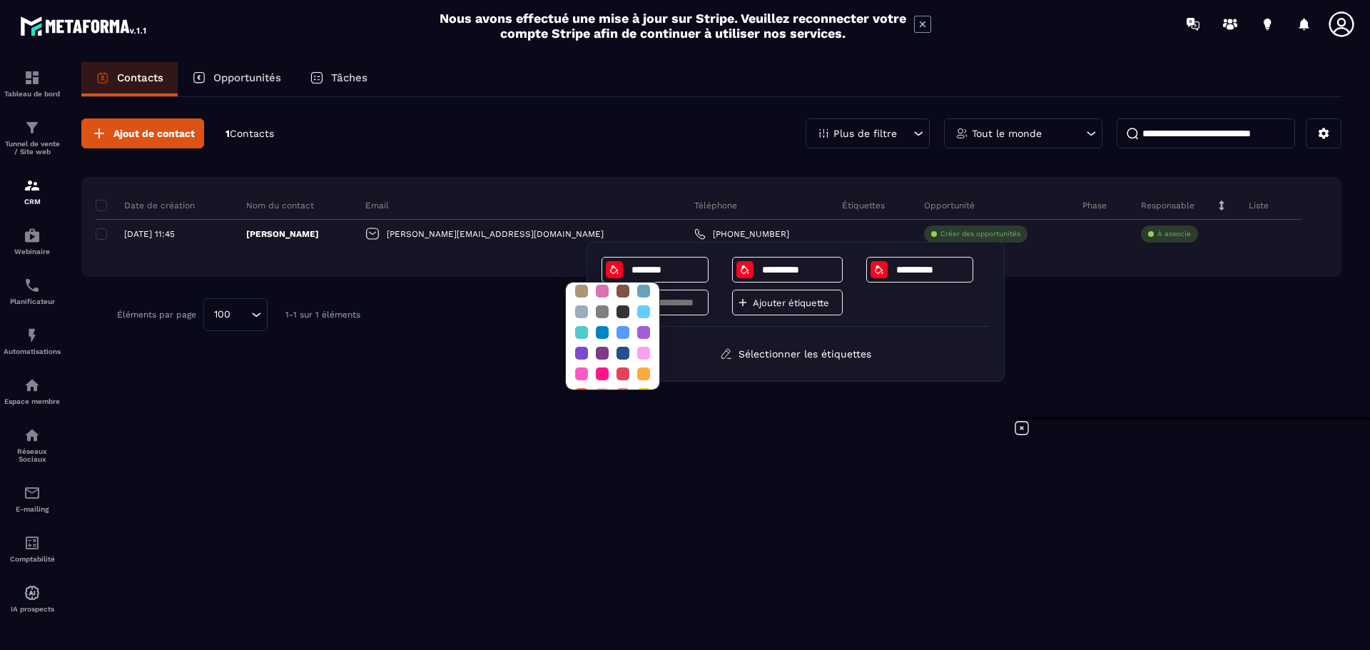
scroll to position [59, 0]
click at [600, 359] on div at bounding box center [602, 363] width 13 height 13
click at [749, 268] on icon at bounding box center [744, 269] width 11 height 11
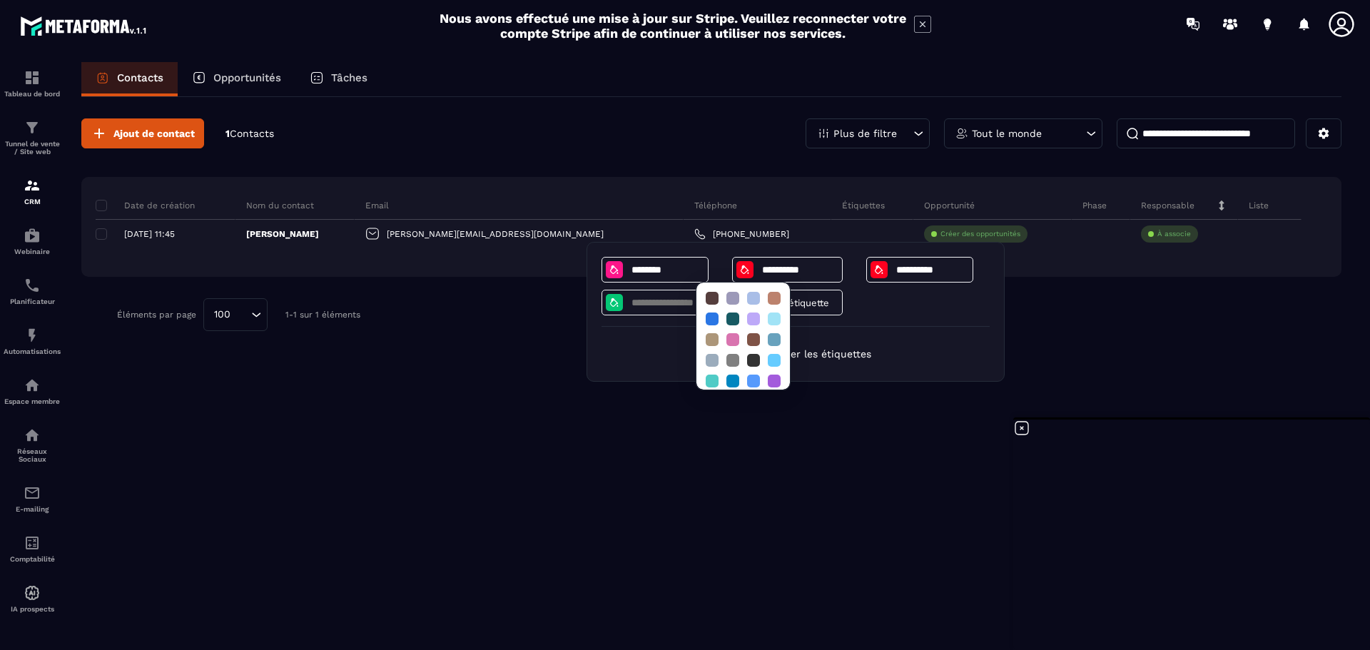
scroll to position [20, 0]
click at [777, 360] on div at bounding box center [774, 361] width 13 height 13
click at [878, 268] on icon at bounding box center [879, 270] width 8 height 9
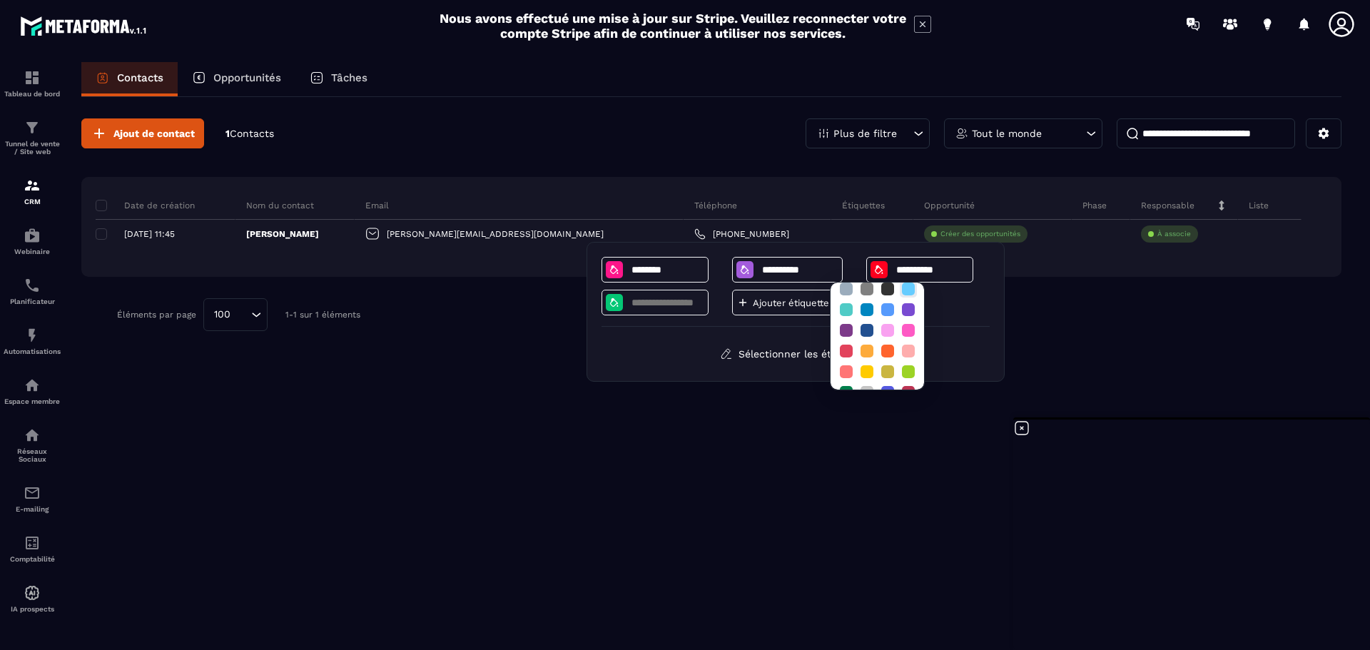
scroll to position [121, 0]
click at [891, 347] on div at bounding box center [888, 353] width 13 height 13
click at [612, 268] on icon at bounding box center [614, 270] width 8 height 9
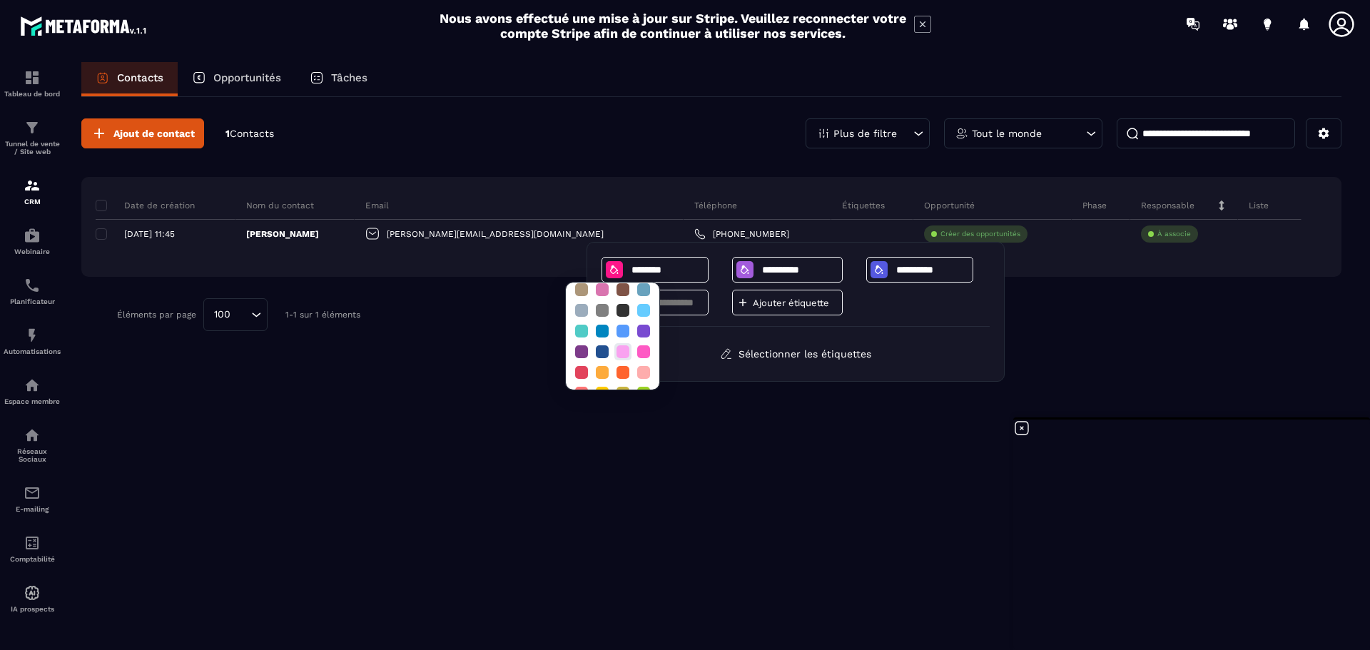
scroll to position [71, 0]
click at [579, 310] on div at bounding box center [581, 309] width 13 height 13
click at [581, 368] on div at bounding box center [581, 374] width 13 height 13
click at [577, 368] on div at bounding box center [581, 374] width 13 height 13
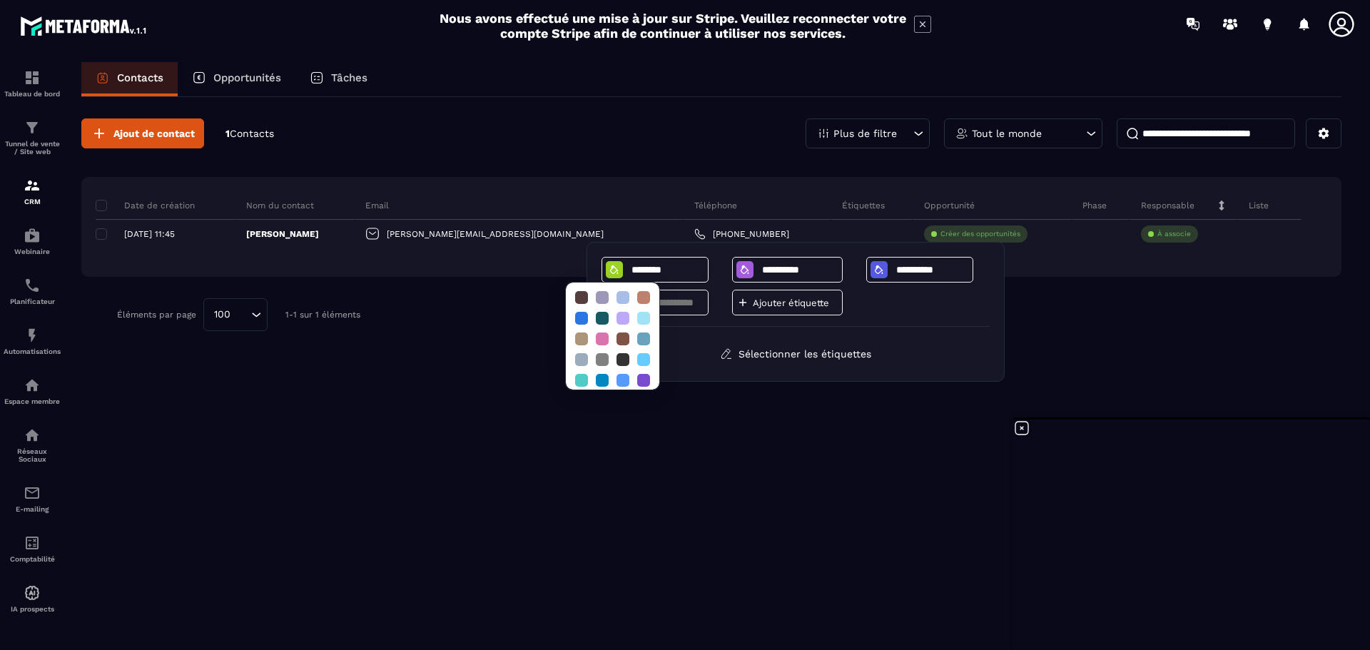
scroll to position [0, 0]
click at [597, 318] on div at bounding box center [602, 319] width 13 height 13
click at [748, 268] on icon at bounding box center [744, 269] width 11 height 11
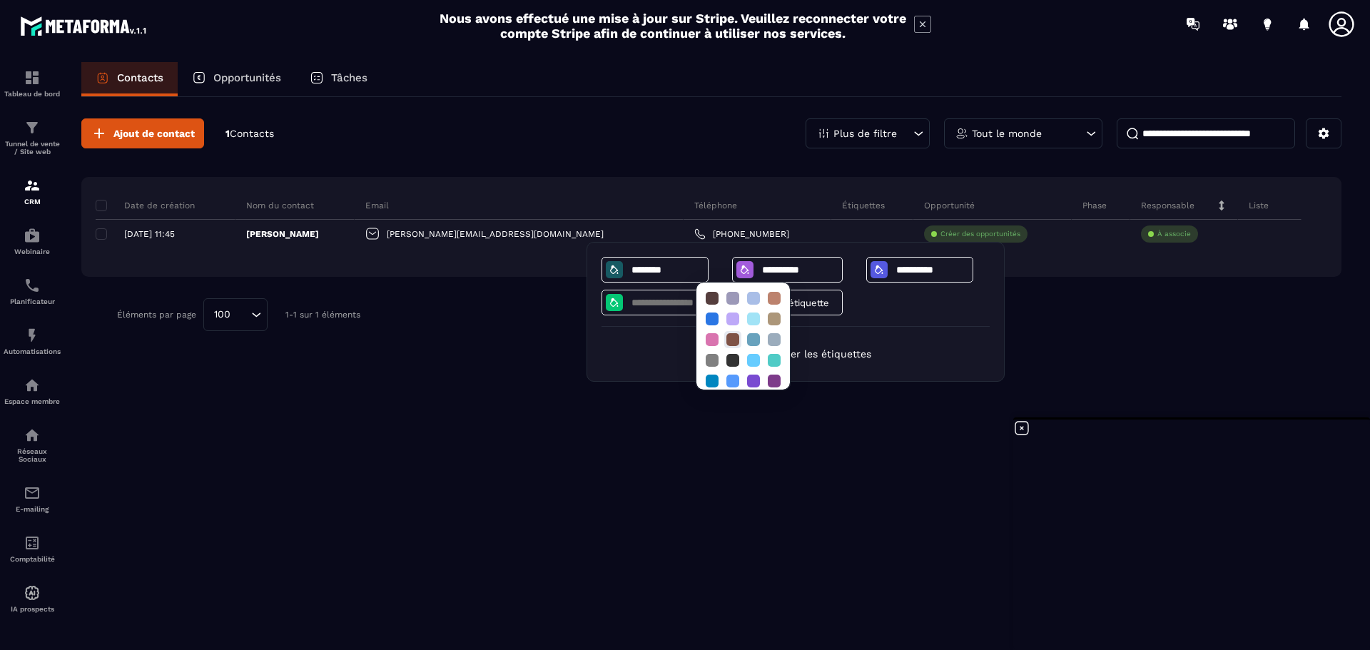
scroll to position [71, 0]
click at [777, 329] on div at bounding box center [774, 330] width 13 height 13
click at [882, 267] on icon at bounding box center [879, 269] width 11 height 11
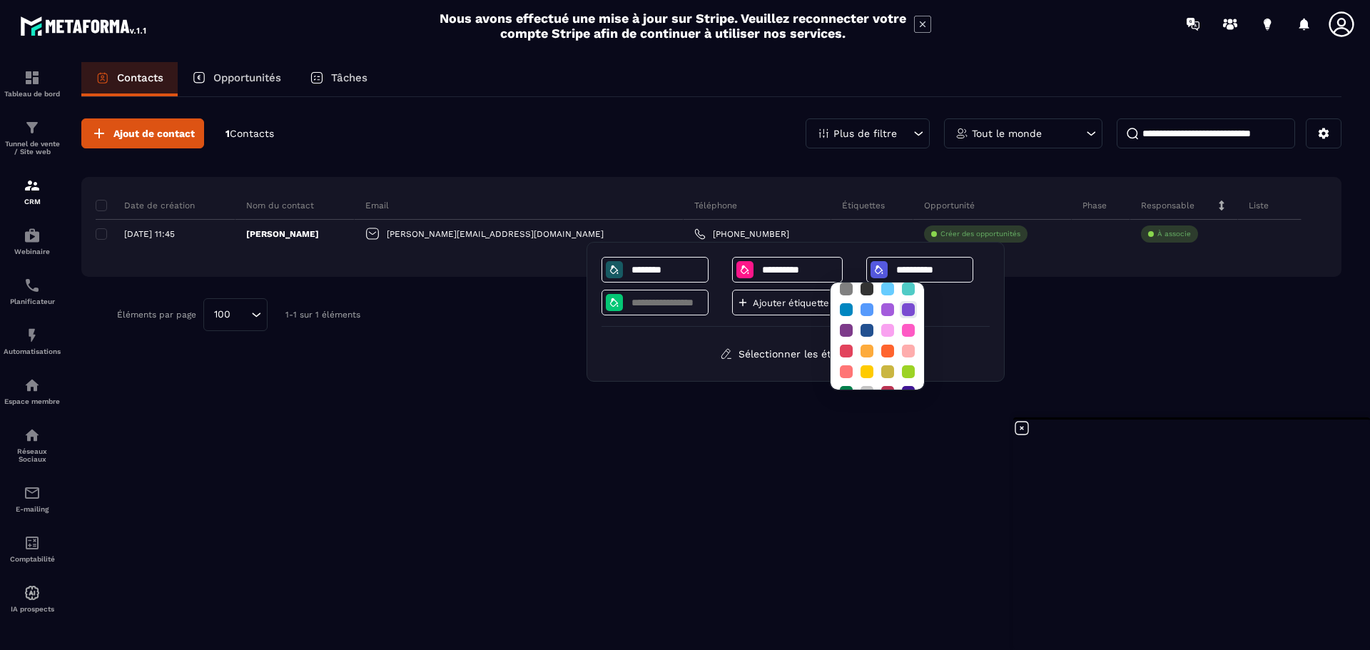
click at [912, 309] on div at bounding box center [908, 309] width 13 height 13
click at [696, 355] on div "Sélectionner les étiquettes" at bounding box center [796, 354] width 388 height 26
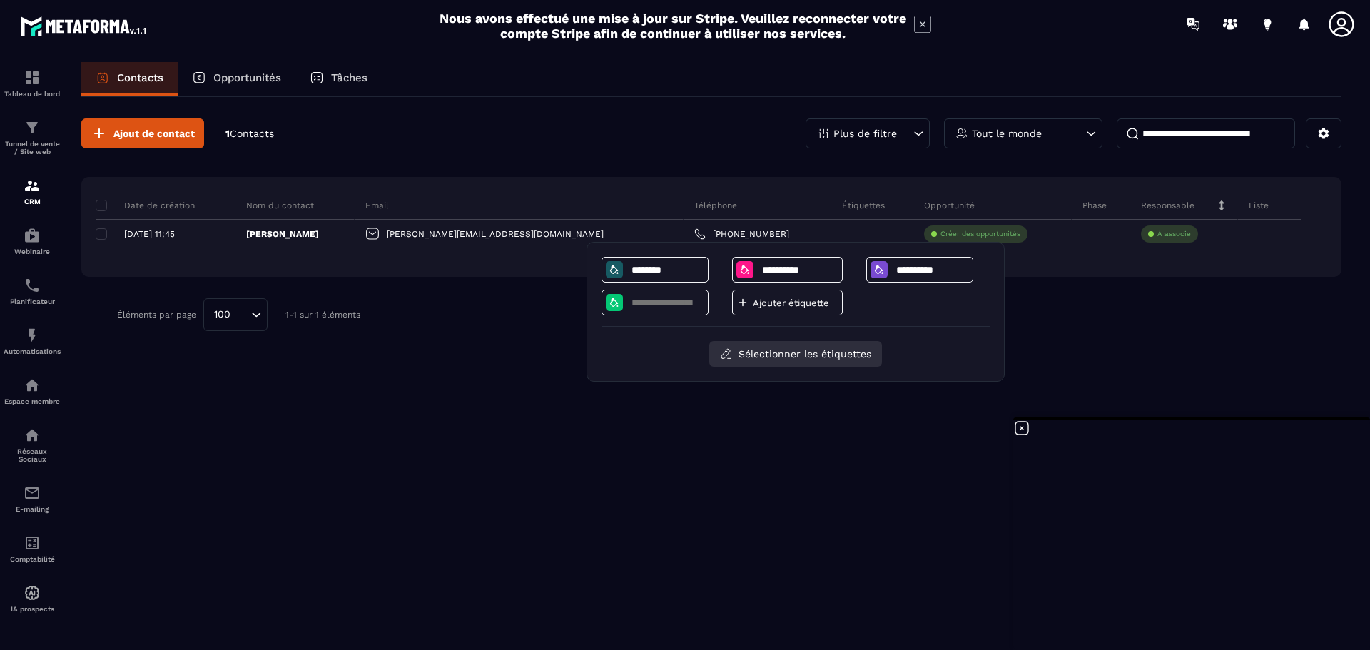
click at [811, 348] on button "Sélectionner les étiquettes" at bounding box center [796, 354] width 173 height 26
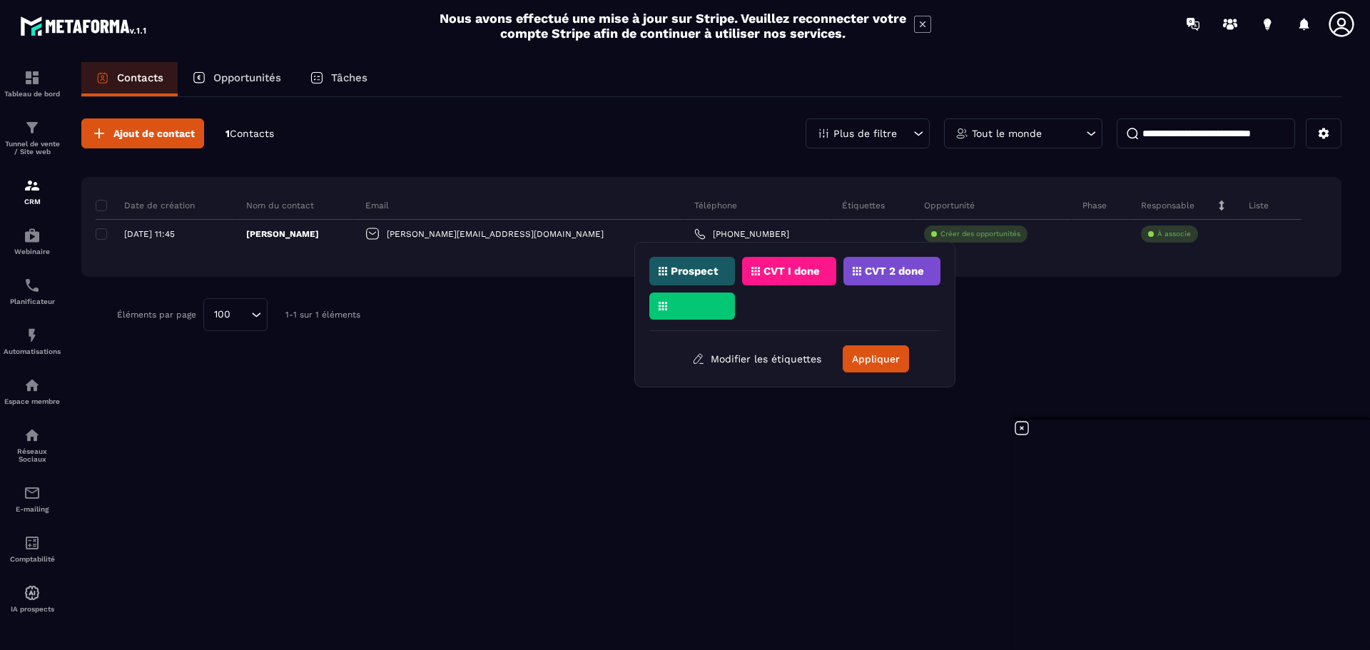
click at [690, 271] on p "Prospect" at bounding box center [695, 271] width 48 height 10
click at [862, 351] on button "Appliquer" at bounding box center [876, 358] width 66 height 27
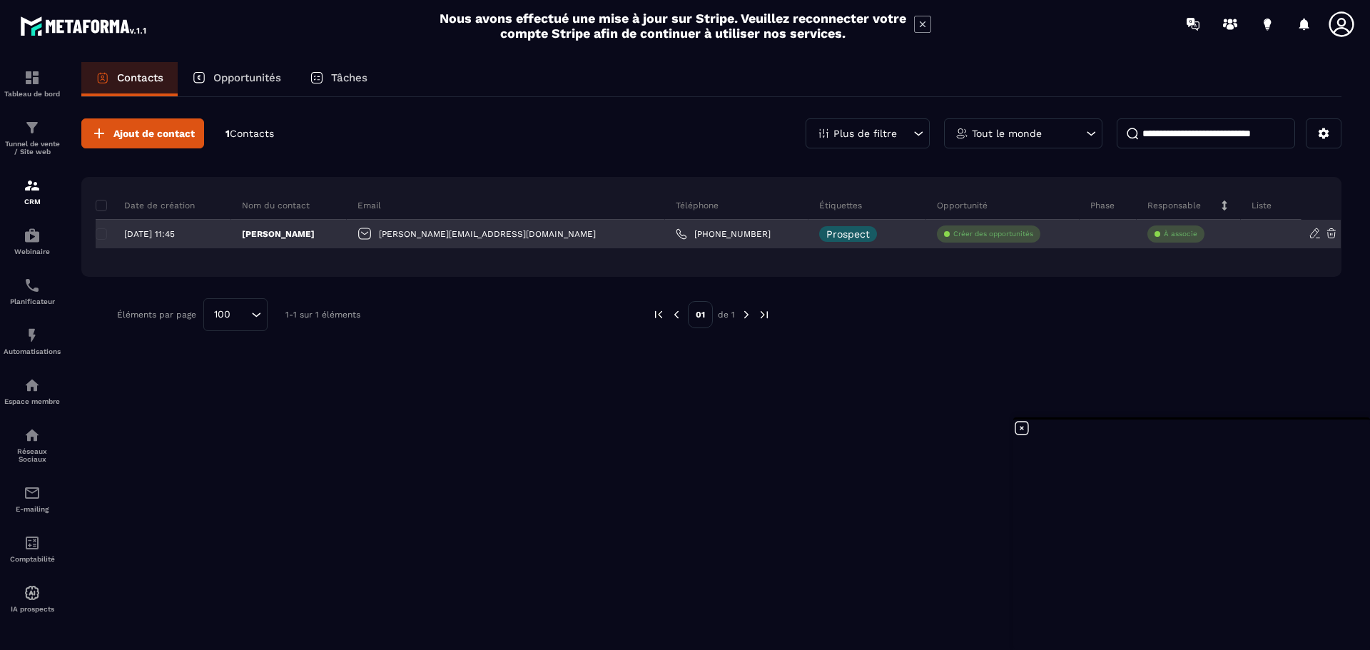
click at [1263, 231] on div at bounding box center [1271, 234] width 61 height 29
click at [101, 235] on div "[DATE] 11:45" at bounding box center [158, 234] width 124 height 10
click at [100, 232] on div "[DATE] 11:45" at bounding box center [158, 234] width 124 height 10
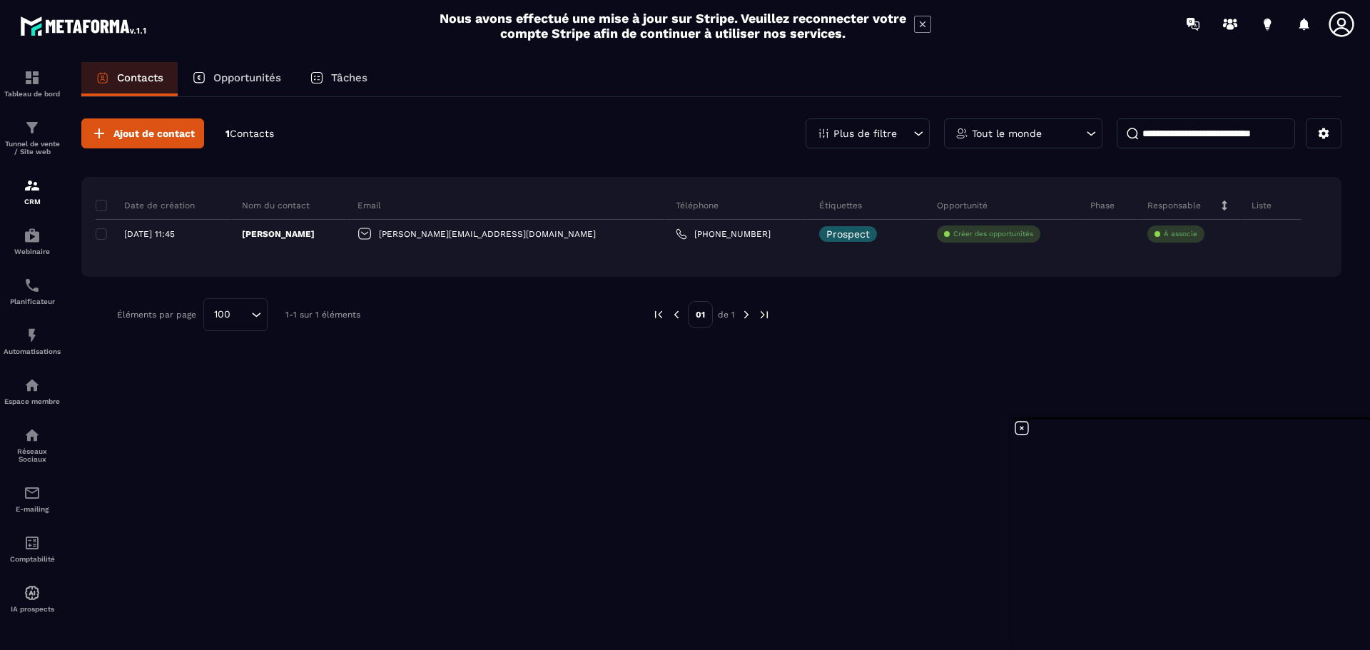
click at [624, 373] on div "Ajout de contact 1 Contacts Plus de filtre Tout le monde Date de création Nom d…" at bounding box center [711, 372] width 1261 height 551
click at [103, 206] on span at bounding box center [101, 205] width 11 height 11
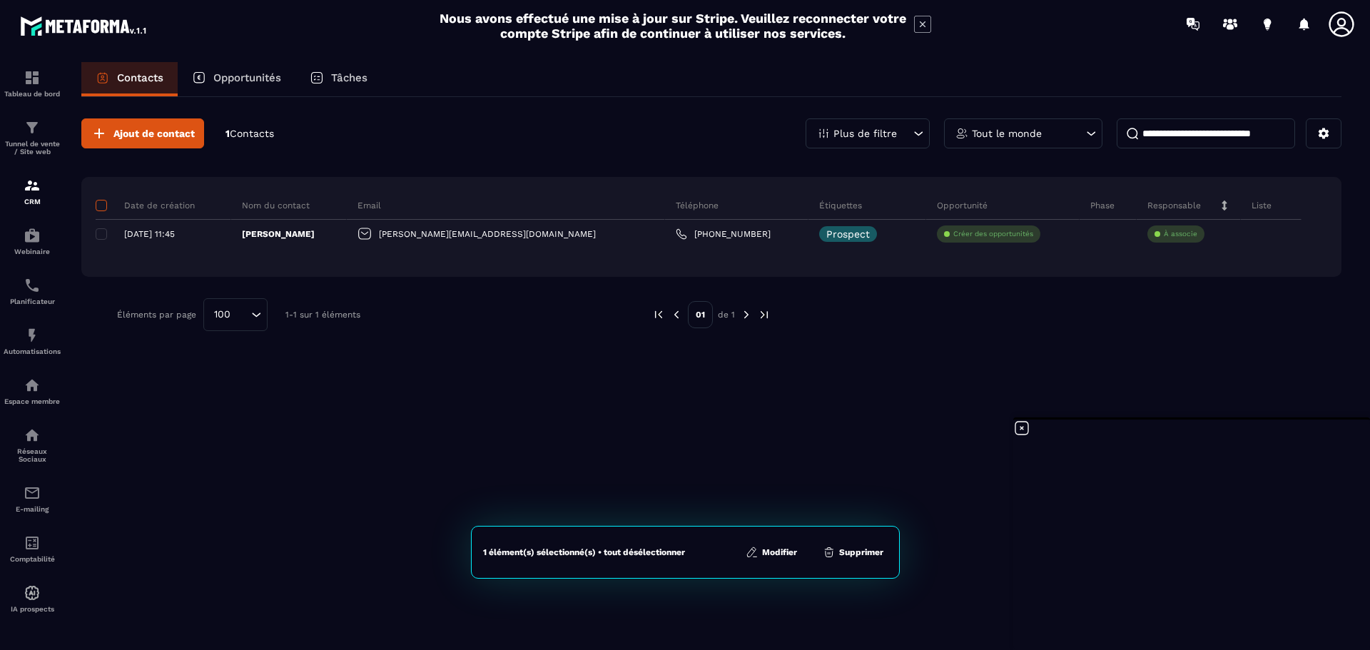
click at [103, 206] on span at bounding box center [101, 205] width 11 height 11
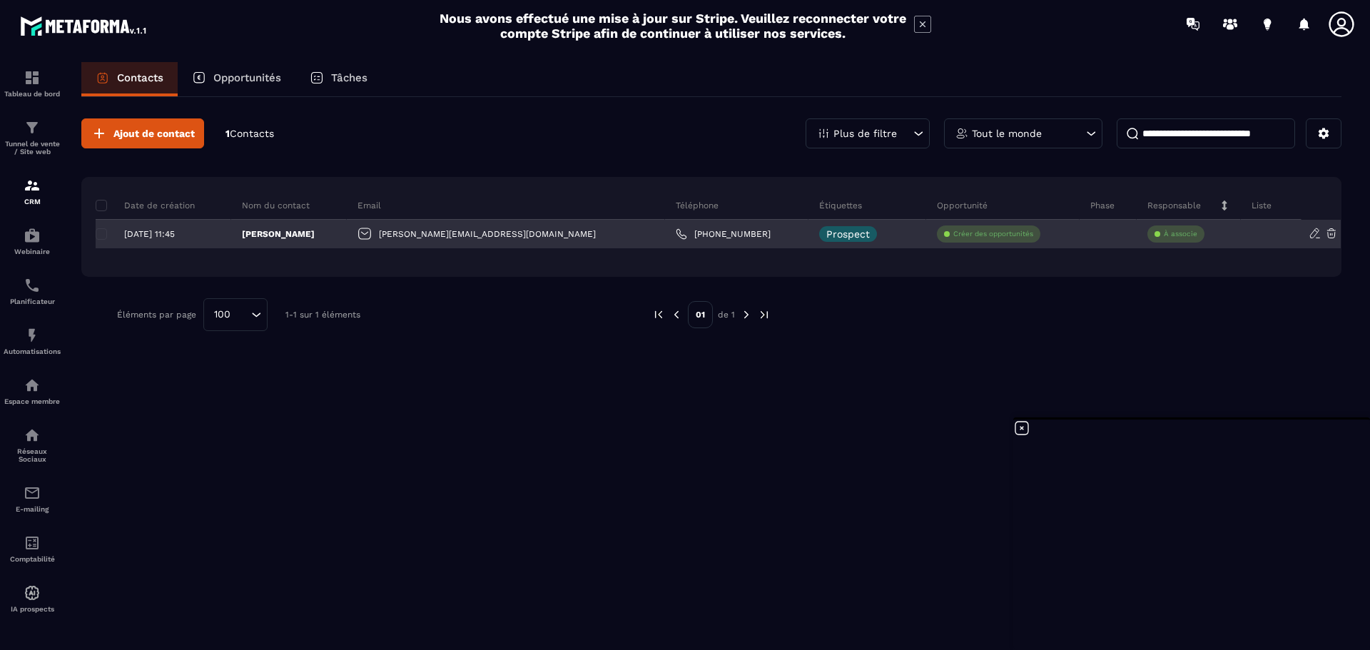
click at [101, 231] on div "[DATE] 11:45" at bounding box center [158, 234] width 124 height 10
click at [100, 228] on div "[DATE] 11:45" at bounding box center [164, 234] width 136 height 29
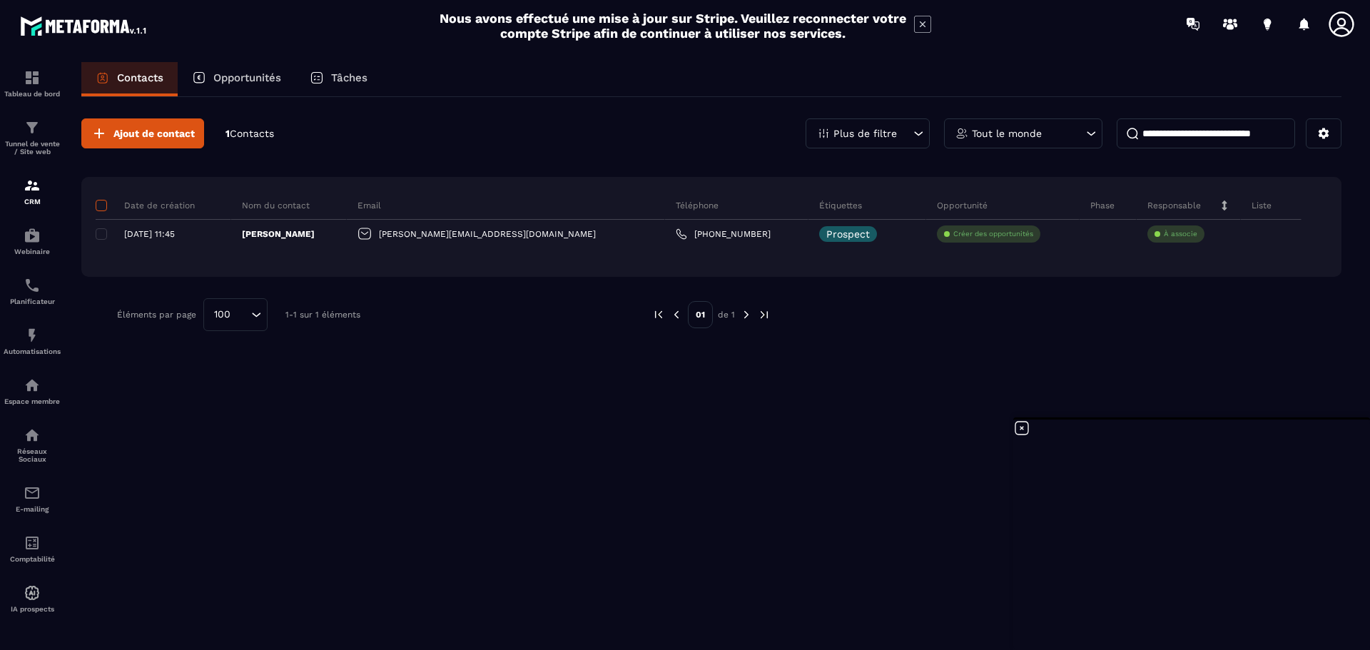
click at [101, 205] on span at bounding box center [101, 205] width 11 height 11
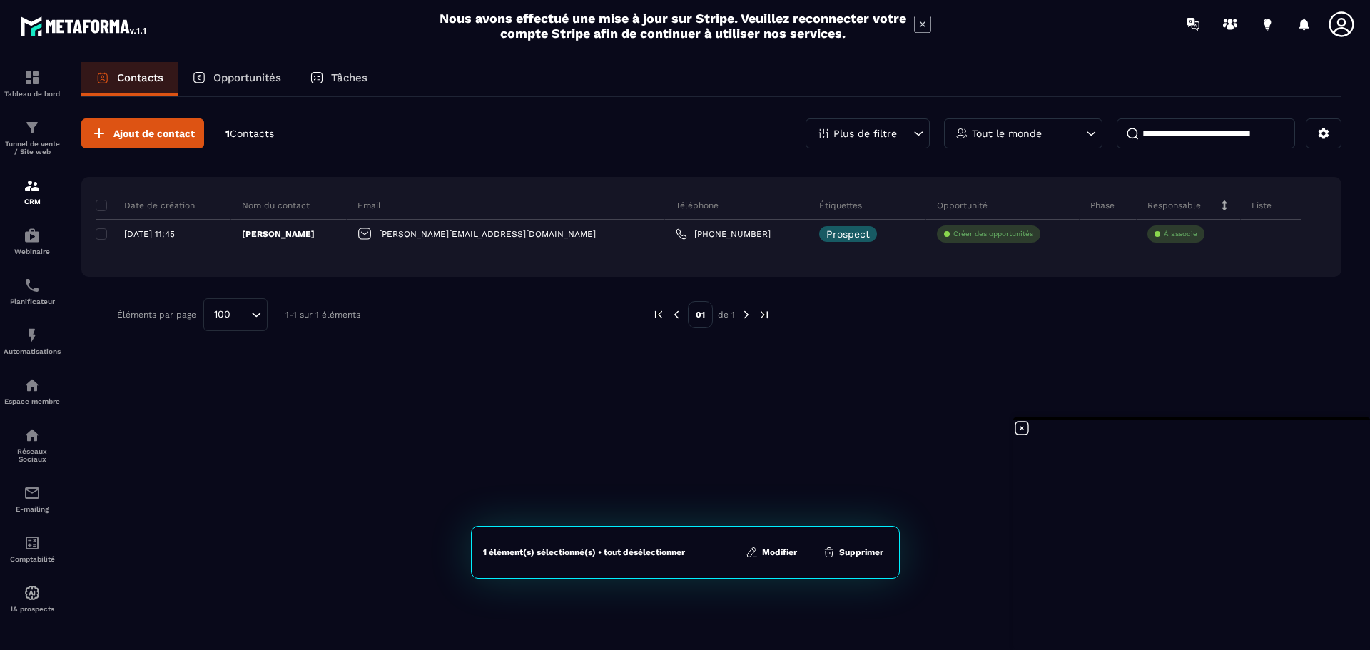
click at [781, 552] on button "Modifier" at bounding box center [772, 552] width 60 height 14
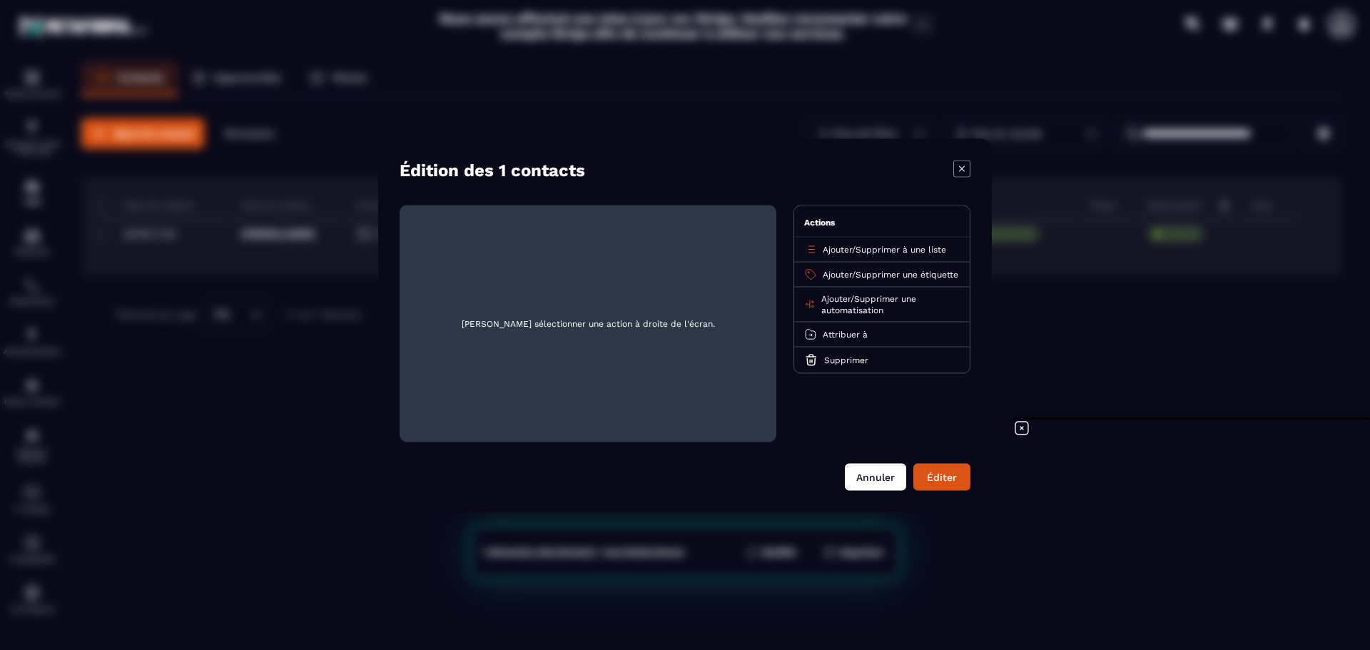
click at [876, 465] on button "Annuler" at bounding box center [875, 476] width 61 height 27
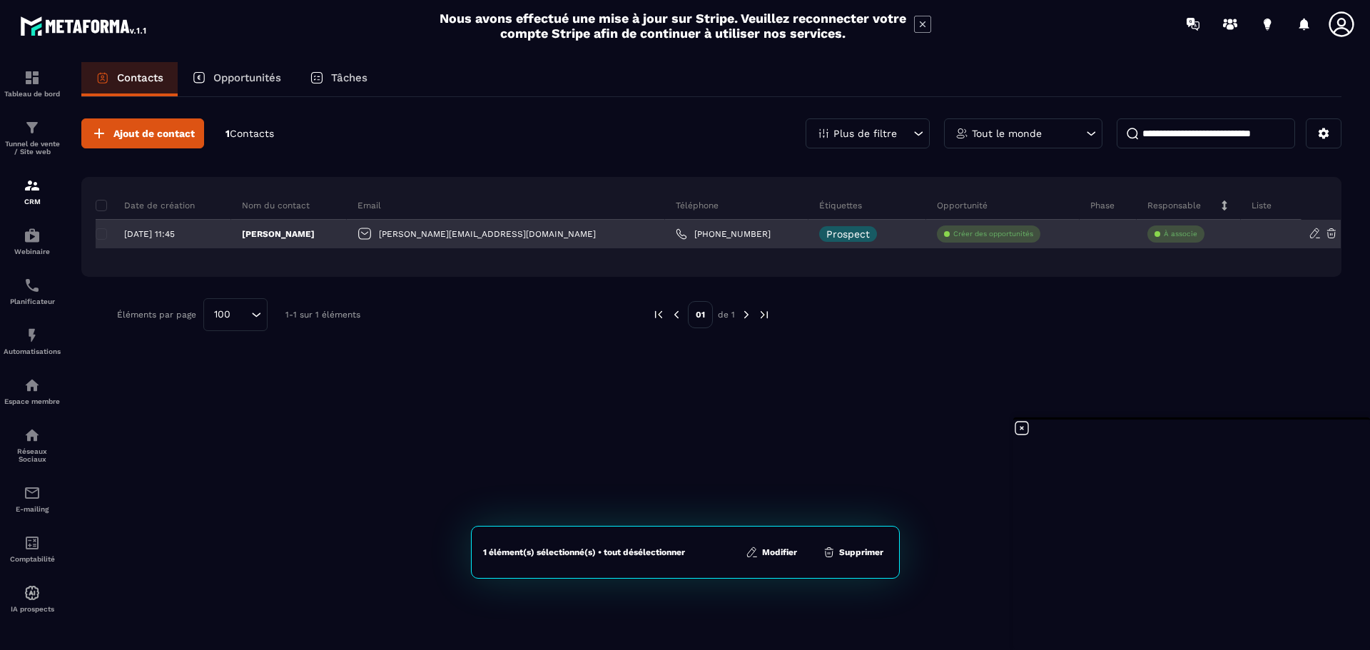
click at [103, 234] on div "[DATE] 11:45" at bounding box center [158, 234] width 124 height 10
click at [101, 232] on div "[DATE] 11:45" at bounding box center [158, 234] width 124 height 10
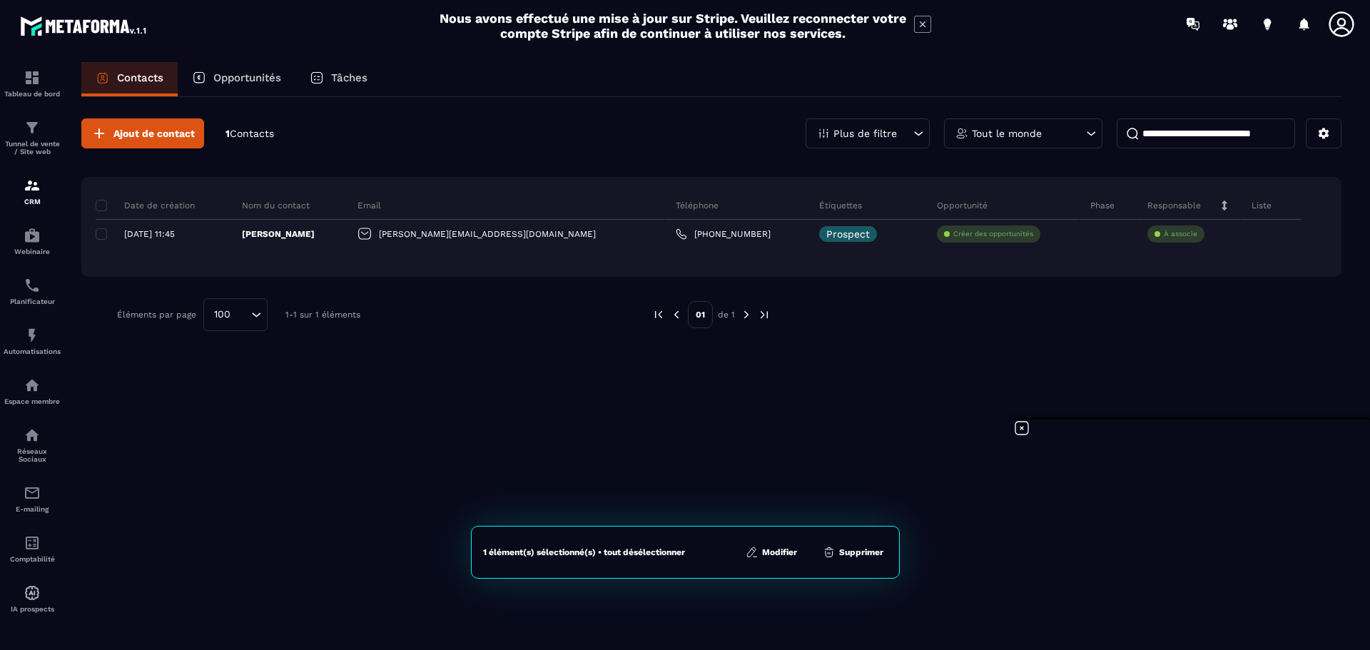
click at [765, 555] on button "Modifier" at bounding box center [772, 552] width 60 height 14
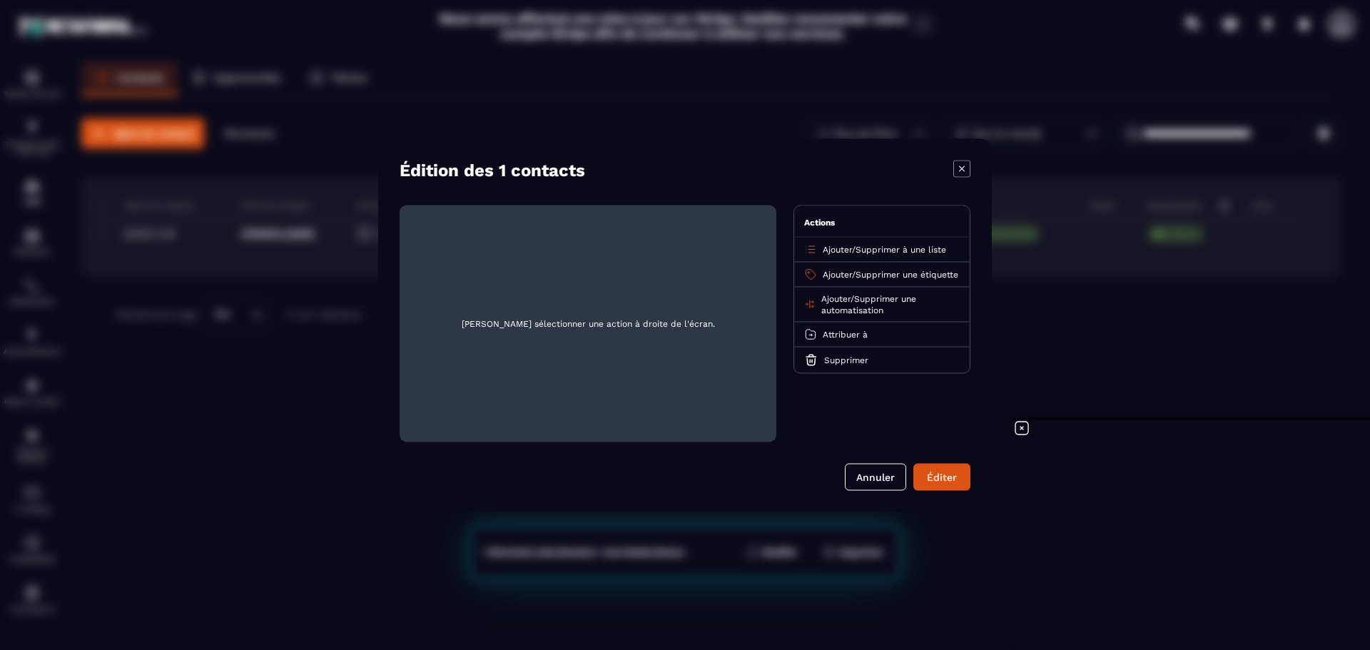
click at [924, 249] on span "Supprimer à une liste" at bounding box center [901, 249] width 91 height 10
click at [839, 303] on p "Prospects" at bounding box center [882, 305] width 126 height 14
click at [934, 474] on button "Éditer" at bounding box center [942, 476] width 57 height 27
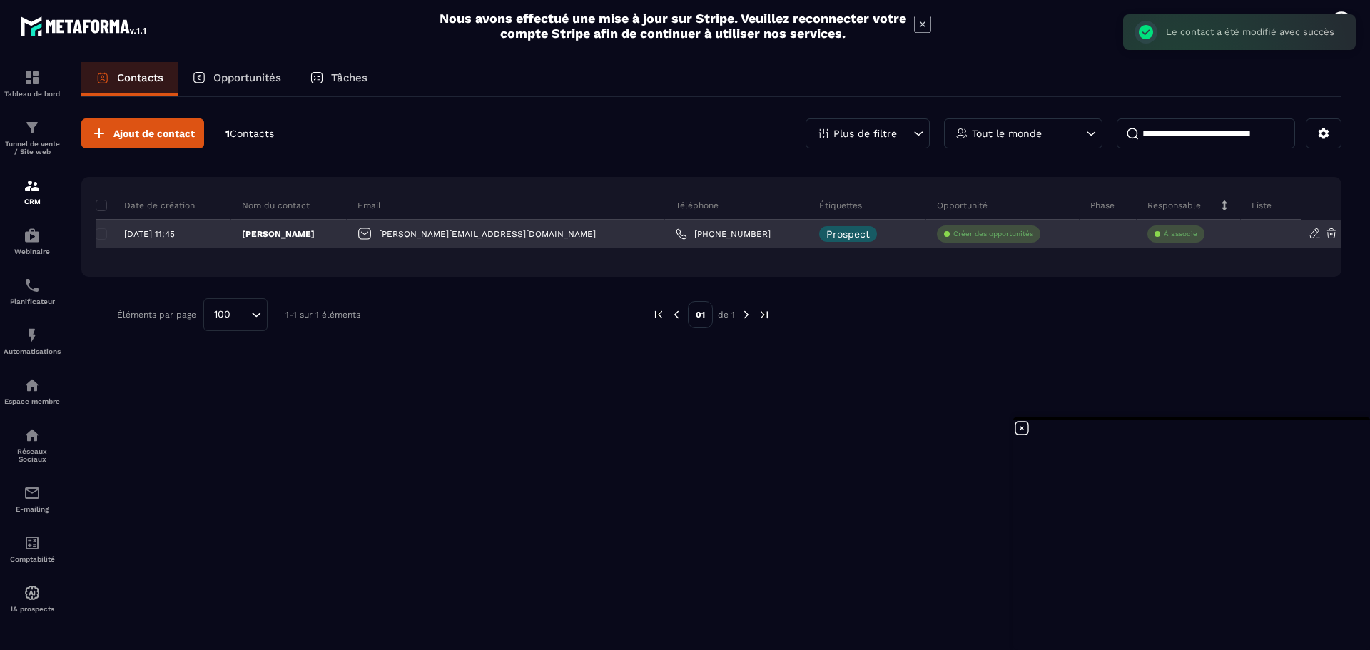
click at [99, 233] on div "[DATE] 11:45" at bounding box center [158, 234] width 124 height 10
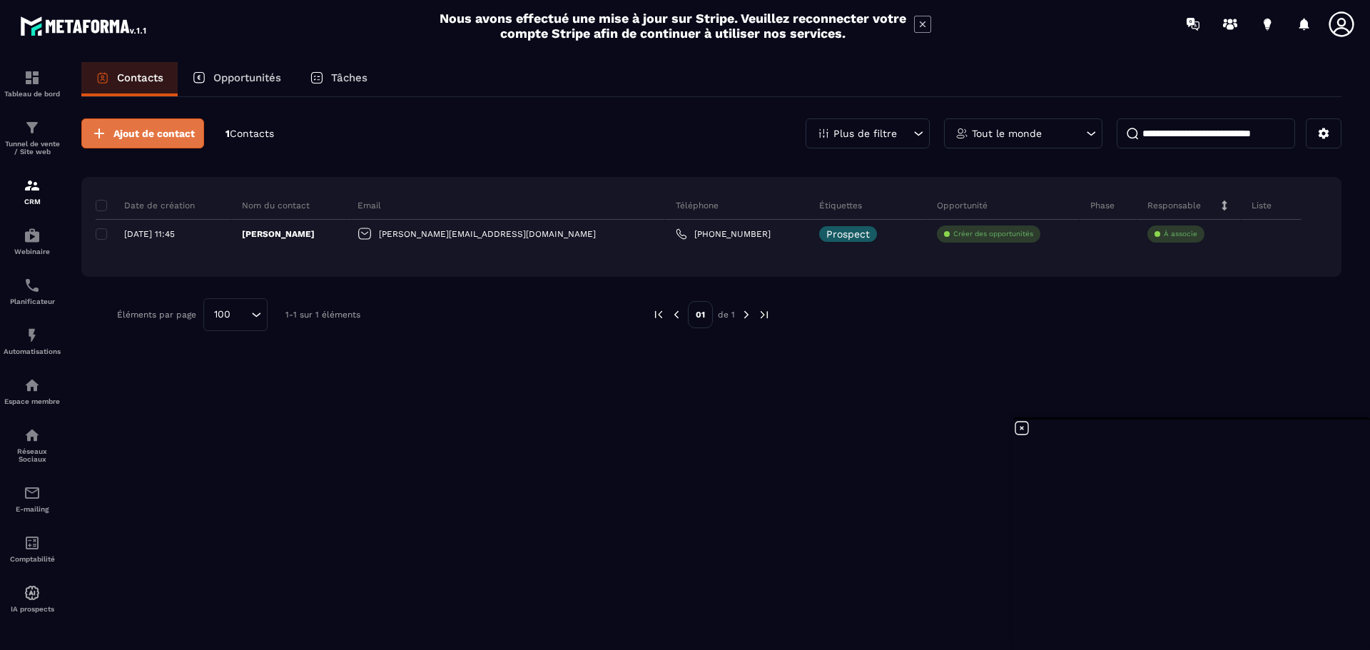
click at [147, 131] on span "Ajout de contact" at bounding box center [153, 133] width 81 height 14
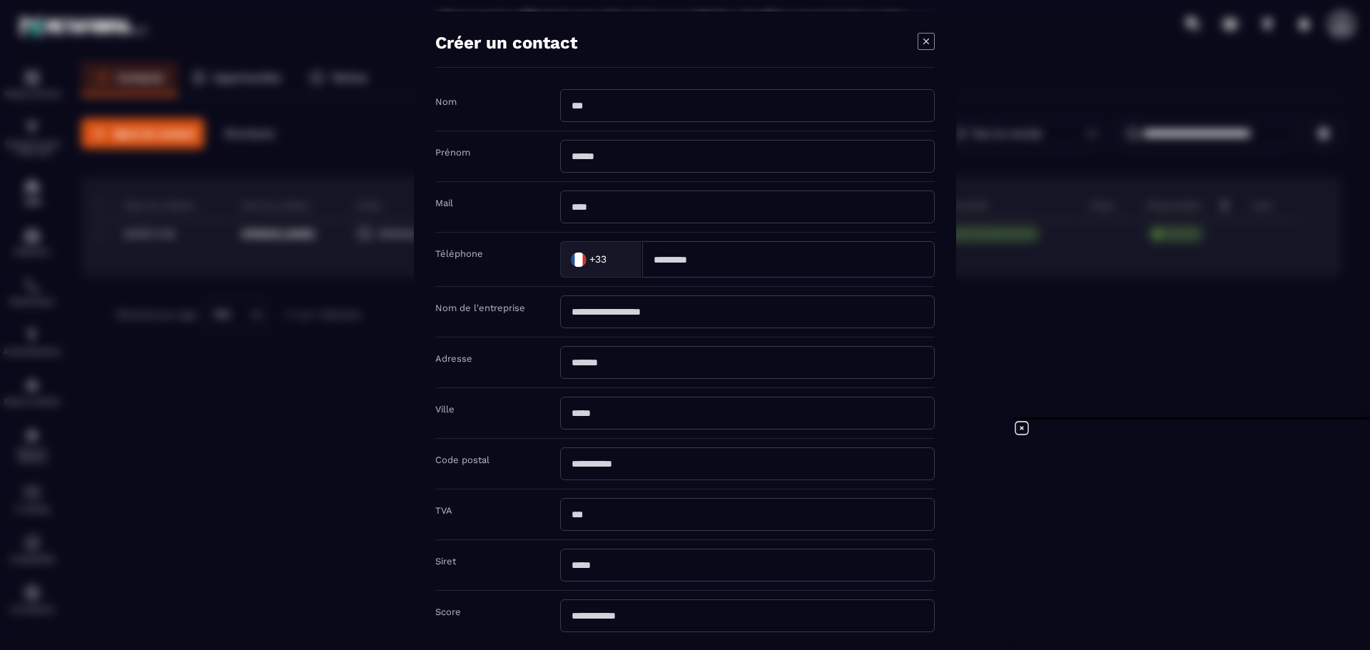
click at [1168, 389] on div "Modal window" at bounding box center [685, 325] width 1370 height 650
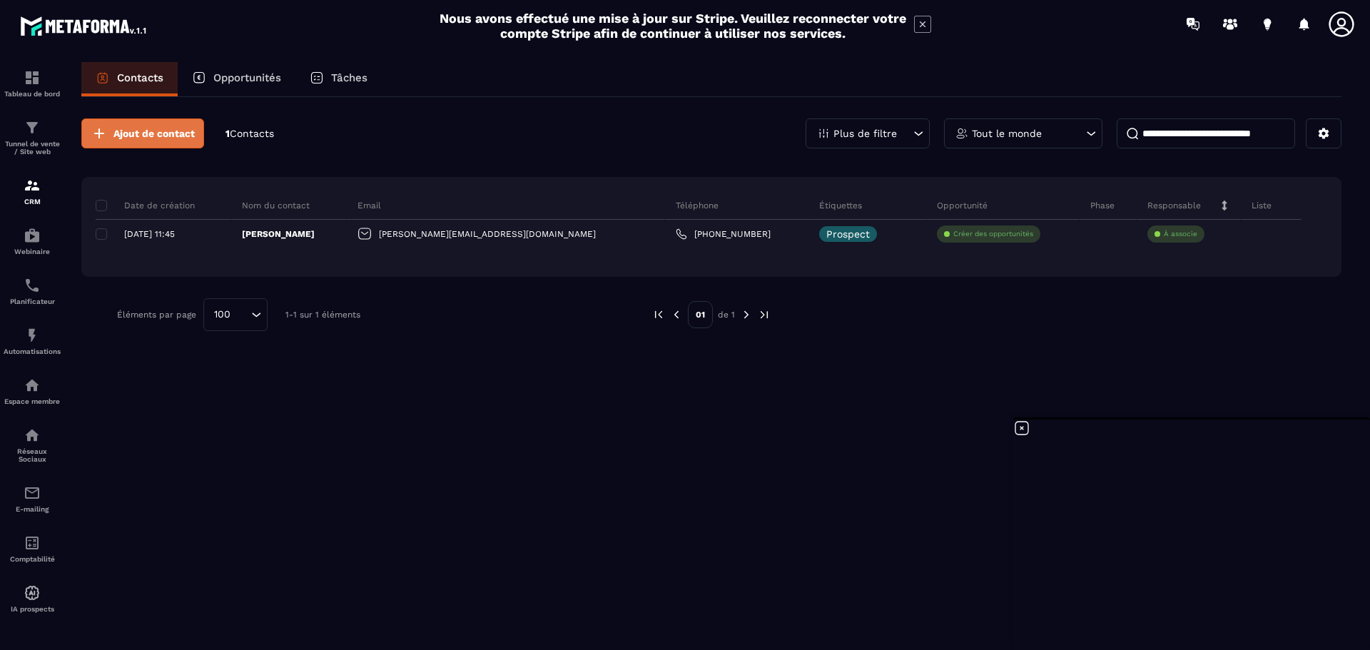
click at [138, 130] on span "Ajout de contact" at bounding box center [153, 133] width 81 height 14
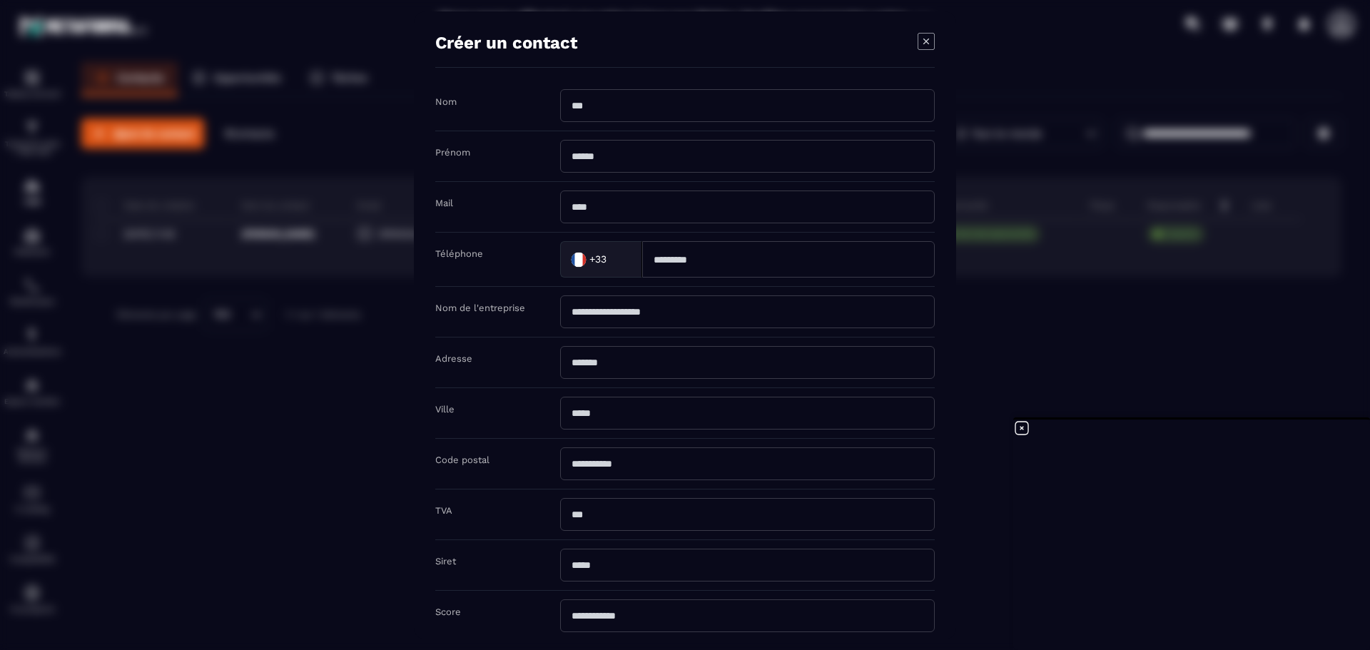
click at [657, 106] on input "Modal window" at bounding box center [747, 105] width 375 height 33
click at [603, 106] on input "*******" at bounding box center [747, 105] width 375 height 33
type input "********"
click at [587, 156] on input "Modal window" at bounding box center [747, 156] width 375 height 33
type input "*******"
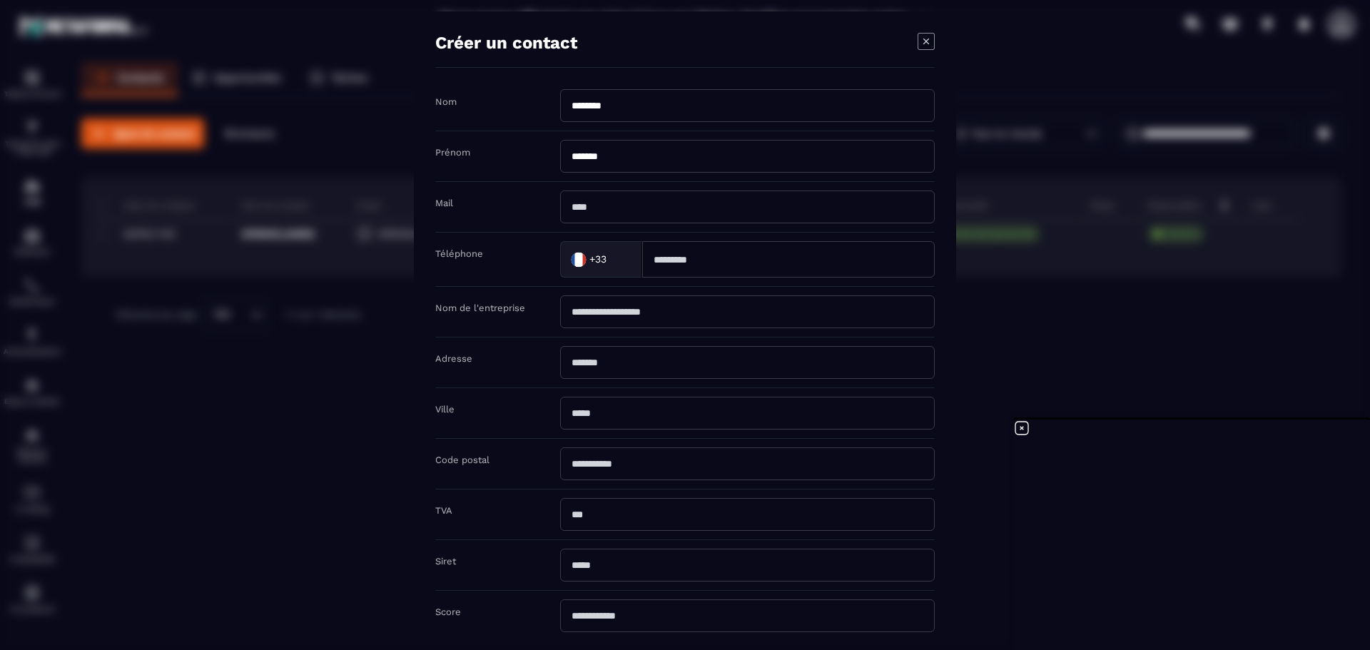
click at [593, 205] on input "Modal window" at bounding box center [747, 207] width 375 height 33
paste input "**********"
type input "**********"
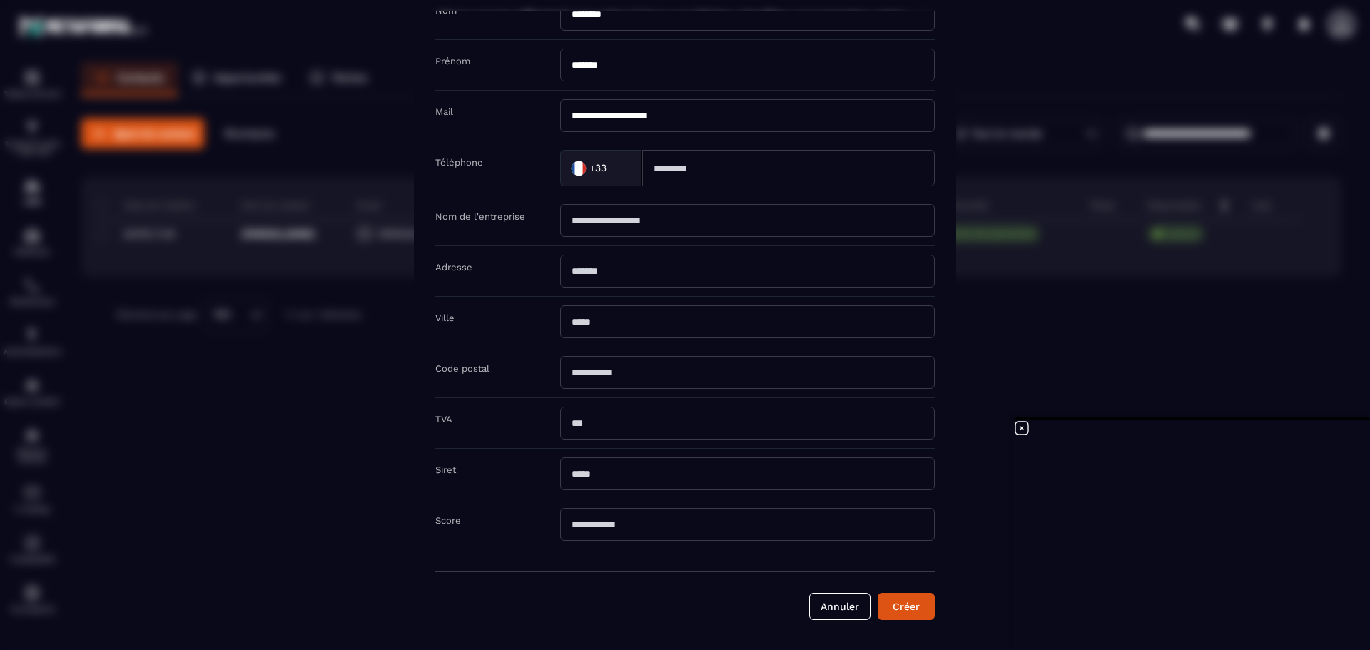
scroll to position [94, 0]
click at [905, 607] on button "Créer" at bounding box center [906, 604] width 57 height 27
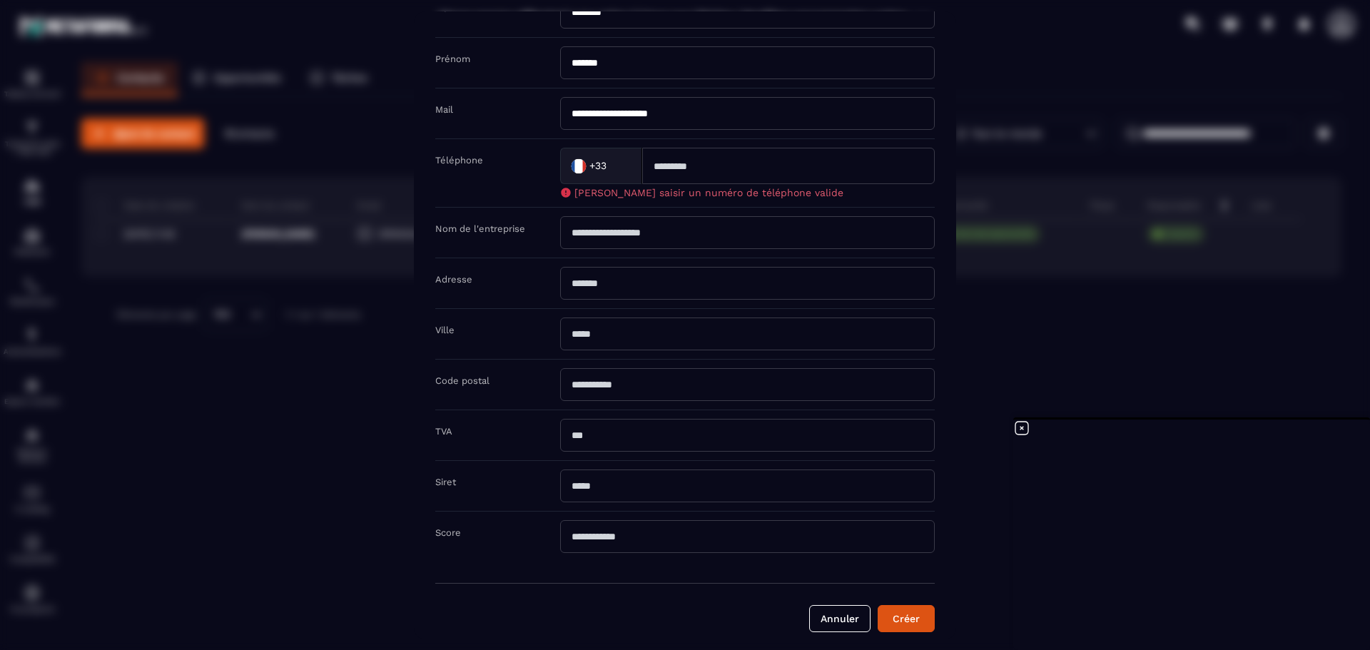
click at [730, 173] on input "Modal window" at bounding box center [788, 166] width 293 height 36
click at [905, 617] on button "Créer" at bounding box center [906, 618] width 57 height 27
click at [679, 163] on input "Modal window" at bounding box center [788, 166] width 293 height 36
click at [904, 617] on button "Créer" at bounding box center [906, 618] width 57 height 27
click at [726, 163] on input "********" at bounding box center [788, 166] width 293 height 36
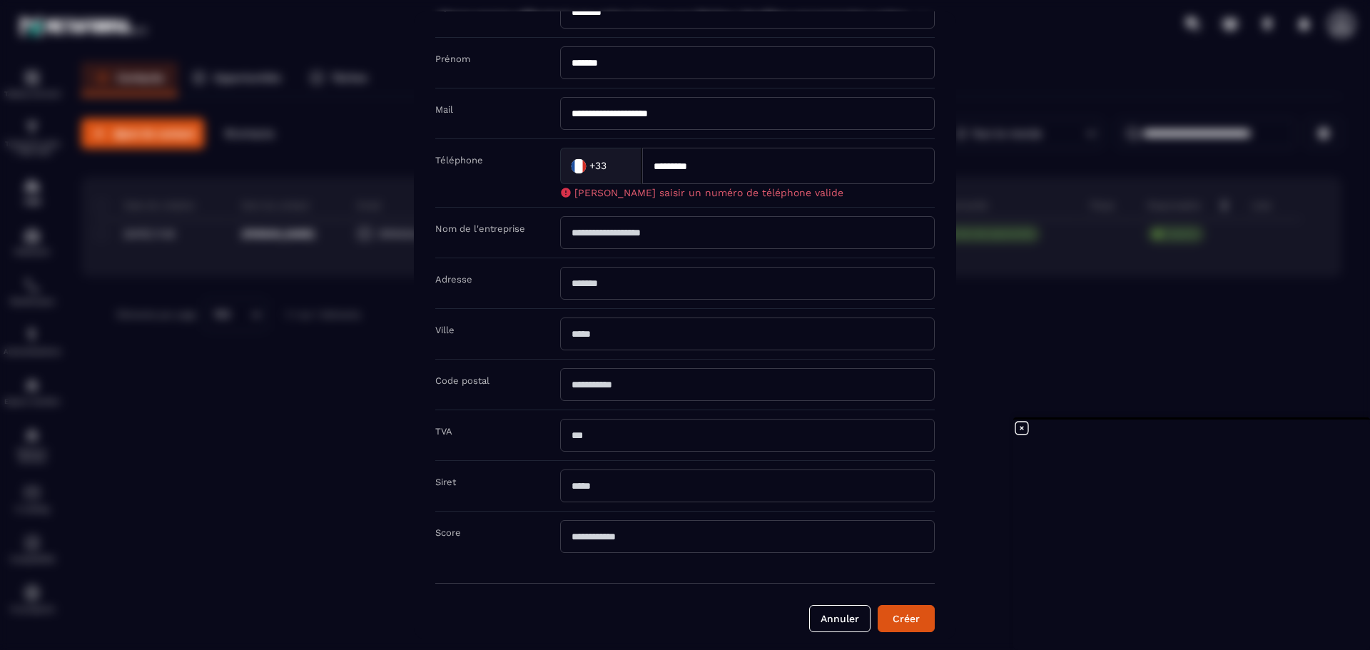
drag, startPoint x: 655, startPoint y: 168, endPoint x: 665, endPoint y: 166, distance: 9.5
click at [665, 166] on input "*********" at bounding box center [788, 166] width 293 height 36
click at [912, 620] on button "Créer" at bounding box center [906, 618] width 57 height 27
click at [660, 163] on input "**********" at bounding box center [788, 166] width 293 height 36
type input "**********"
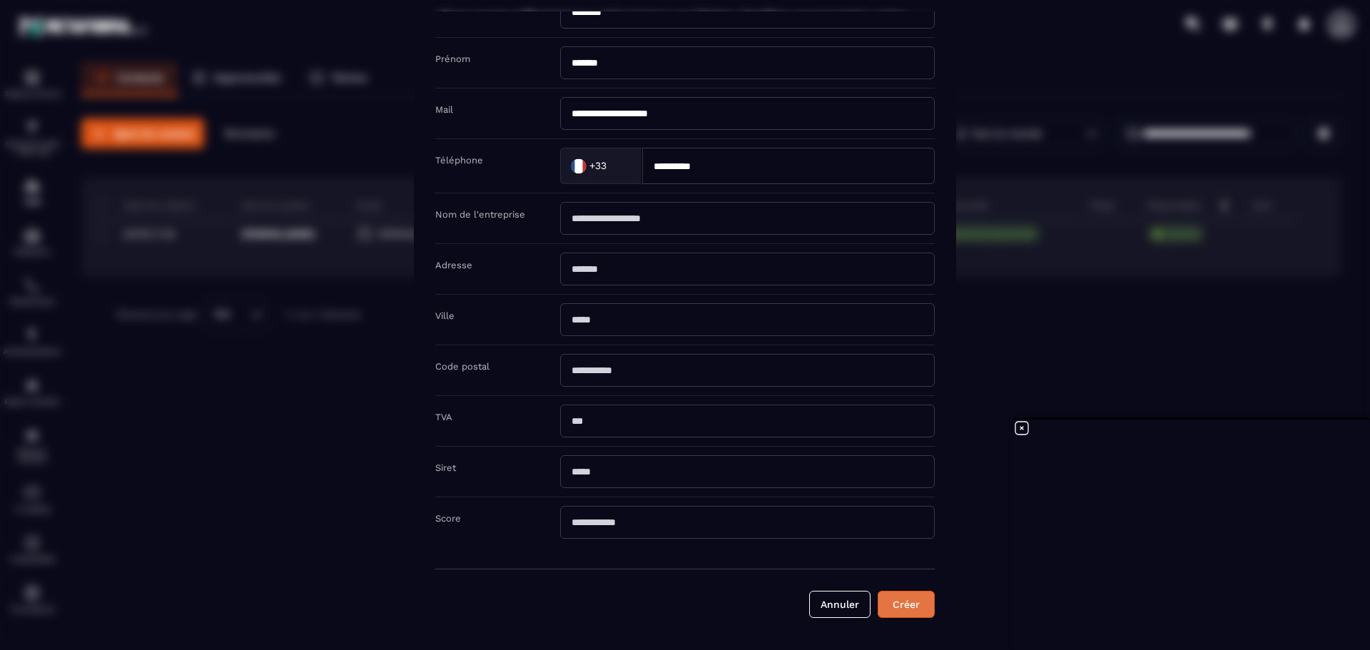
click at [916, 617] on button "Créer" at bounding box center [906, 604] width 57 height 27
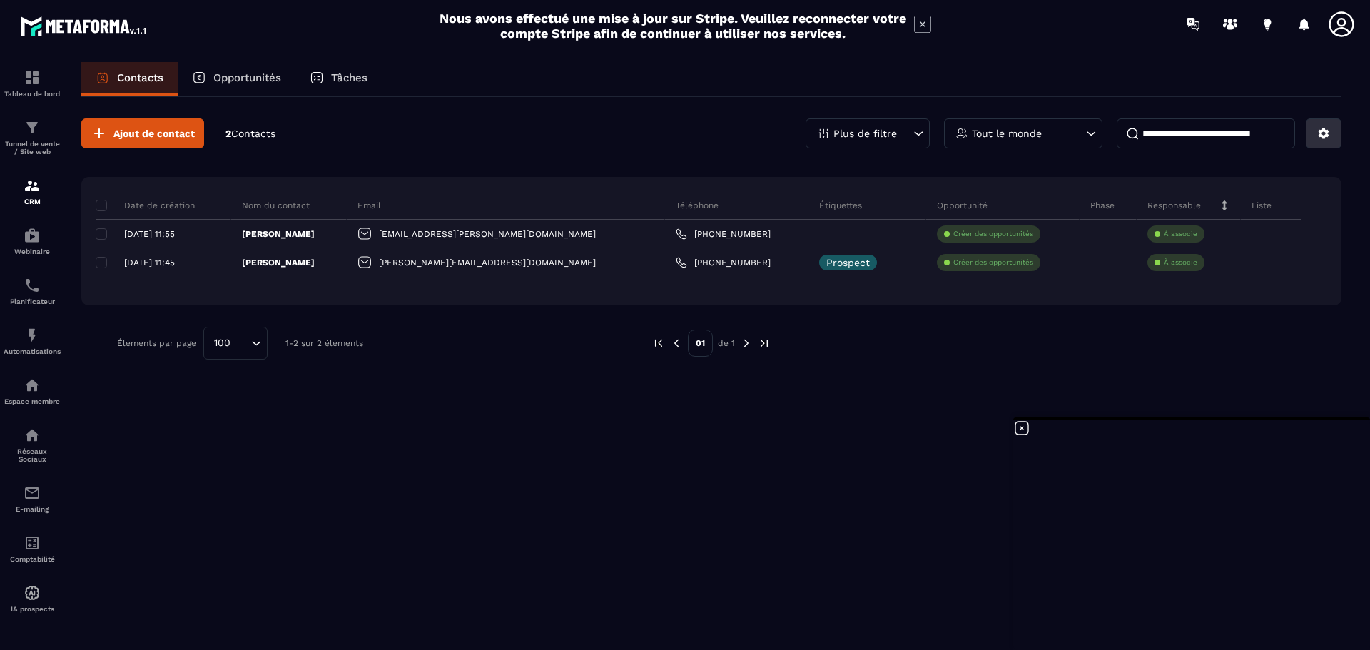
click at [1319, 135] on icon at bounding box center [1324, 133] width 11 height 11
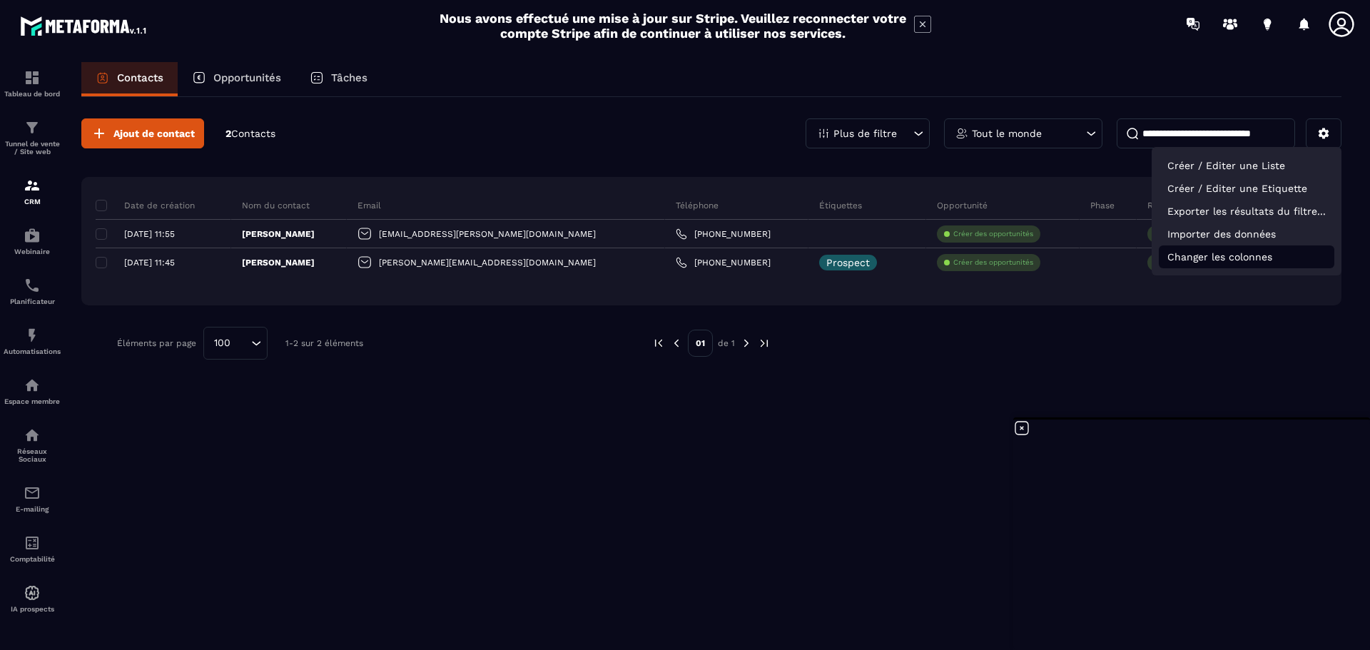
click at [1262, 261] on p "Changer les colonnes" at bounding box center [1247, 257] width 176 height 23
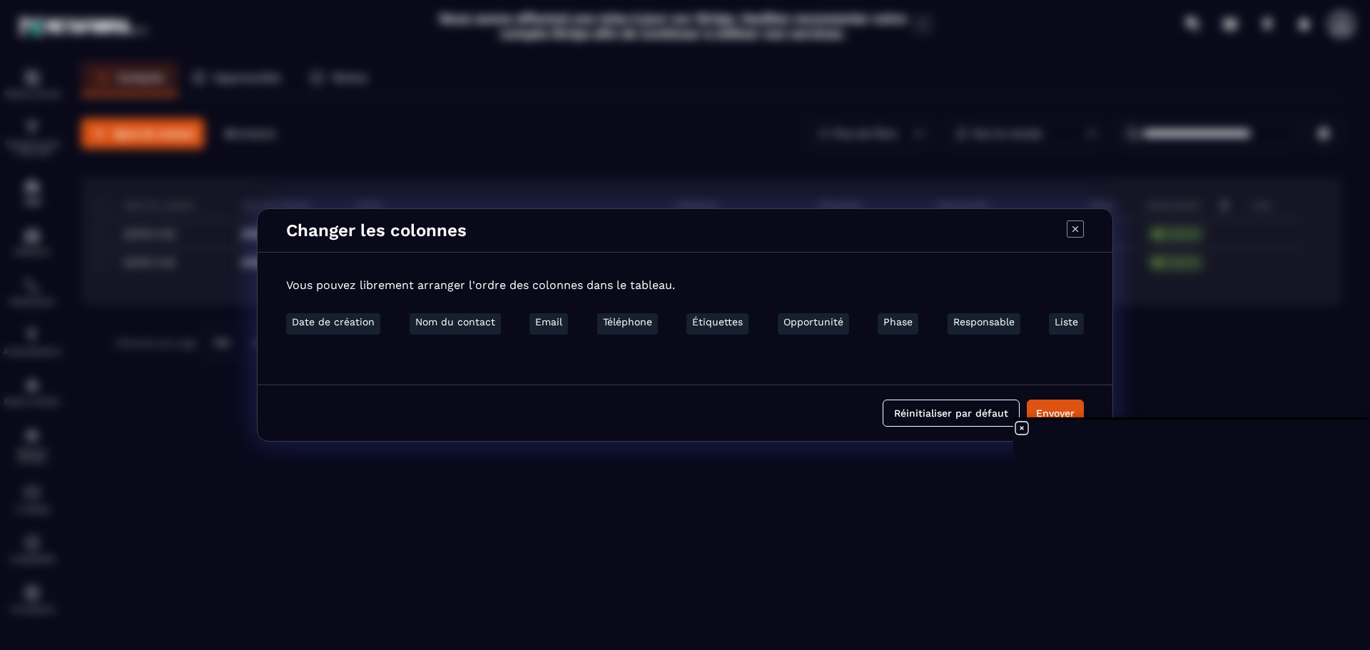
click at [628, 324] on li "Téléphone" at bounding box center [627, 323] width 61 height 21
click at [1067, 409] on button "Envoyer" at bounding box center [1055, 413] width 57 height 27
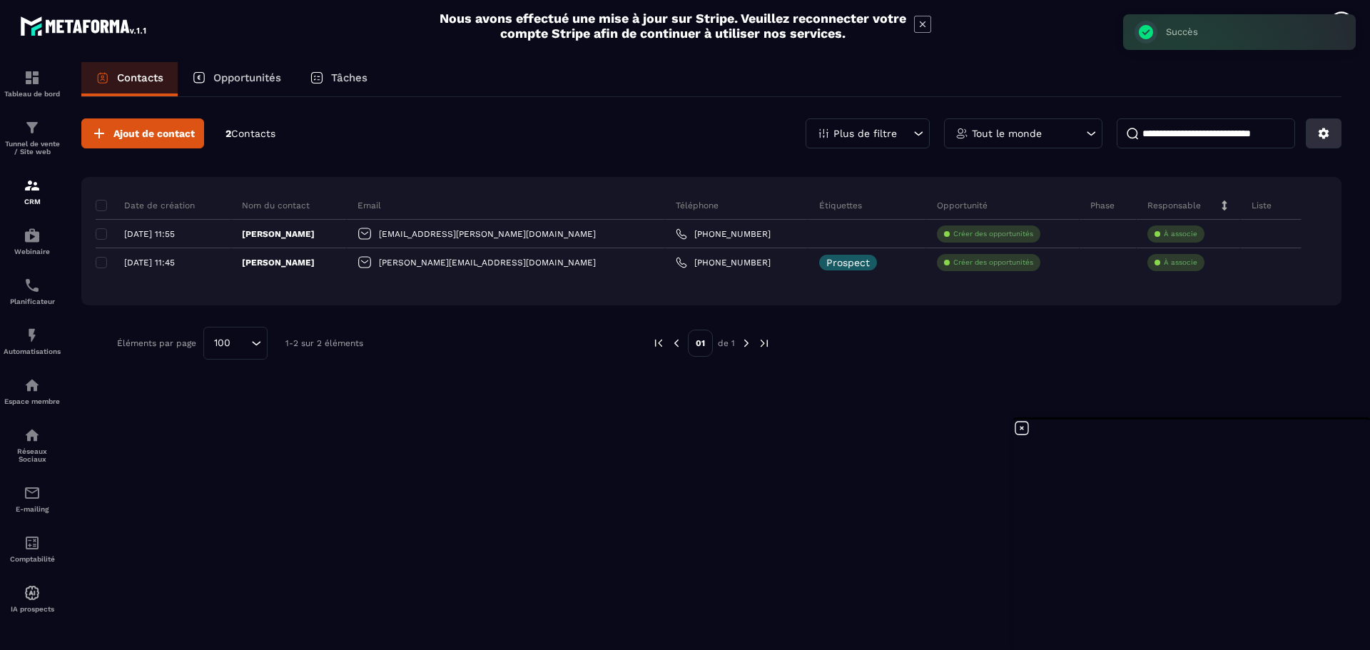
click at [1322, 133] on icon at bounding box center [1324, 133] width 11 height 11
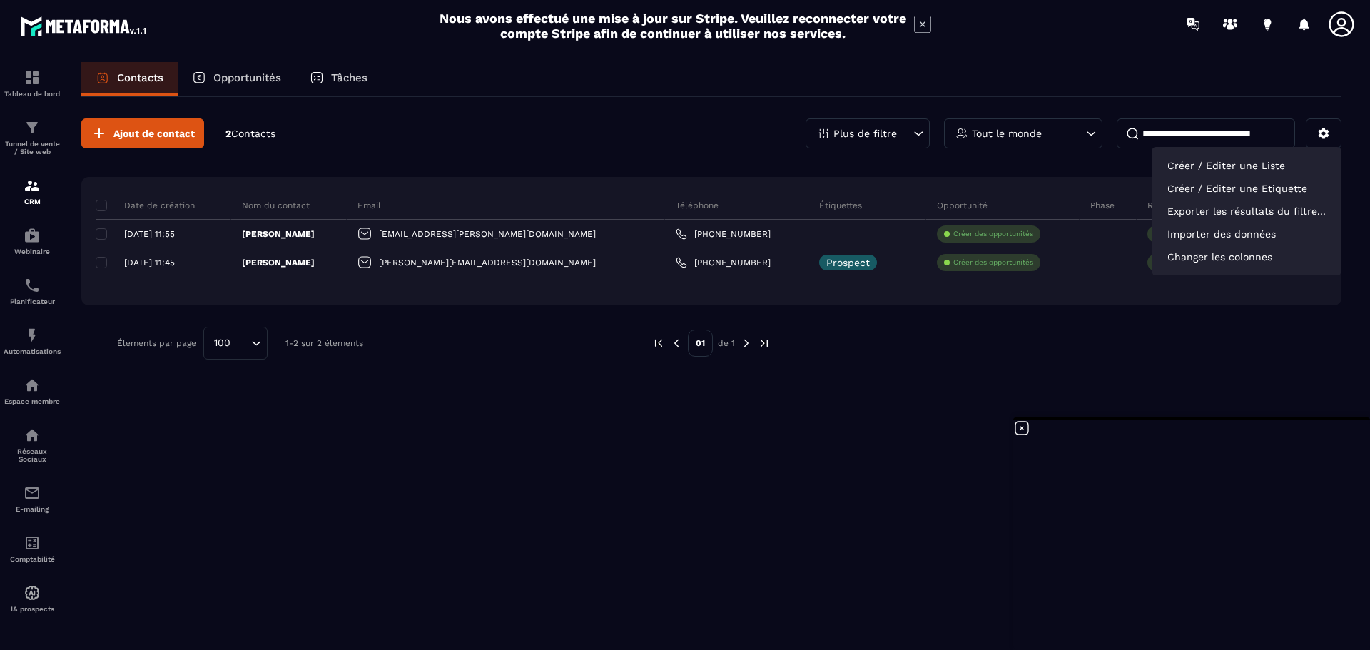
click at [1143, 354] on div at bounding box center [1049, 343] width 514 height 33
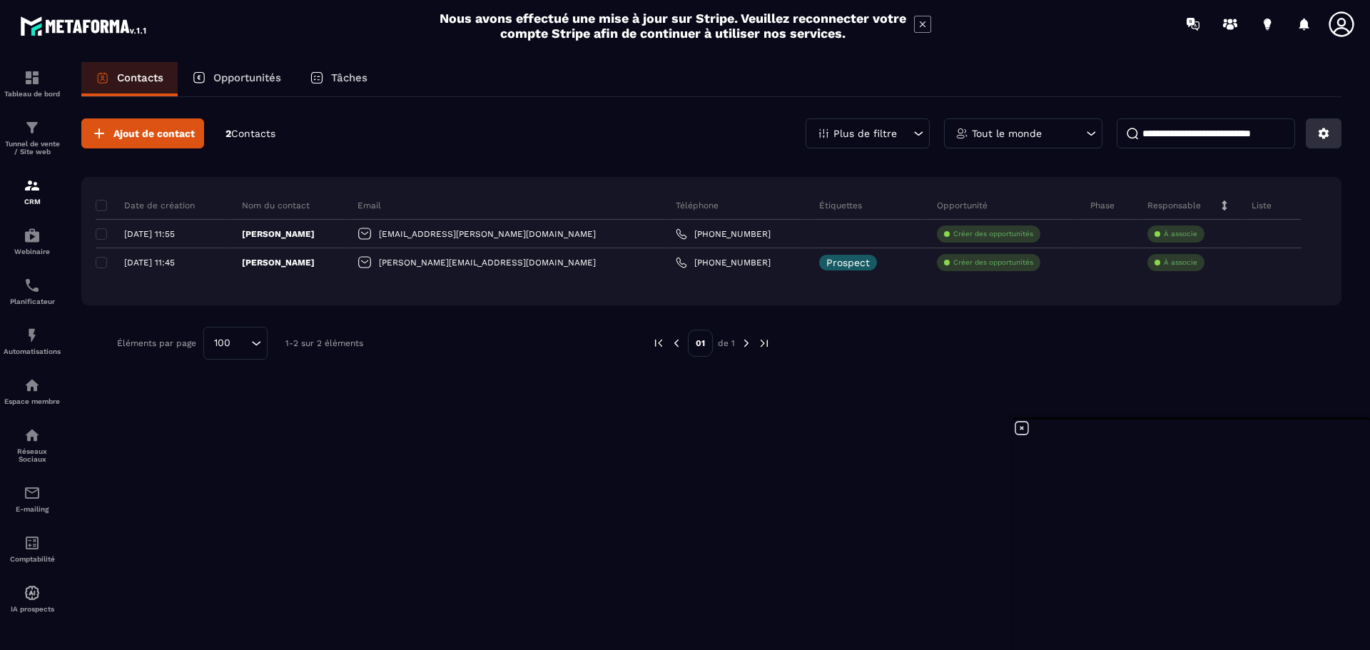
click at [1327, 130] on icon at bounding box center [1324, 133] width 13 height 13
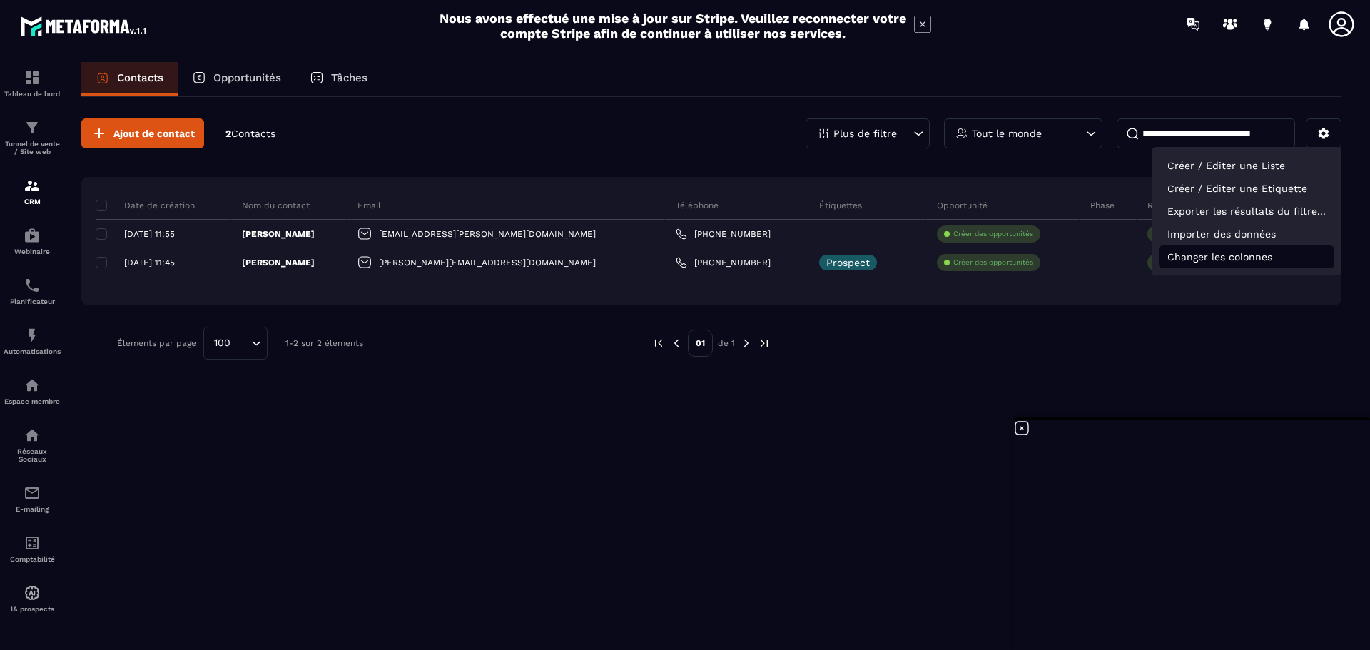
click at [1237, 257] on p "Changer les colonnes" at bounding box center [1247, 257] width 176 height 23
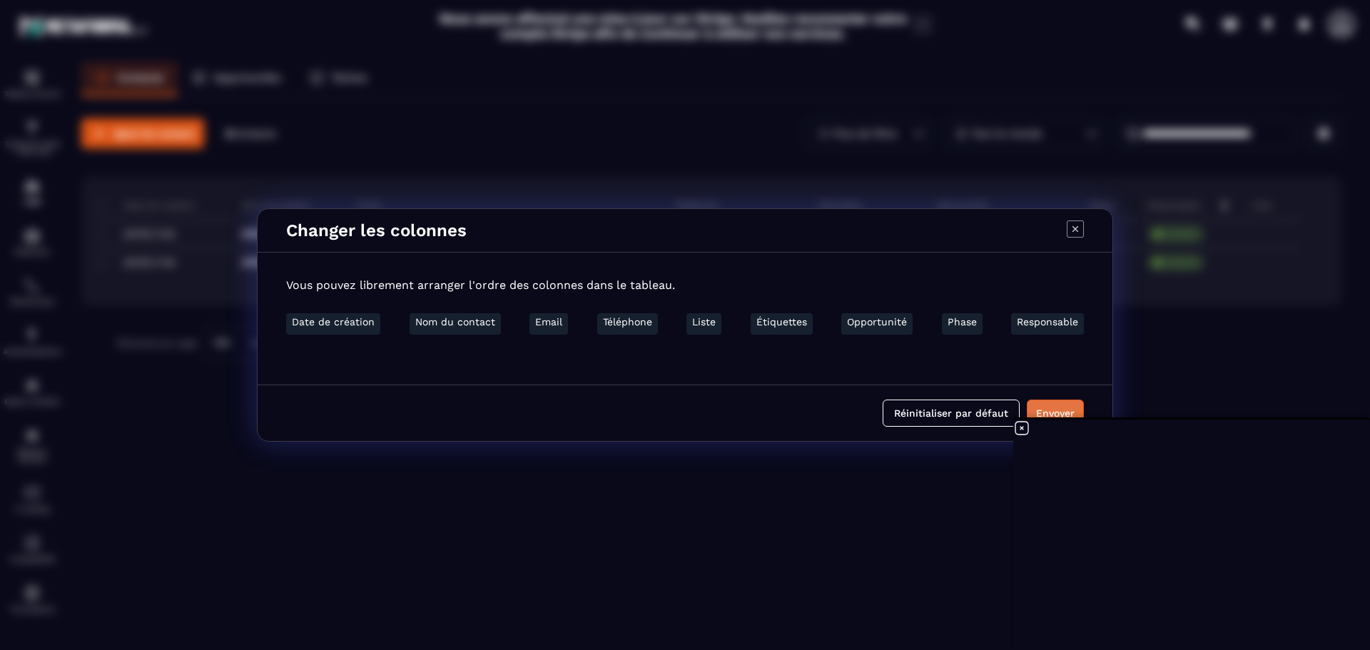
click at [1061, 405] on button "Envoyer" at bounding box center [1055, 413] width 57 height 27
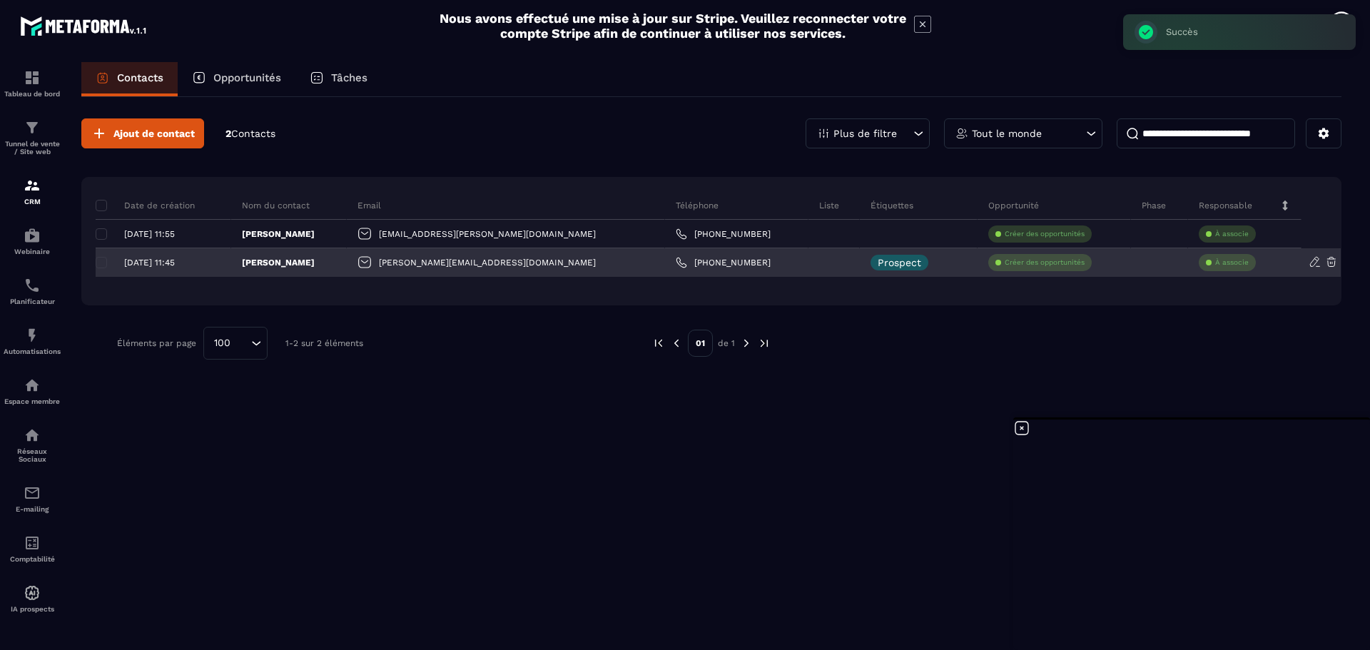
click at [809, 265] on div at bounding box center [834, 262] width 51 height 29
click at [97, 259] on div "[DATE] 11:45" at bounding box center [158, 263] width 124 height 10
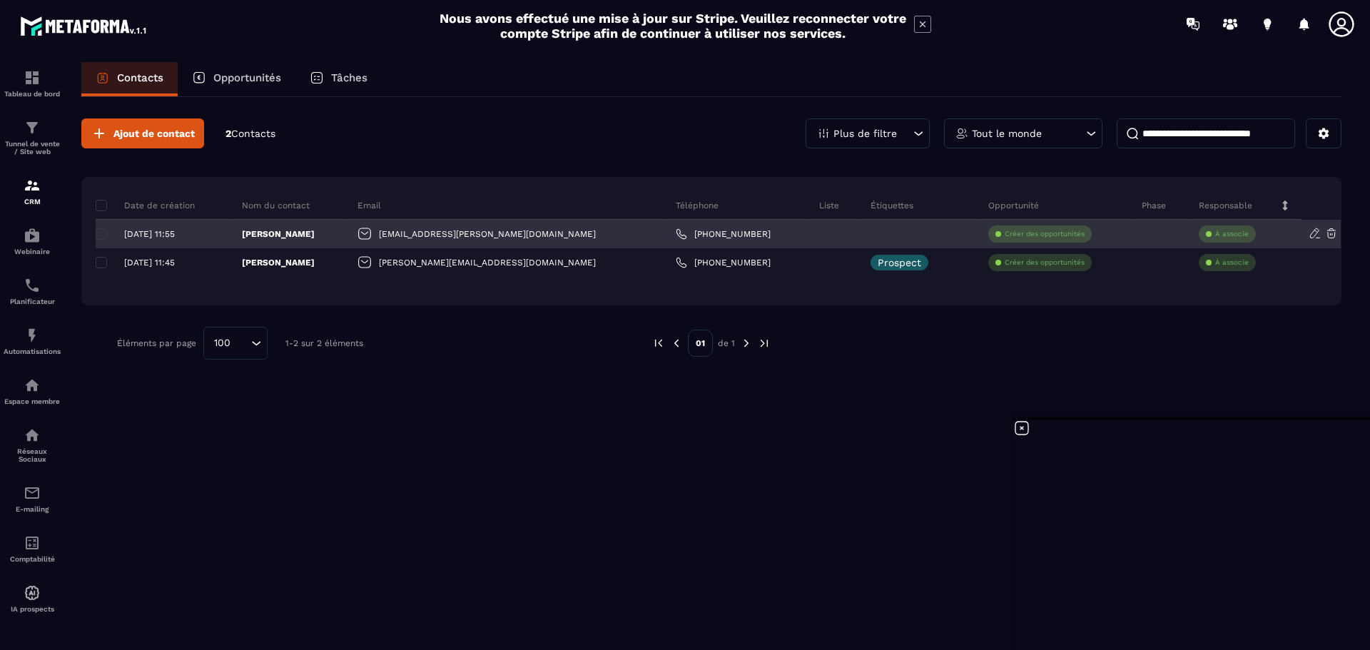
click at [103, 232] on div "[DATE] 11:55" at bounding box center [158, 234] width 124 height 10
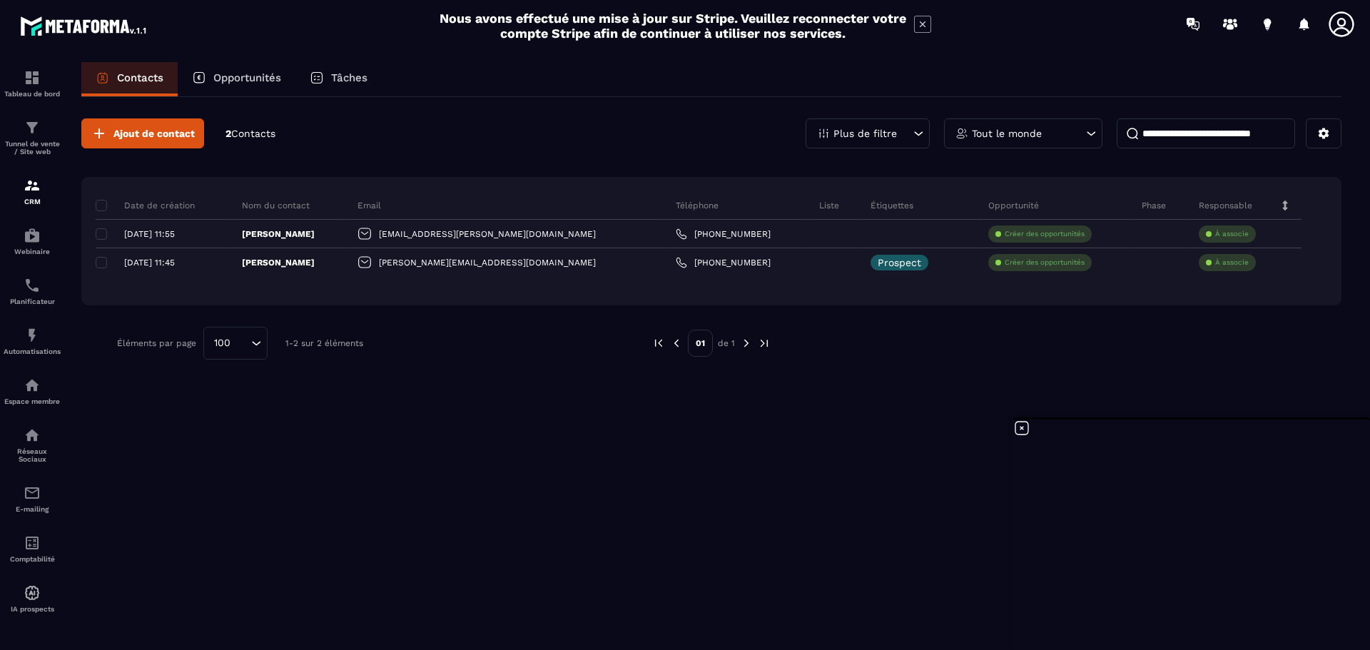
click at [103, 200] on p "Date de création" at bounding box center [145, 205] width 99 height 11
click at [103, 205] on span at bounding box center [101, 205] width 11 height 11
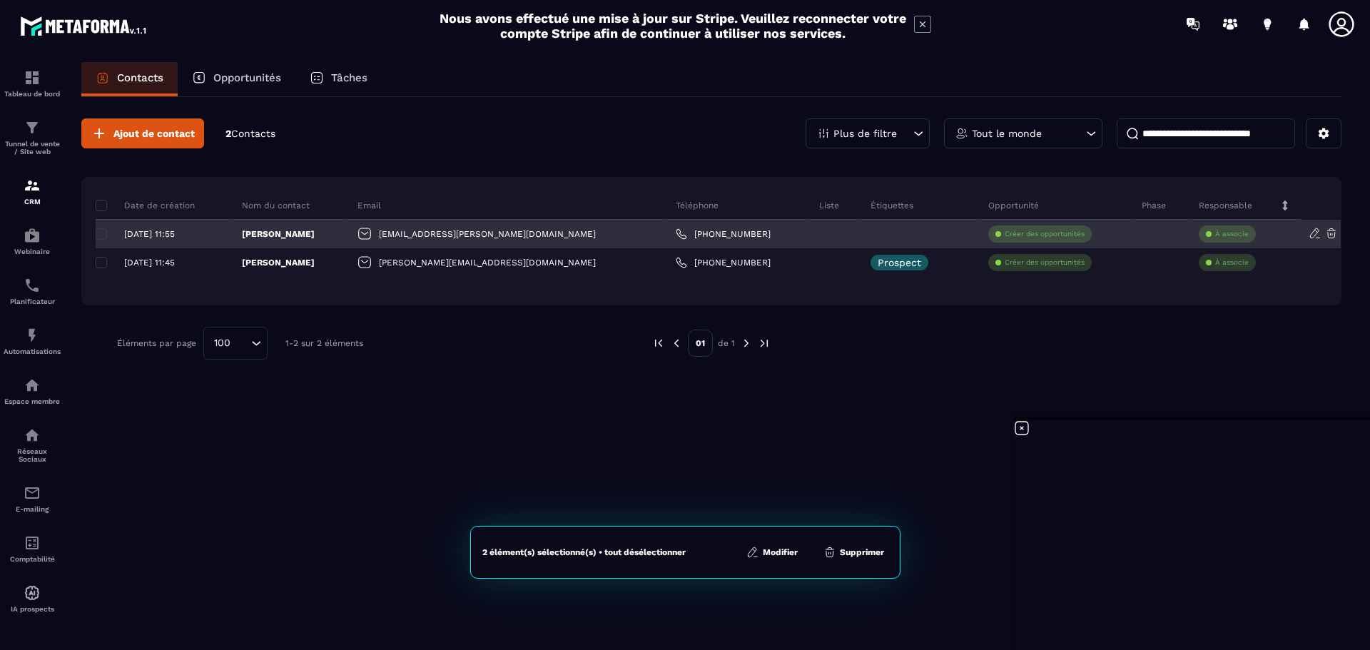
click at [101, 236] on div "[DATE] 11:55" at bounding box center [158, 234] width 124 height 10
click at [101, 233] on div "[DATE] 11:55" at bounding box center [158, 234] width 124 height 10
click at [874, 233] on icon at bounding box center [878, 233] width 9 height 9
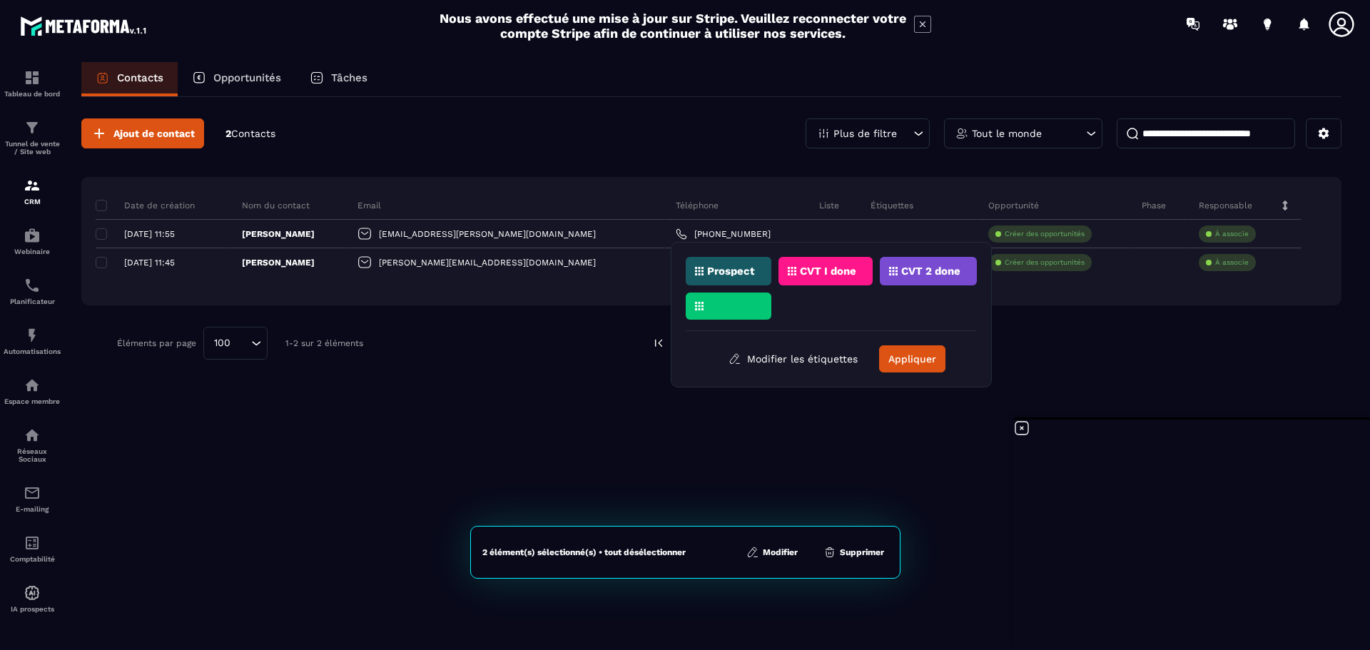
click at [779, 263] on div "Prospect" at bounding box center [826, 271] width 94 height 29
click at [921, 354] on button "Appliquer" at bounding box center [912, 358] width 66 height 27
